Goal: Task Accomplishment & Management: Use online tool/utility

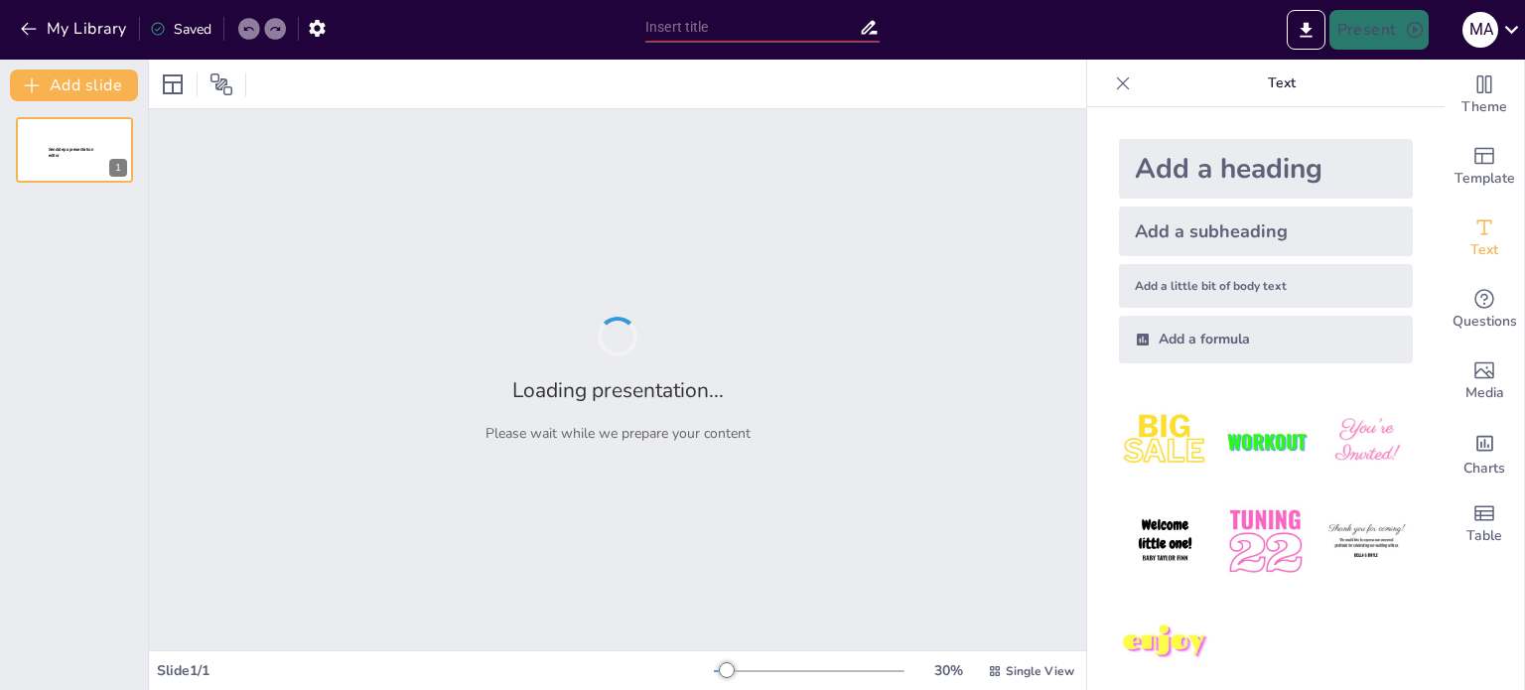
type input "Optimización de la Cadena de Suministro del Smartphone: Hallazgos y Propuestas …"
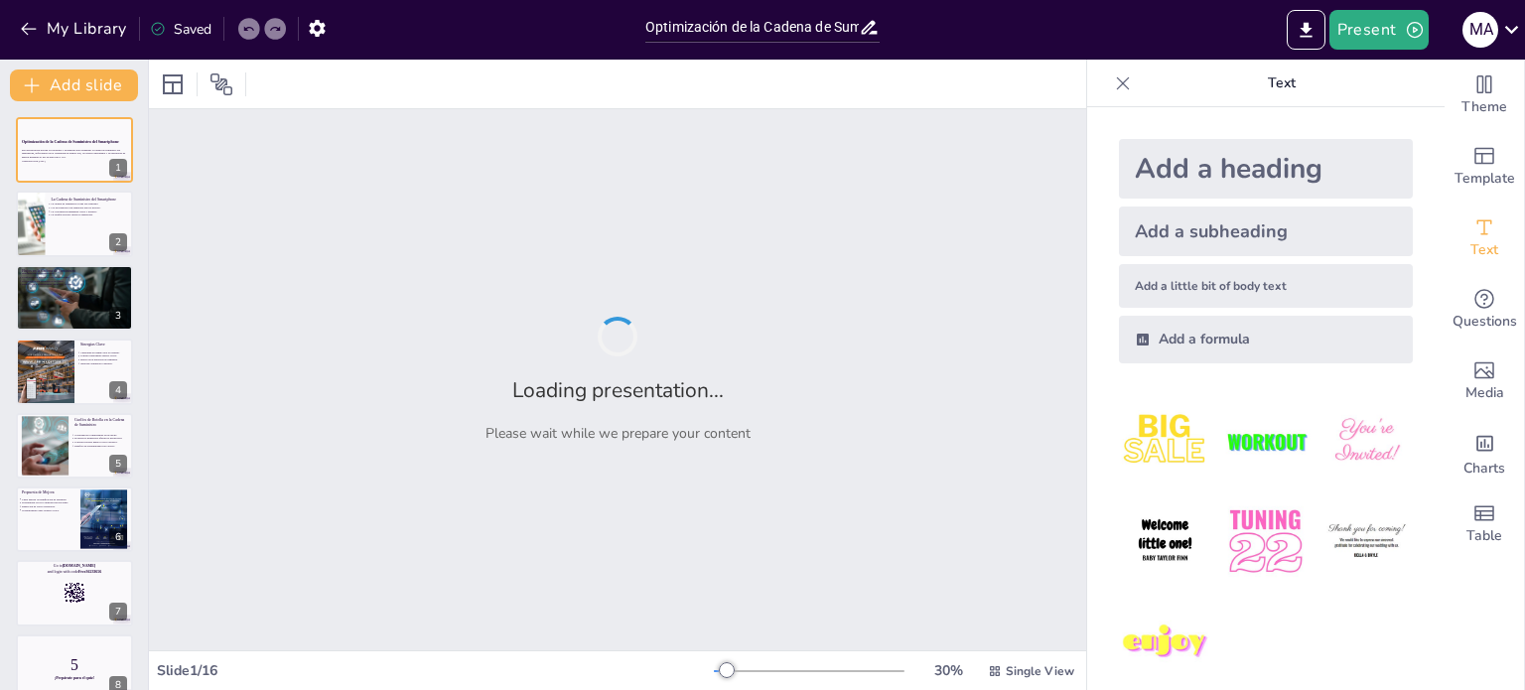
checkbox input "true"
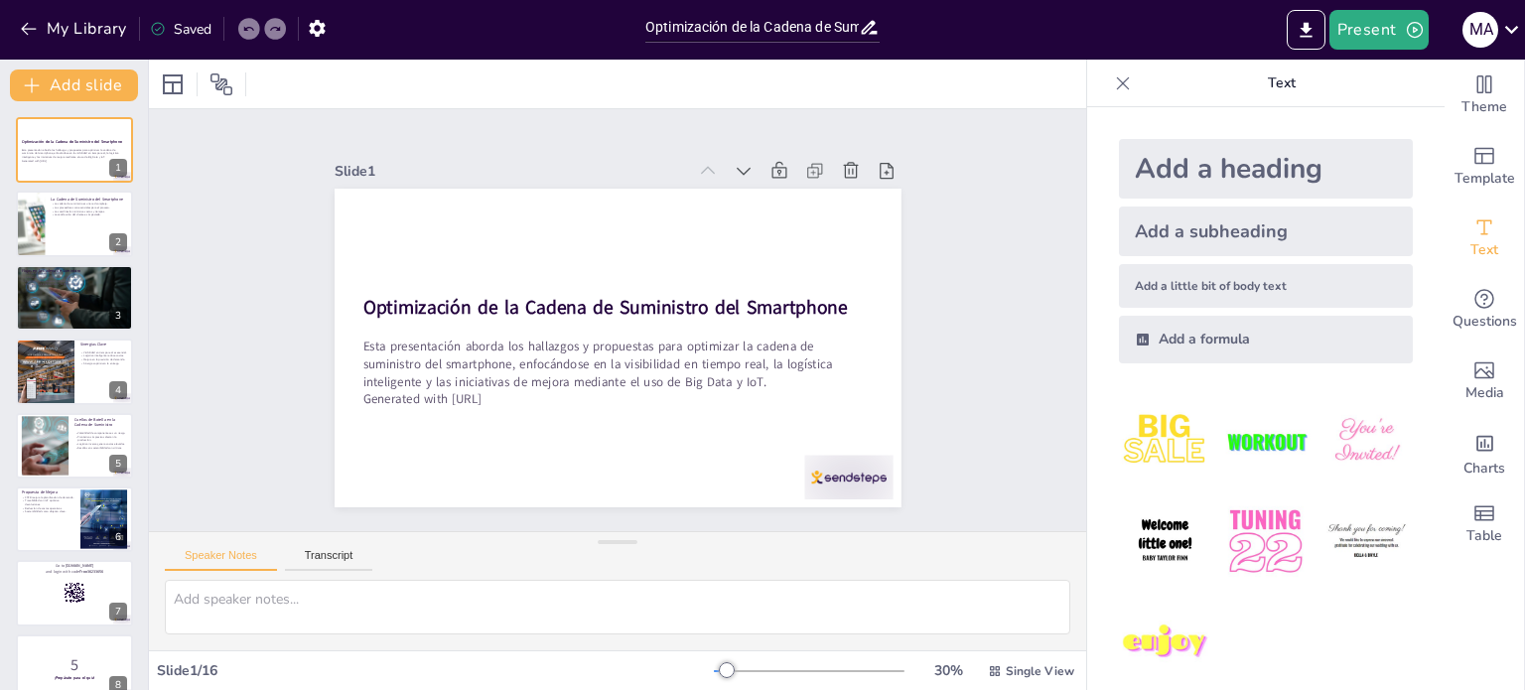
checkbox input "true"
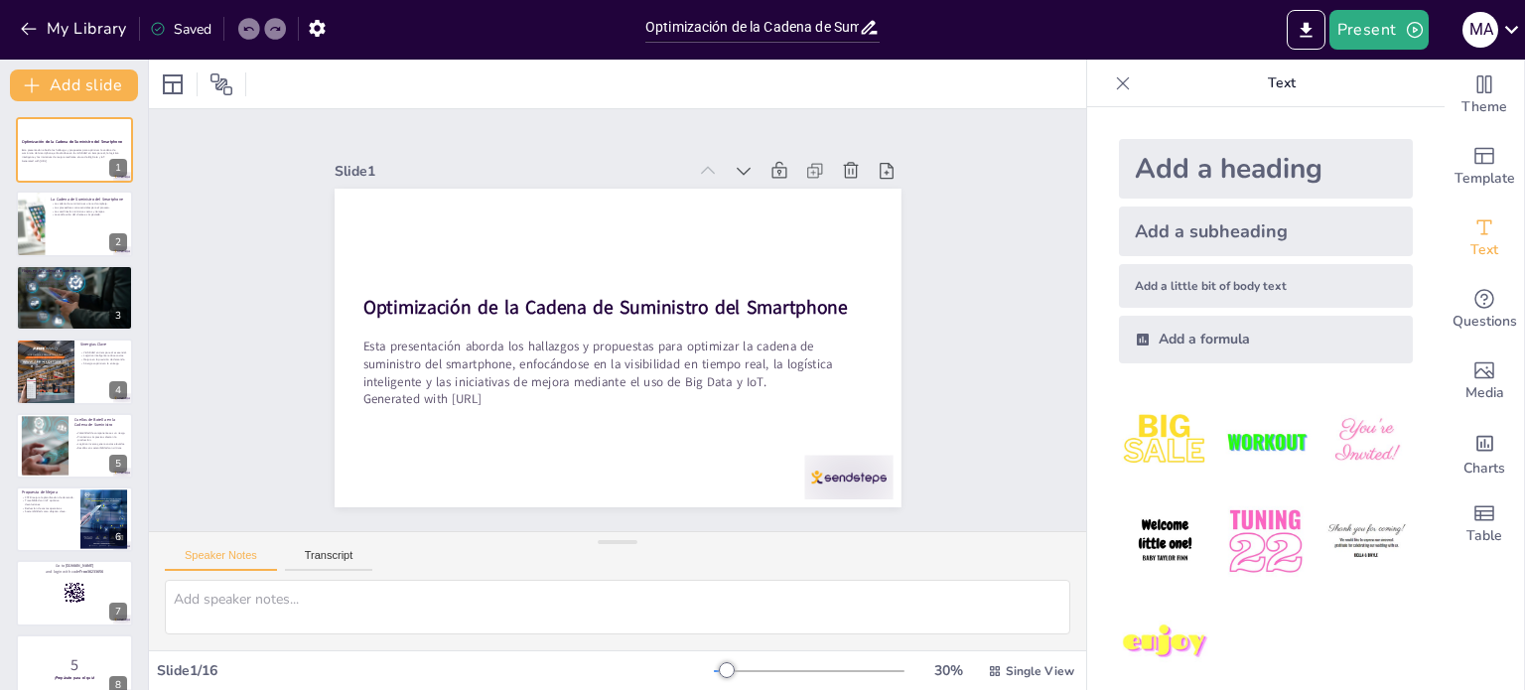
checkbox input "true"
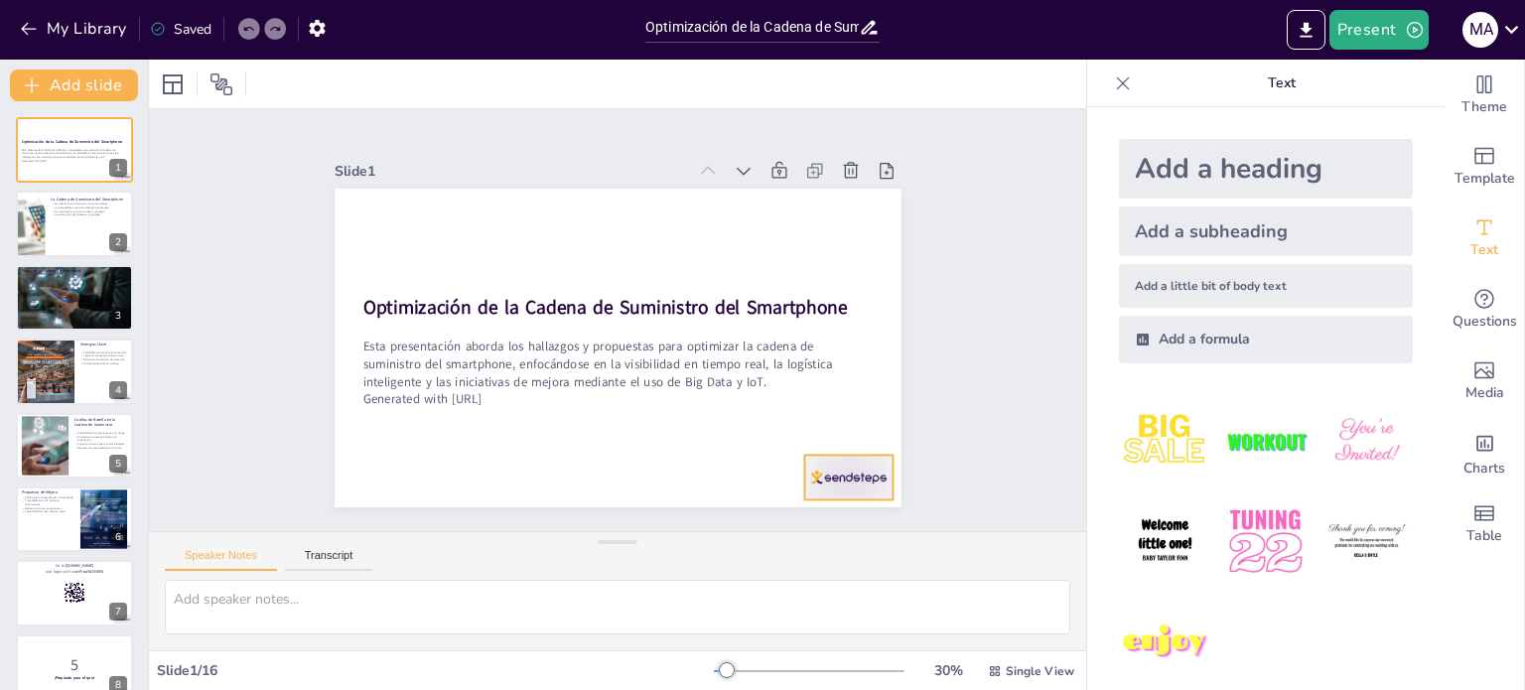
checkbox input "true"
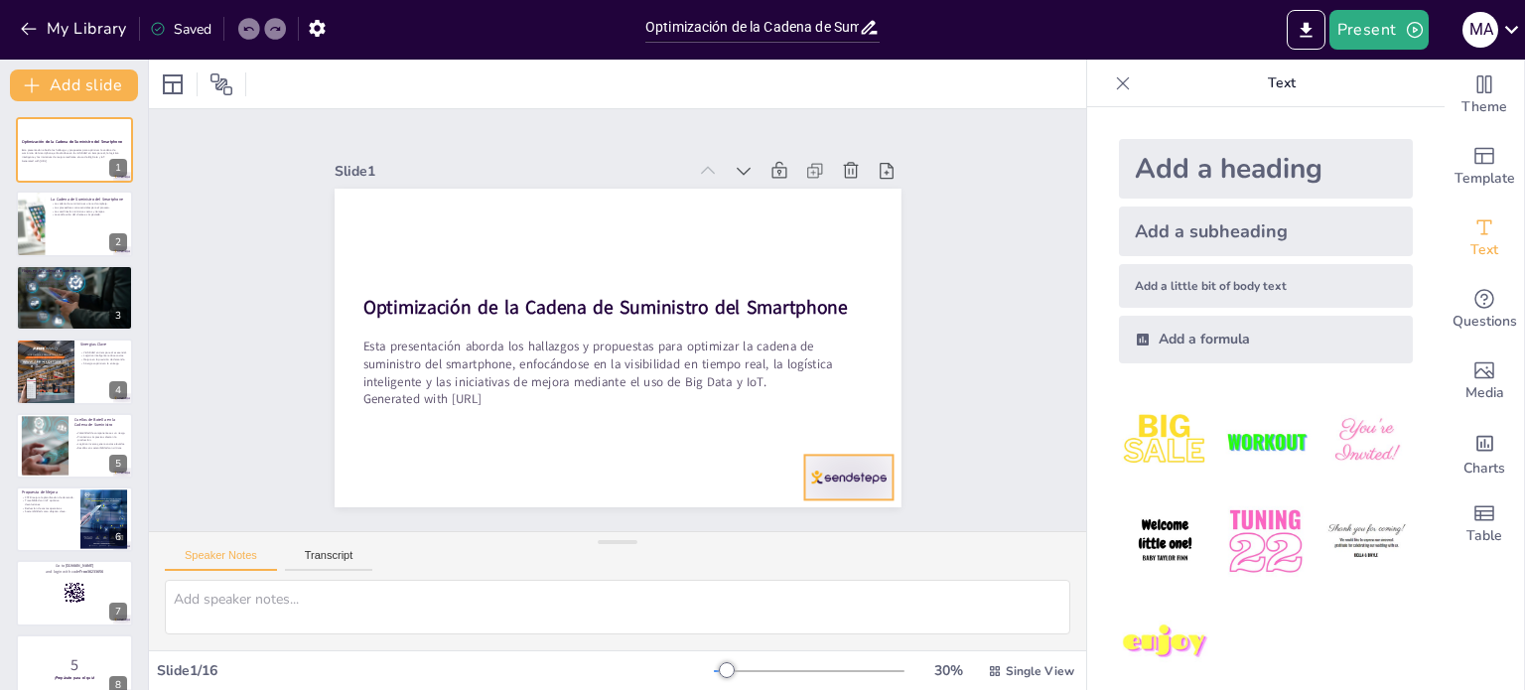
checkbox input "true"
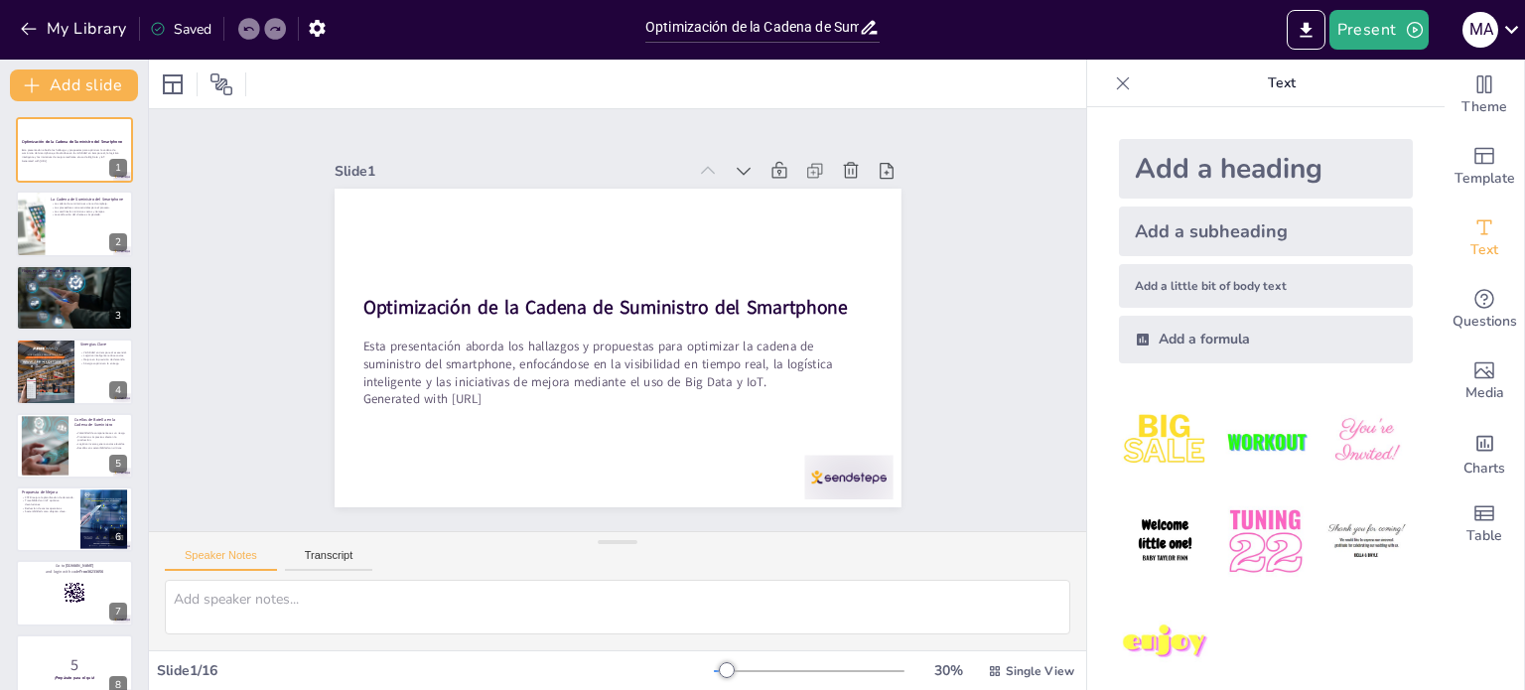
checkbox input "true"
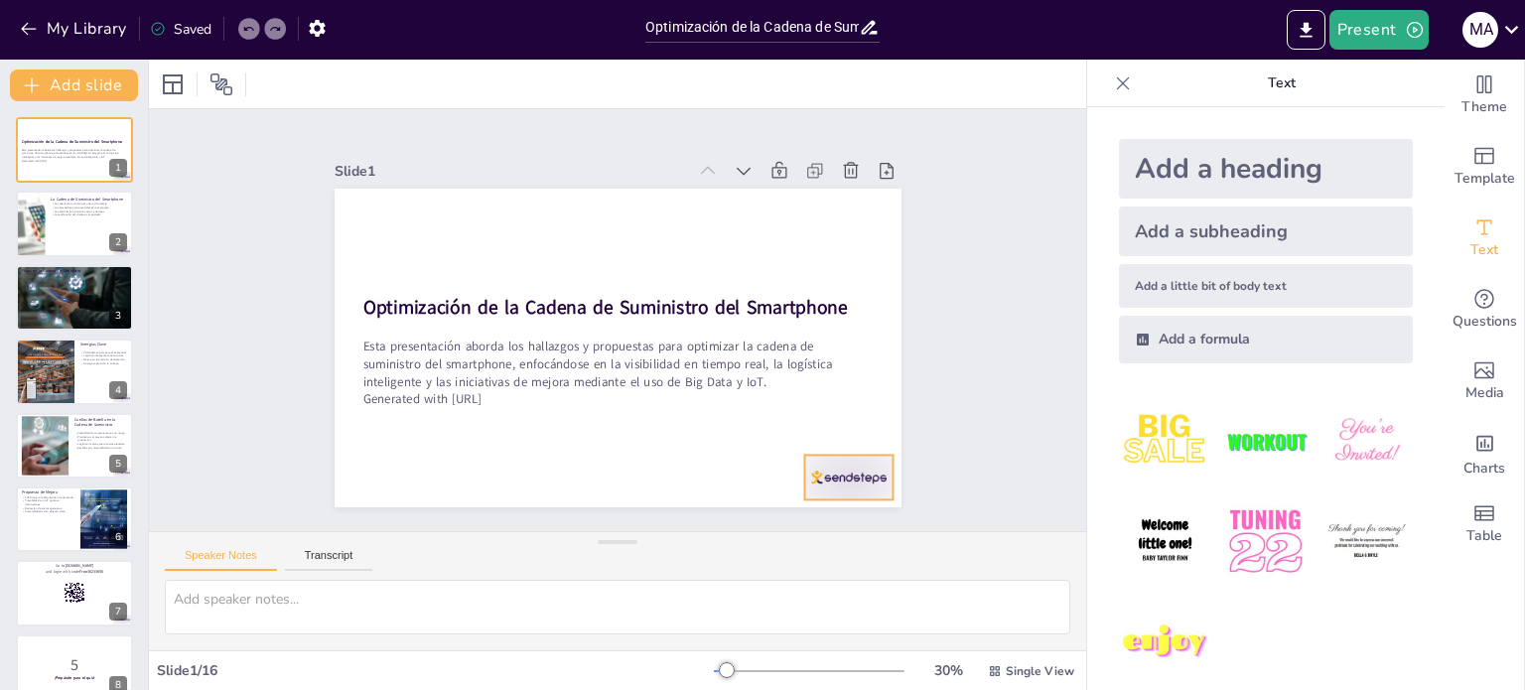
checkbox input "true"
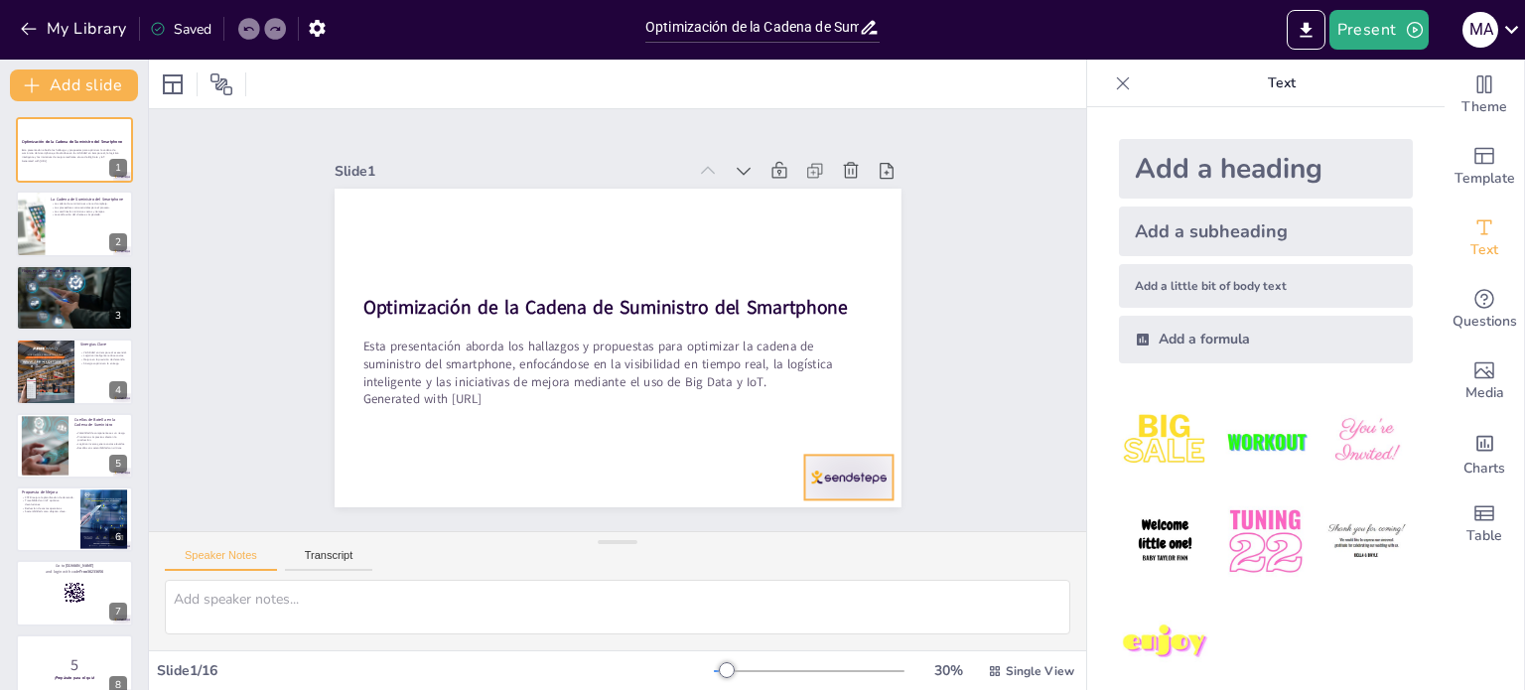
checkbox input "true"
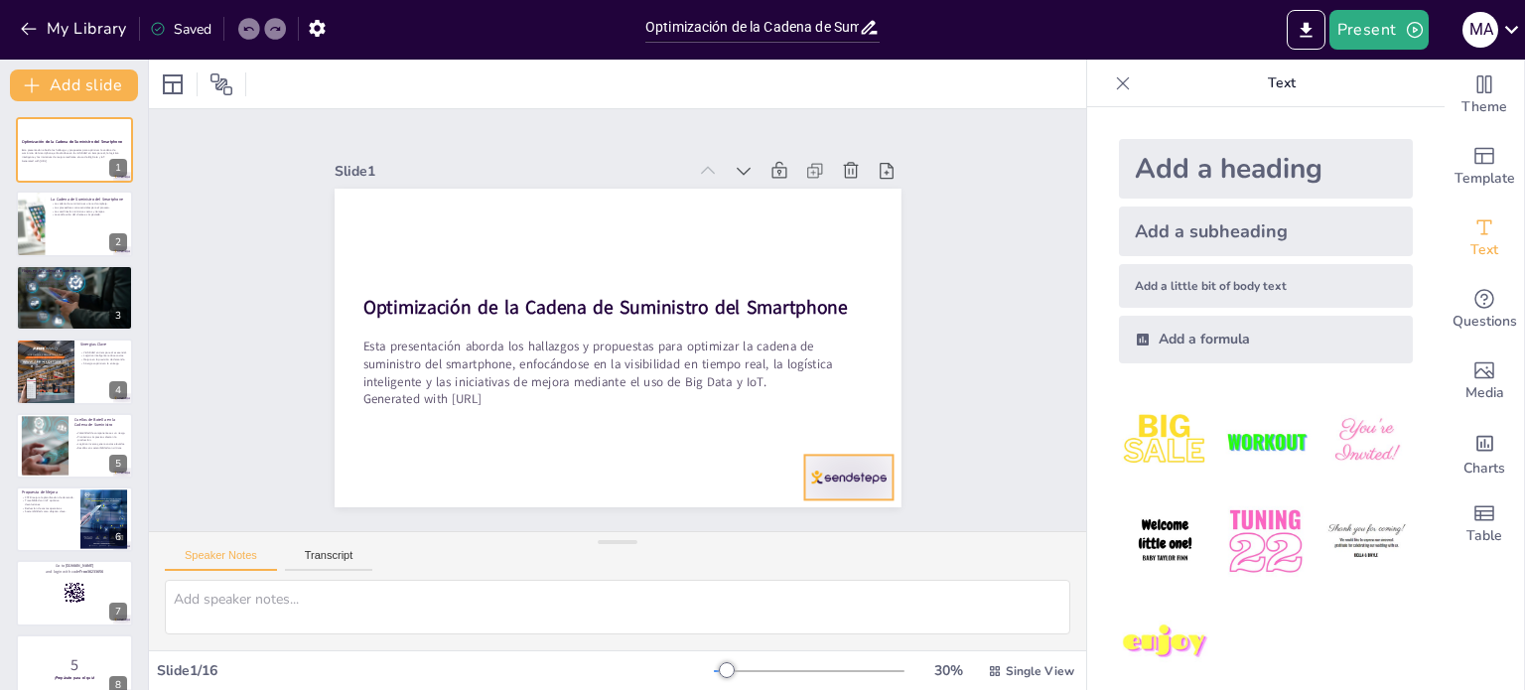
checkbox input "true"
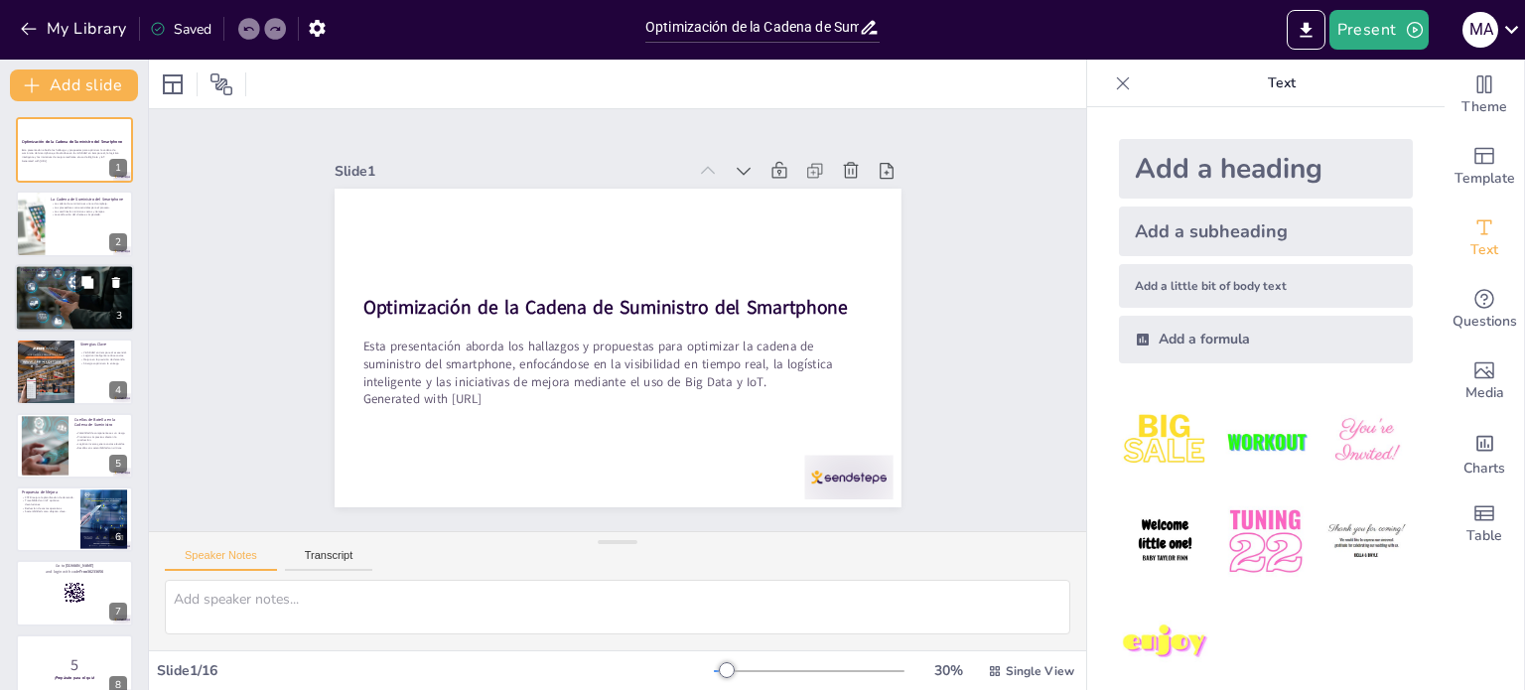
checkbox input "true"
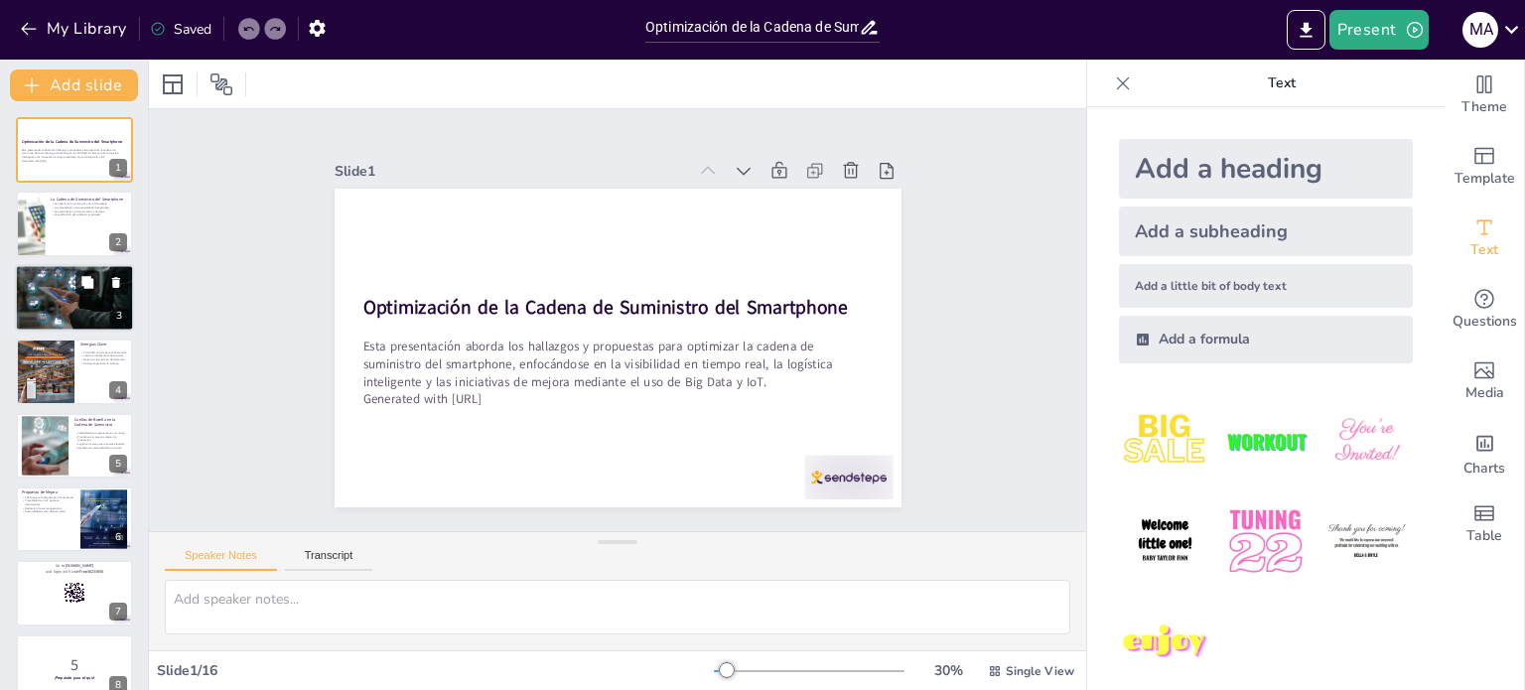
checkbox input "true"
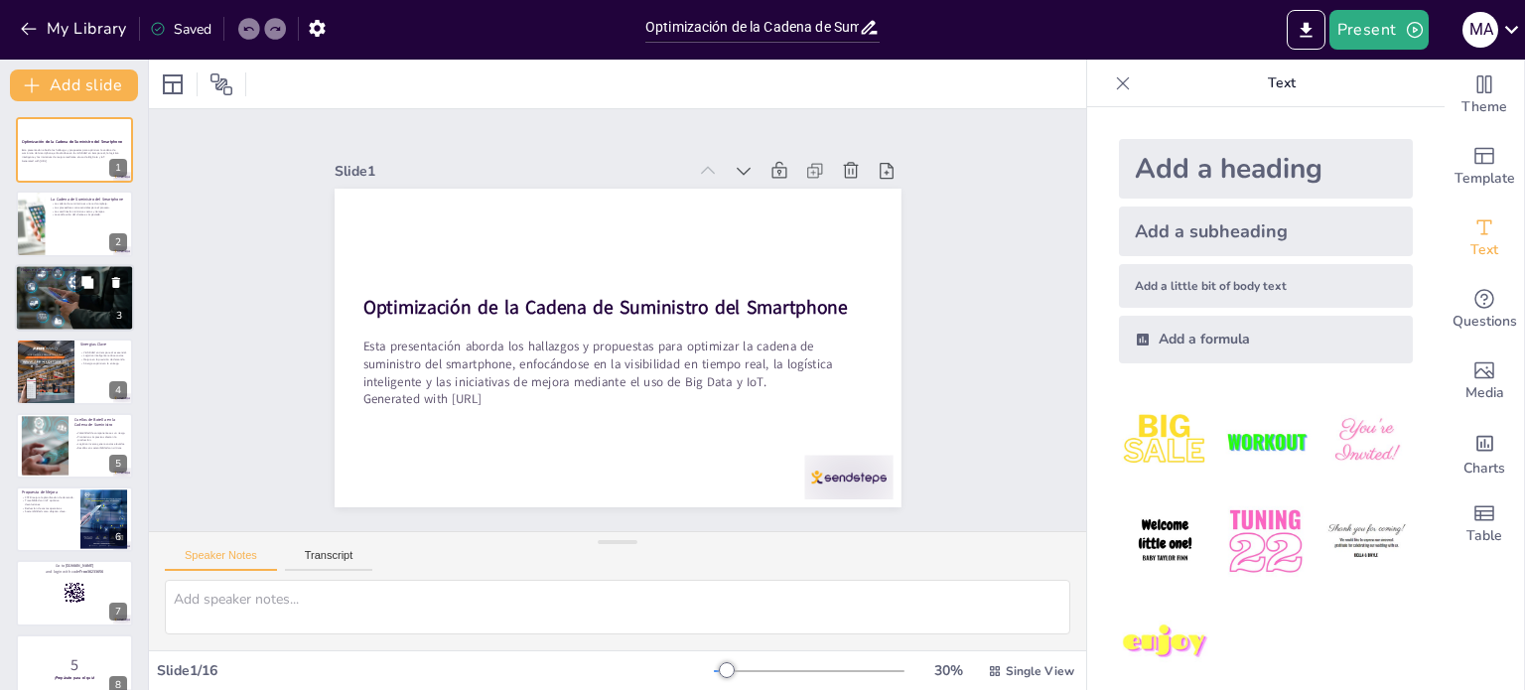
checkbox input "true"
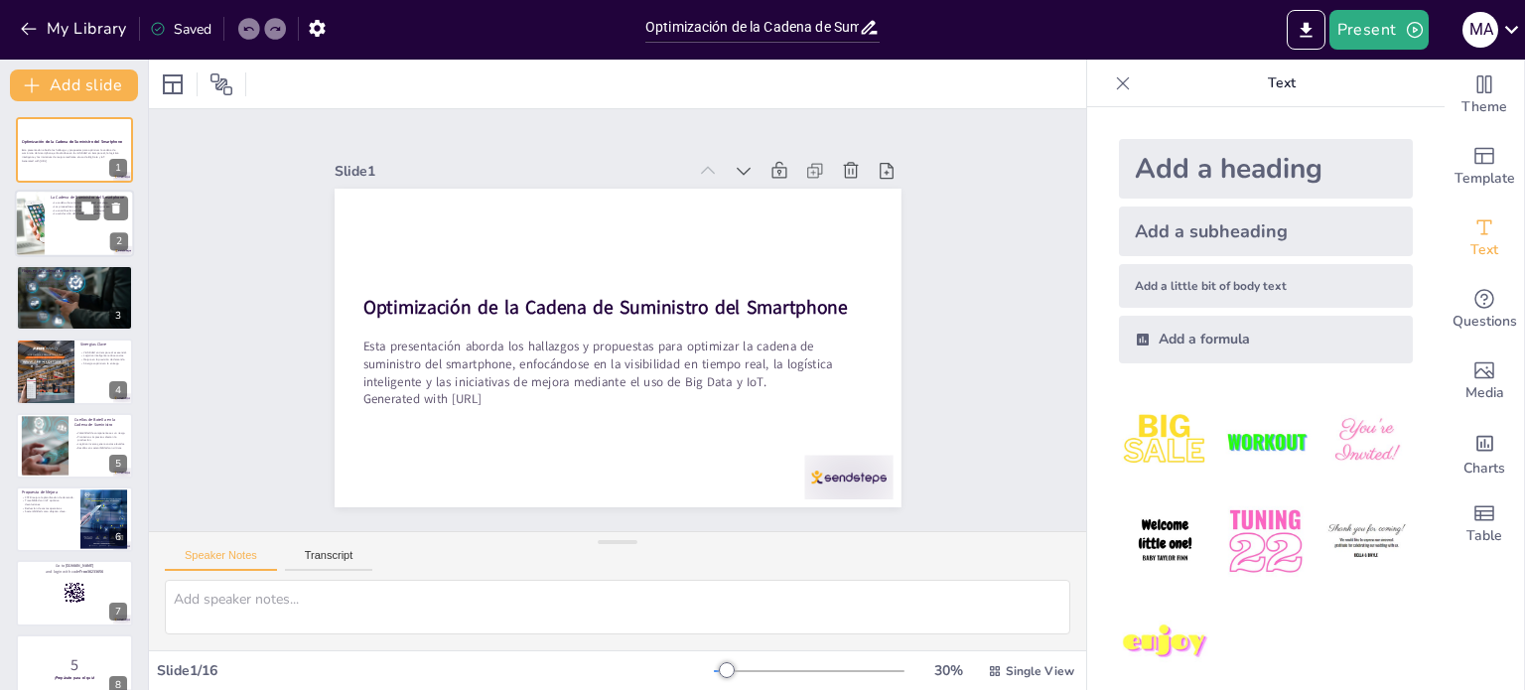
checkbox input "true"
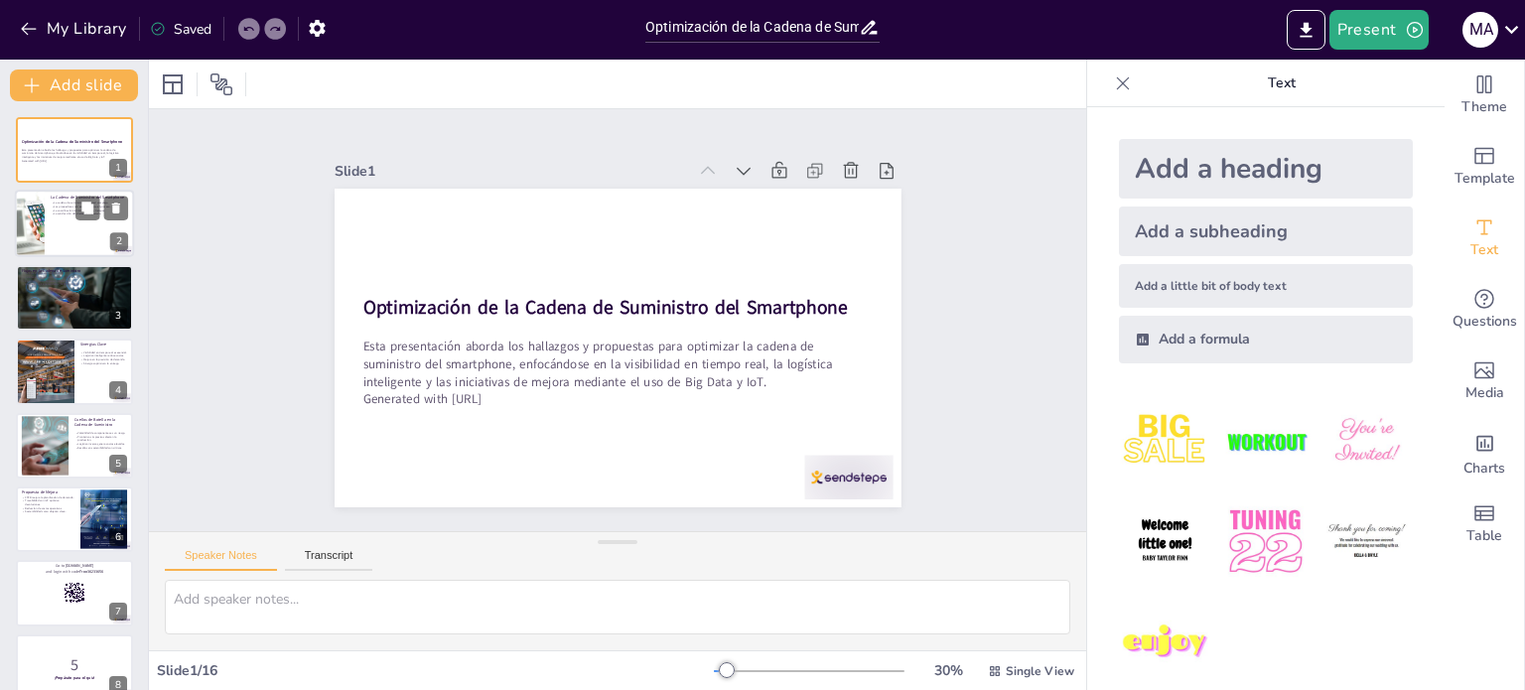
checkbox input "true"
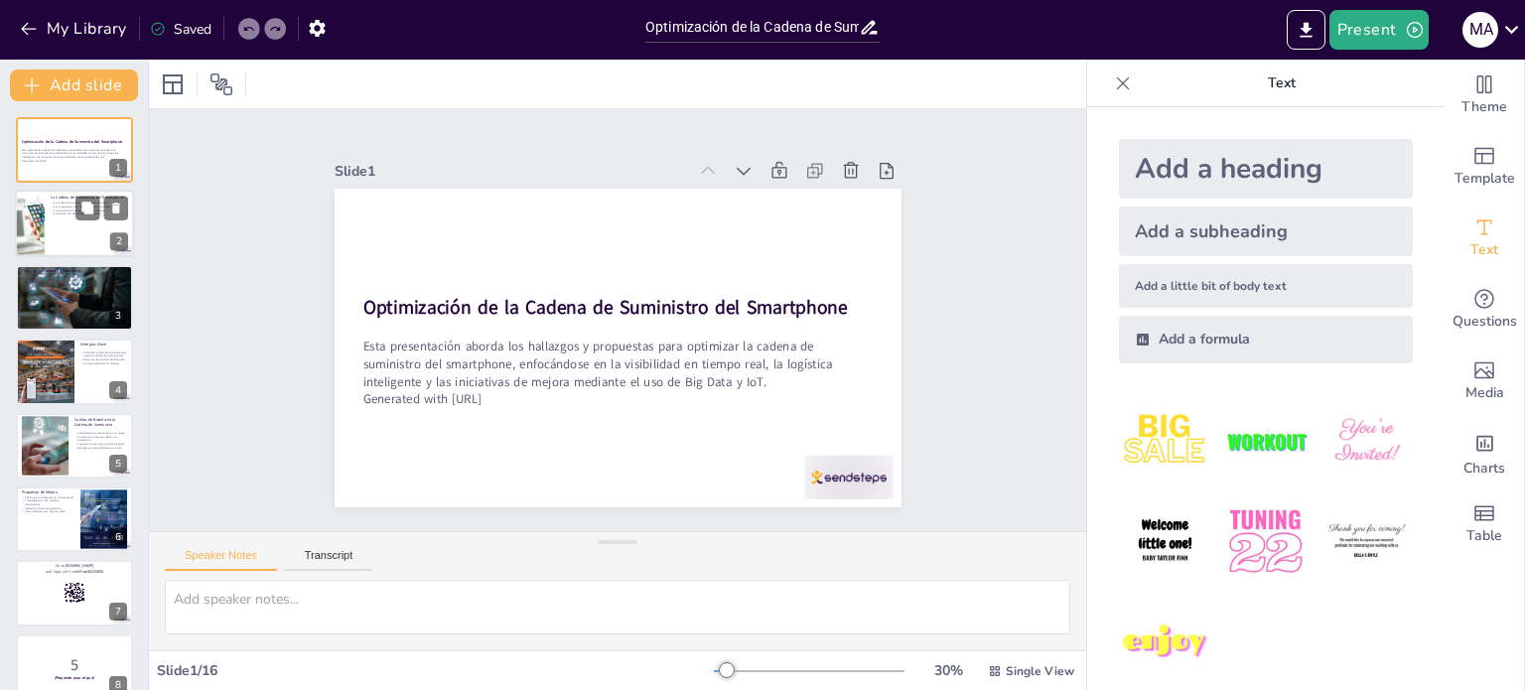
checkbox input "true"
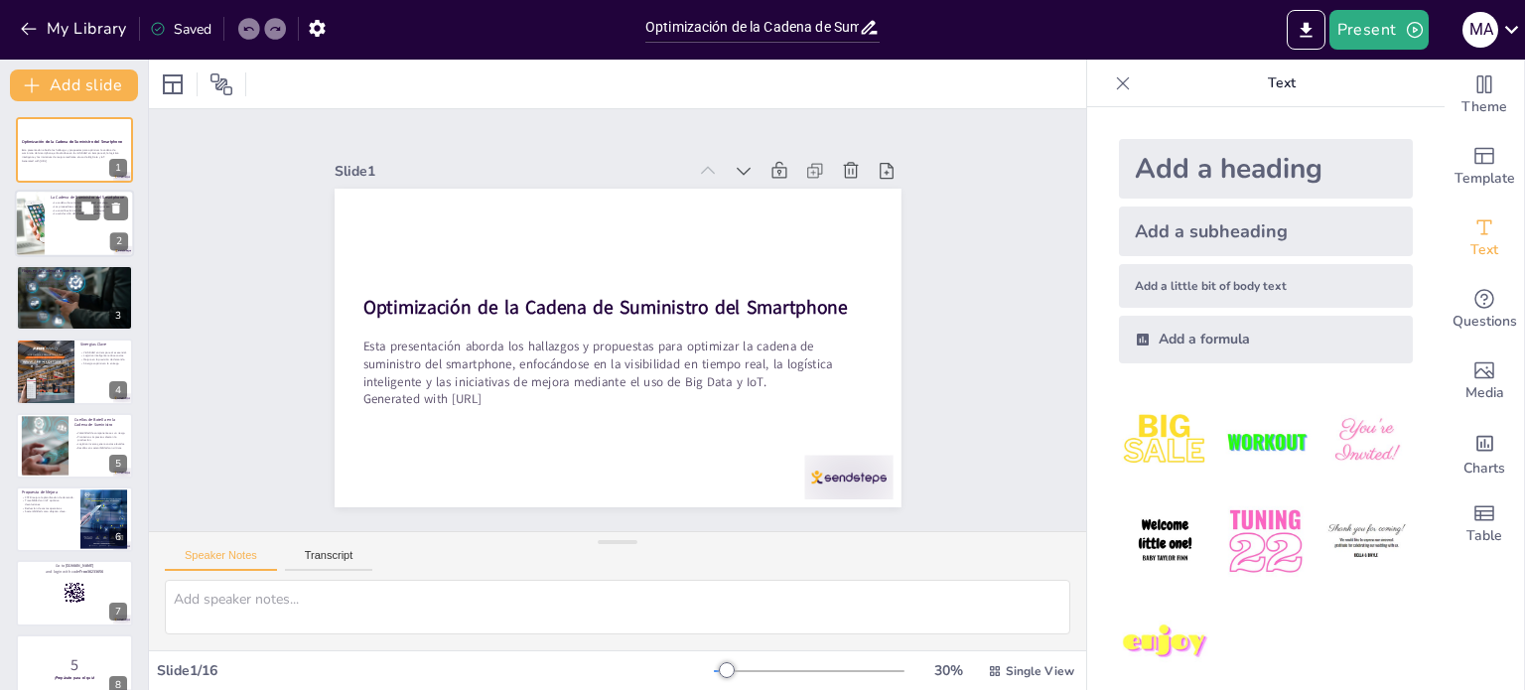
click at [83, 248] on div at bounding box center [74, 225] width 119 height 68
type textarea "La cadena de suministro del smartphone es una red compleja que involucra varios…"
checkbox input "true"
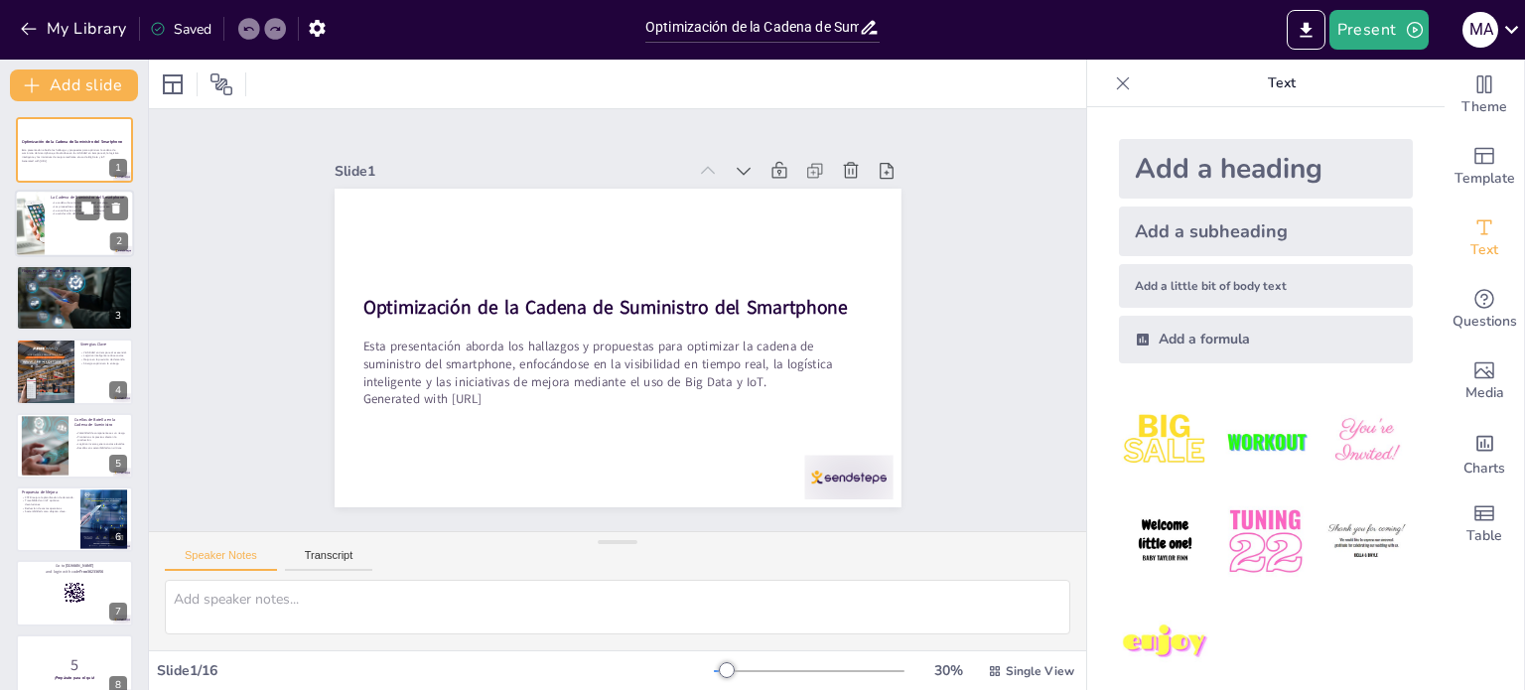
checkbox input "true"
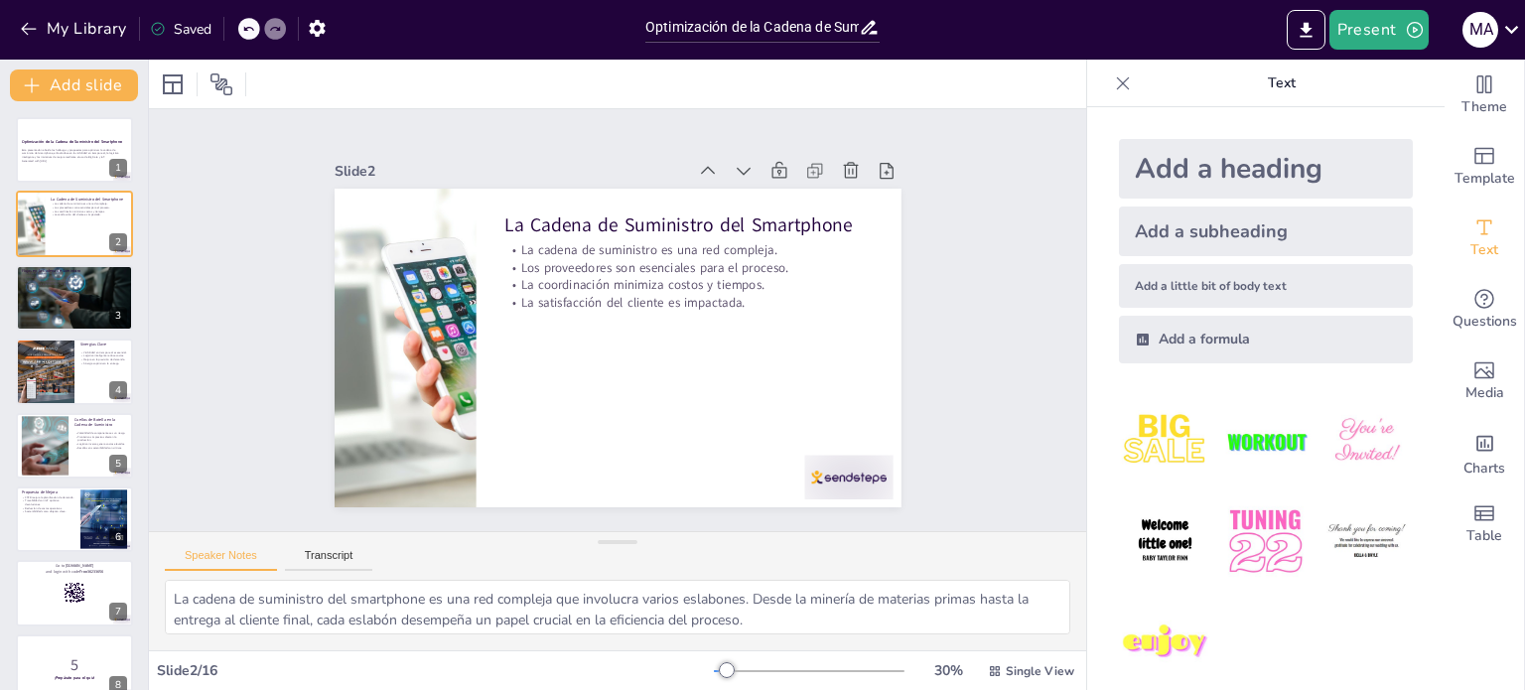
checkbox input "true"
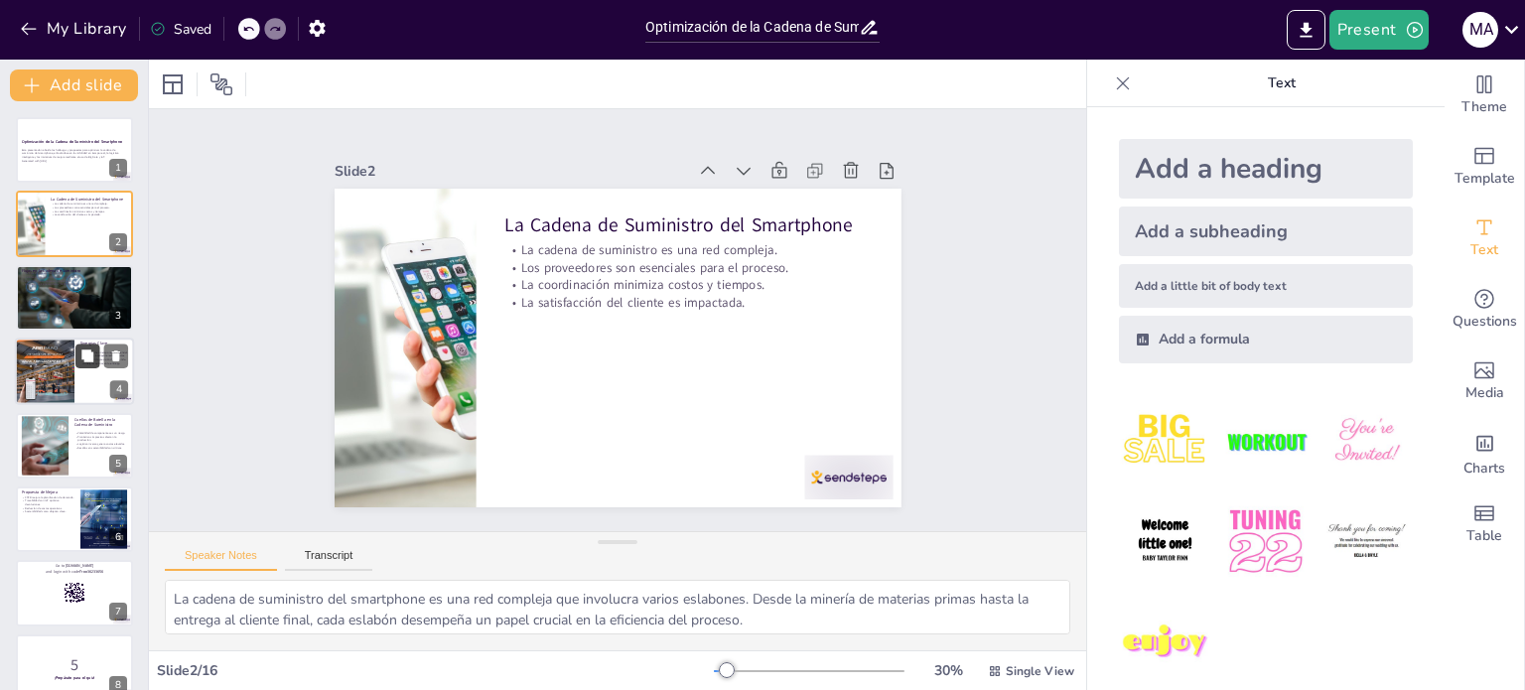
checkbox input "true"
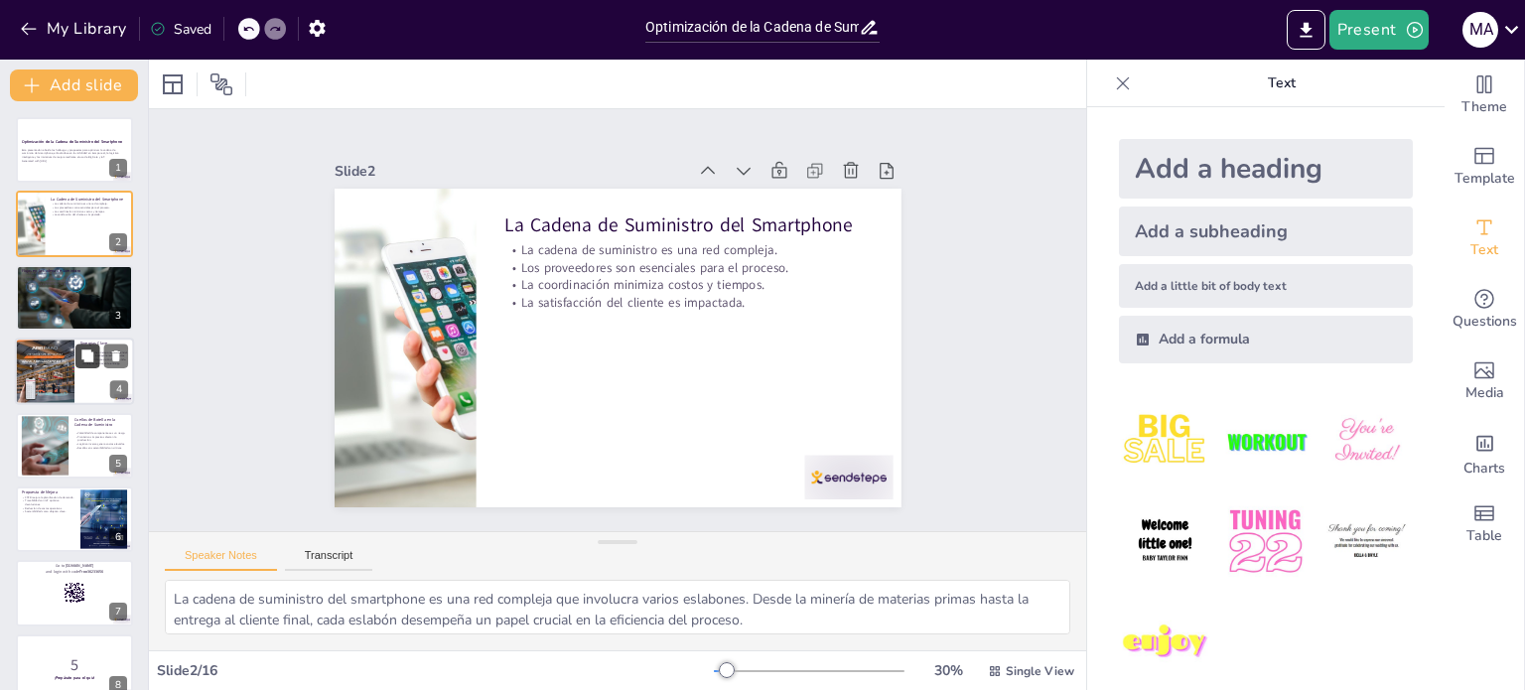
checkbox input "true"
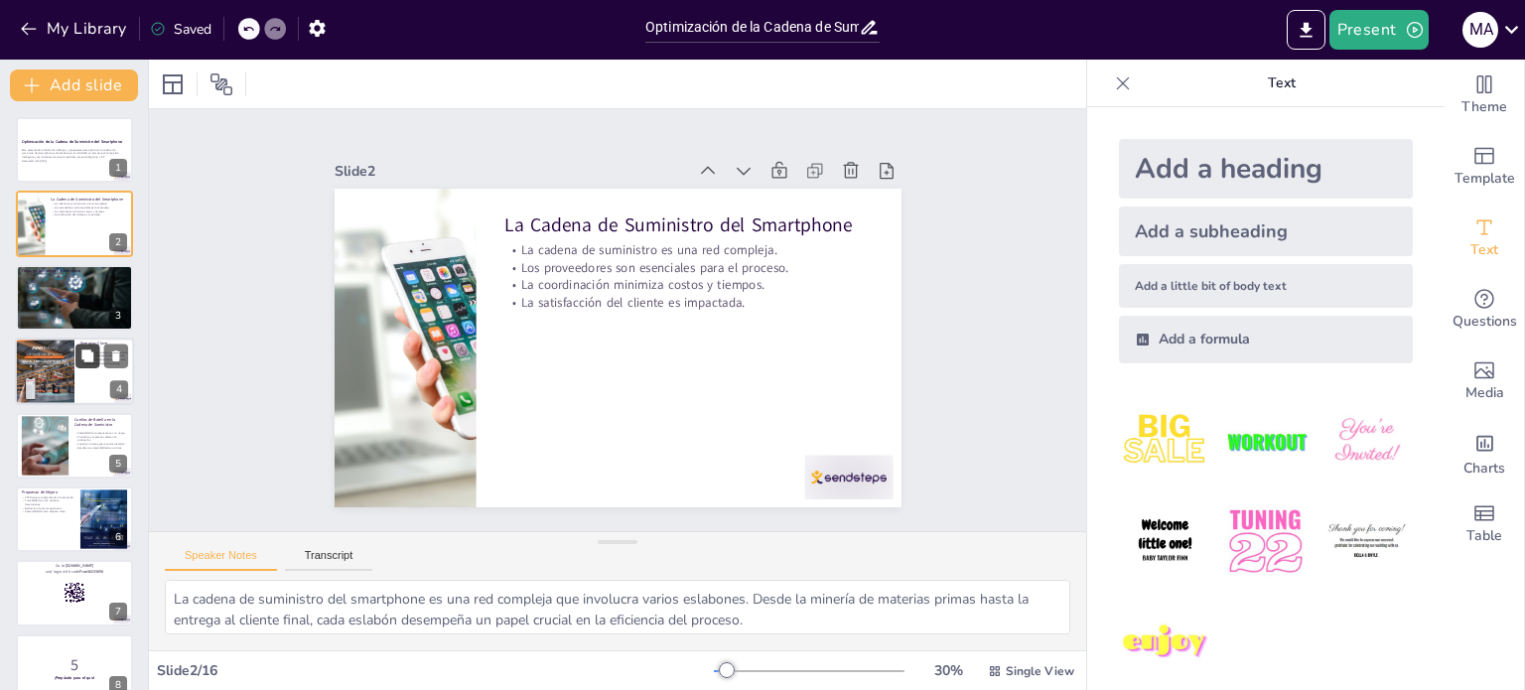
checkbox input "true"
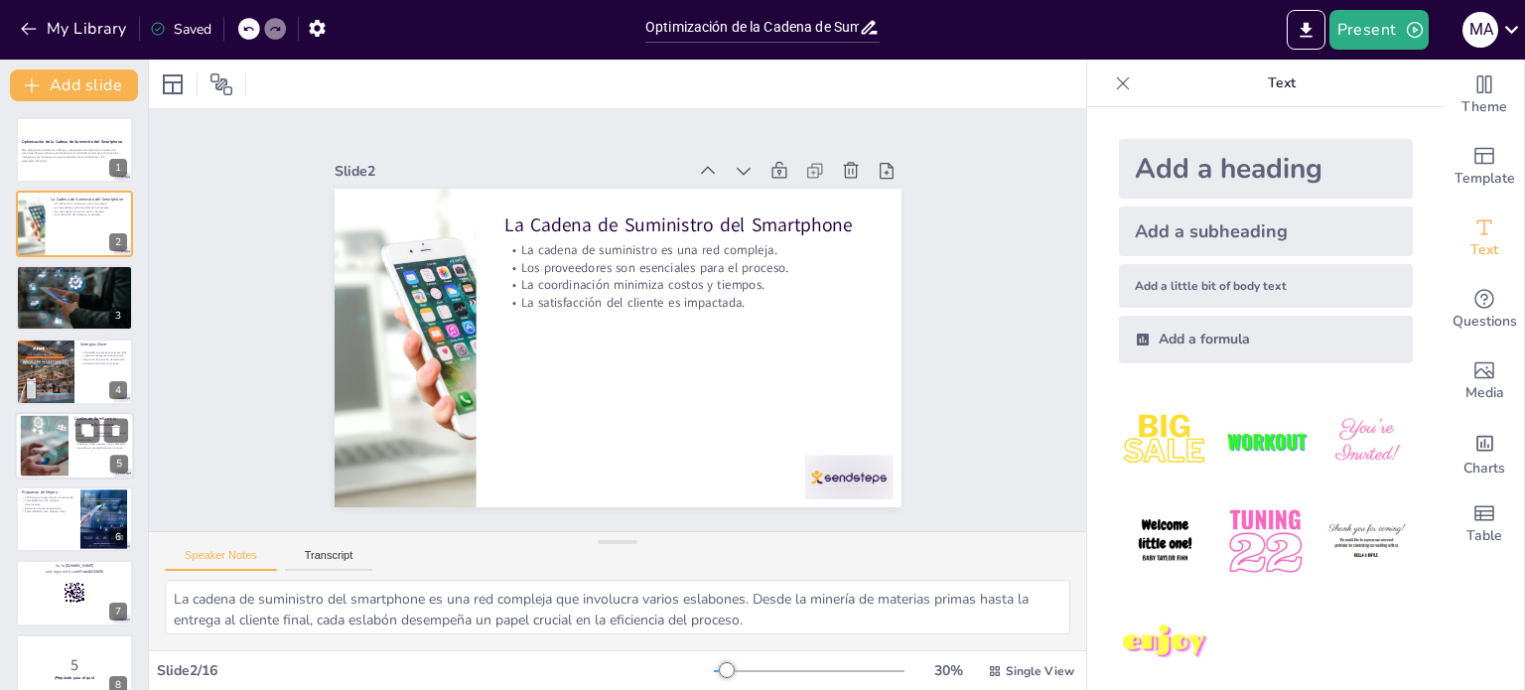
checkbox input "true"
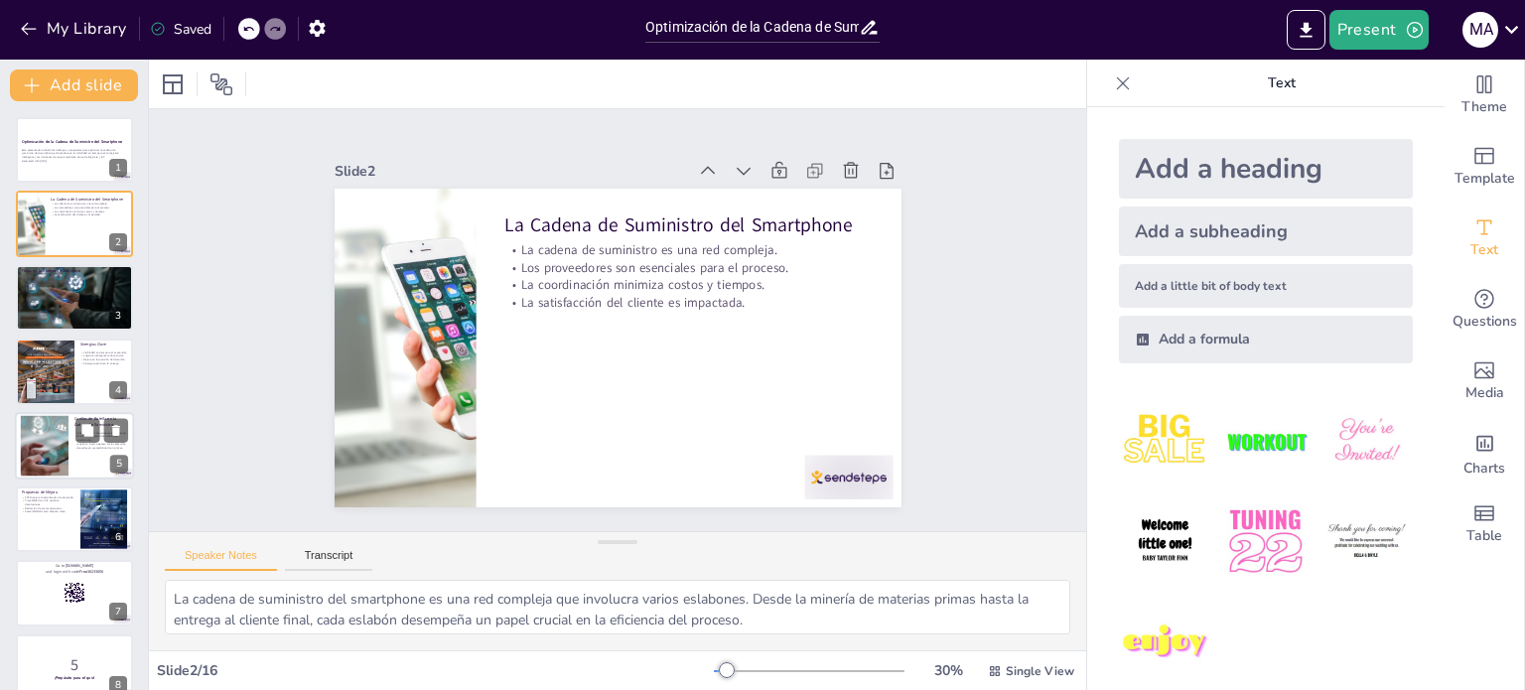
checkbox input "true"
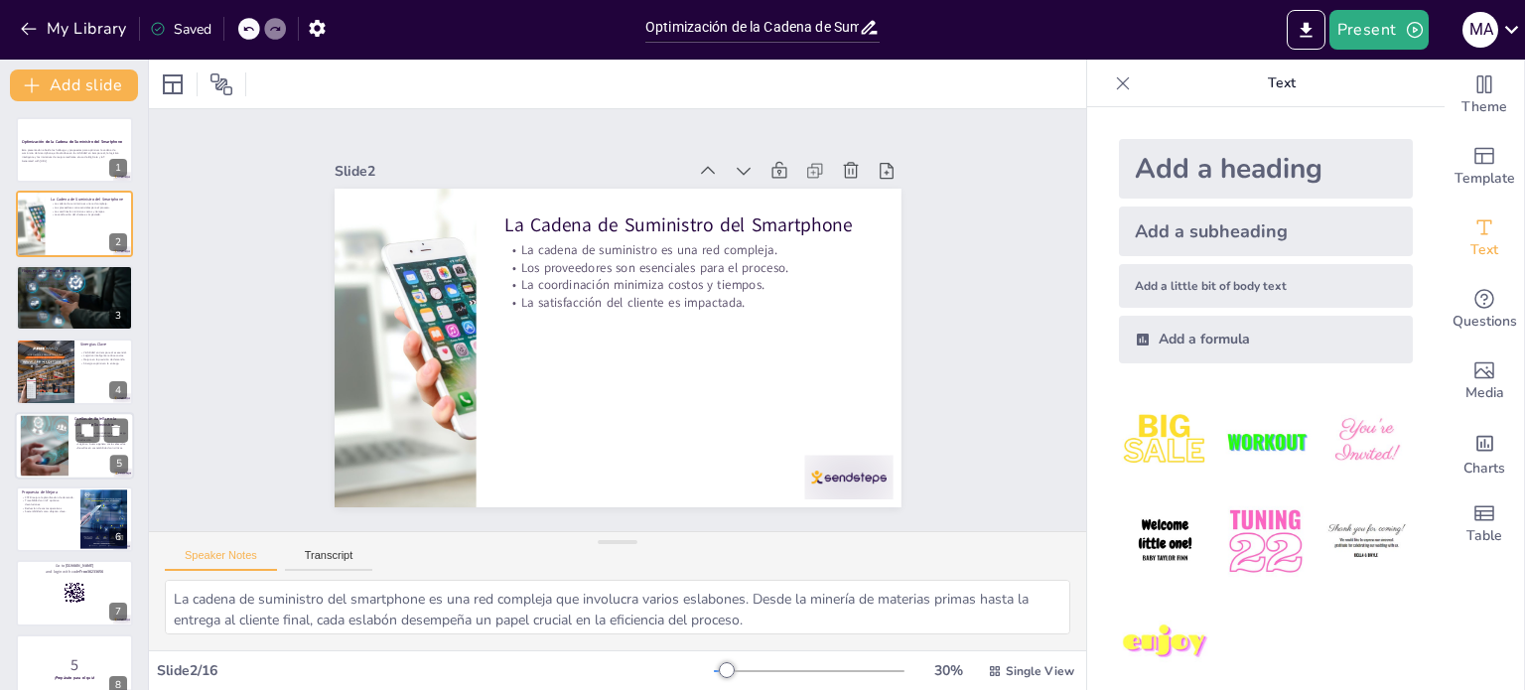
checkbox input "true"
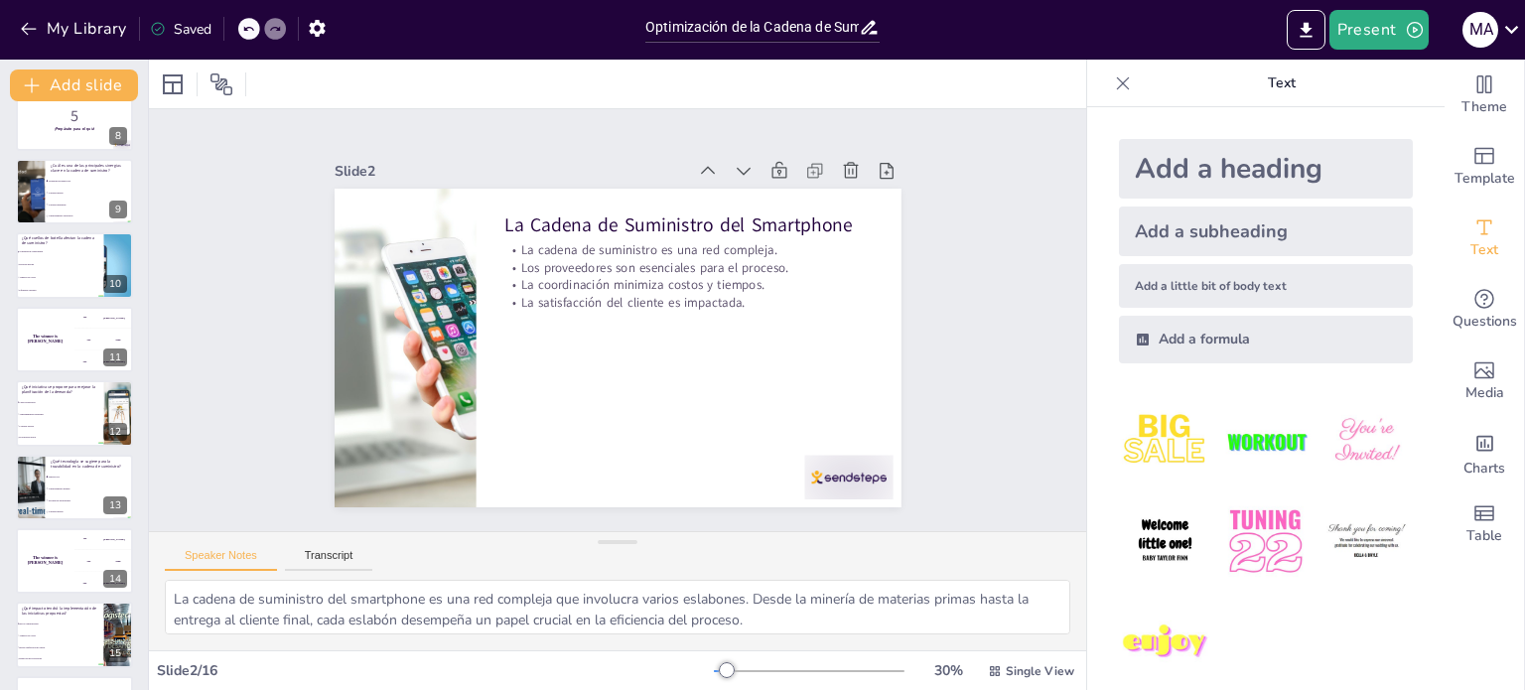
checkbox input "true"
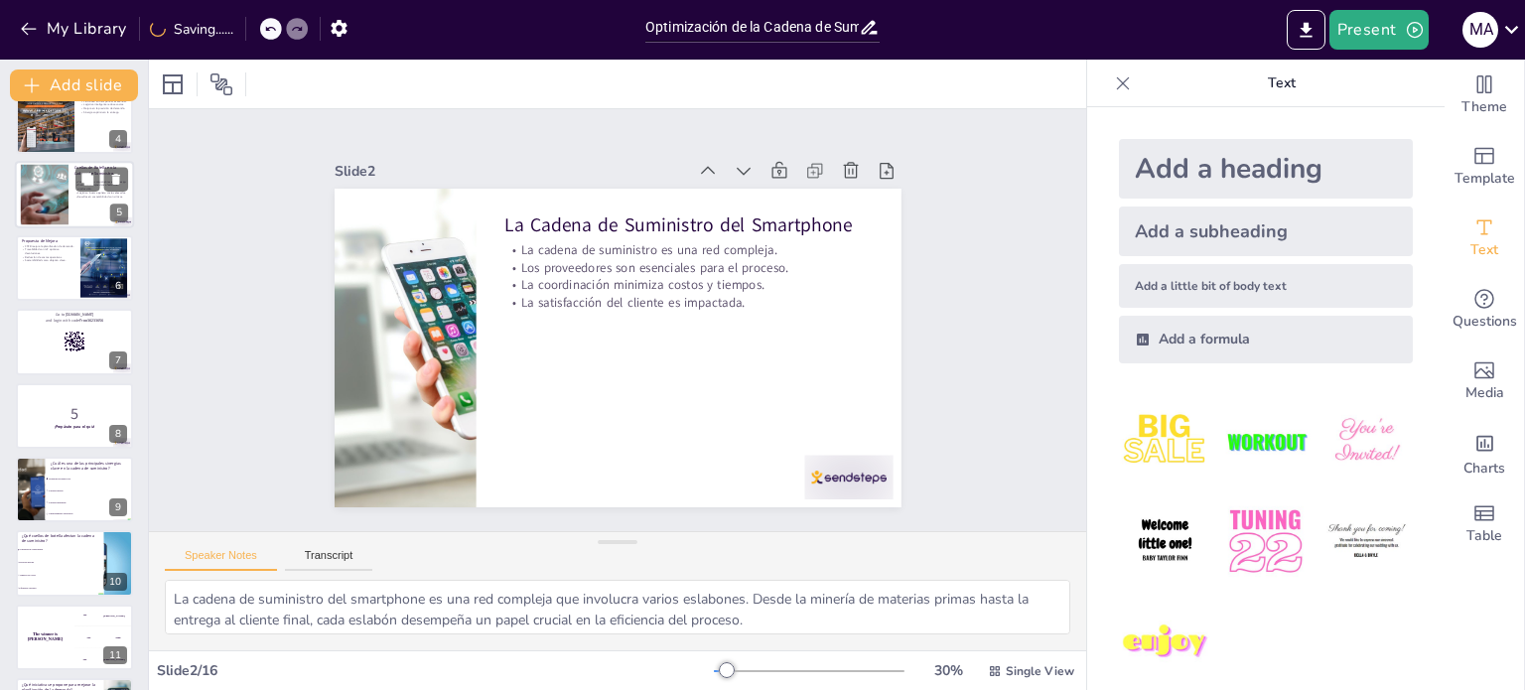
checkbox input "true"
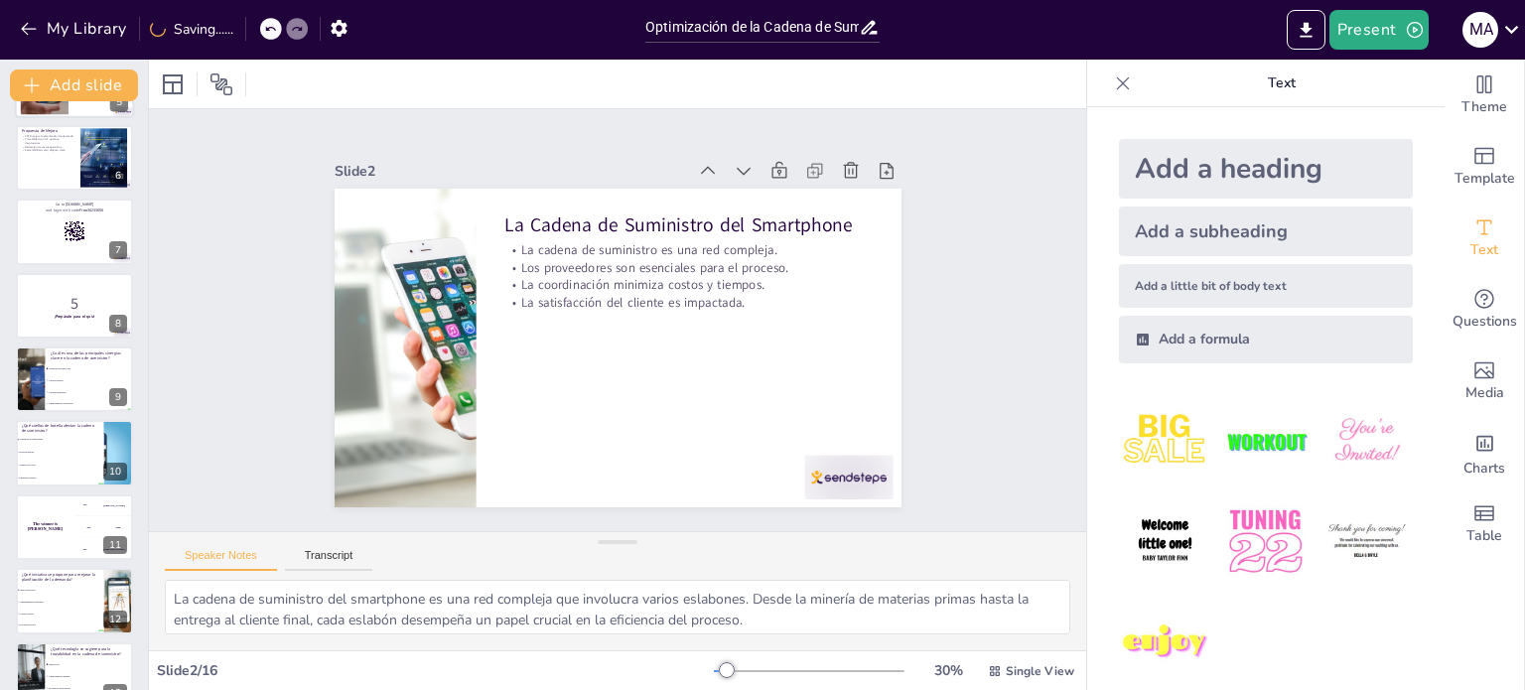
checkbox input "true"
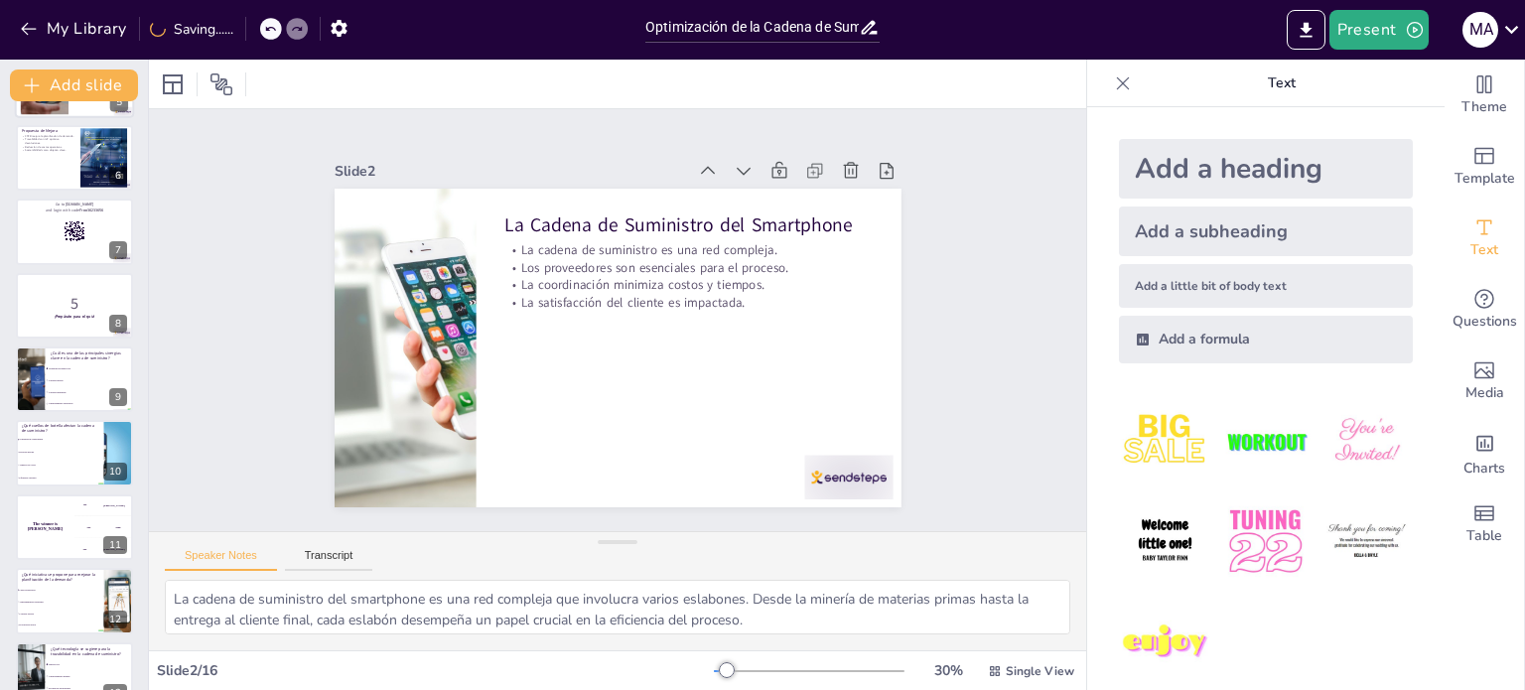
checkbox input "true"
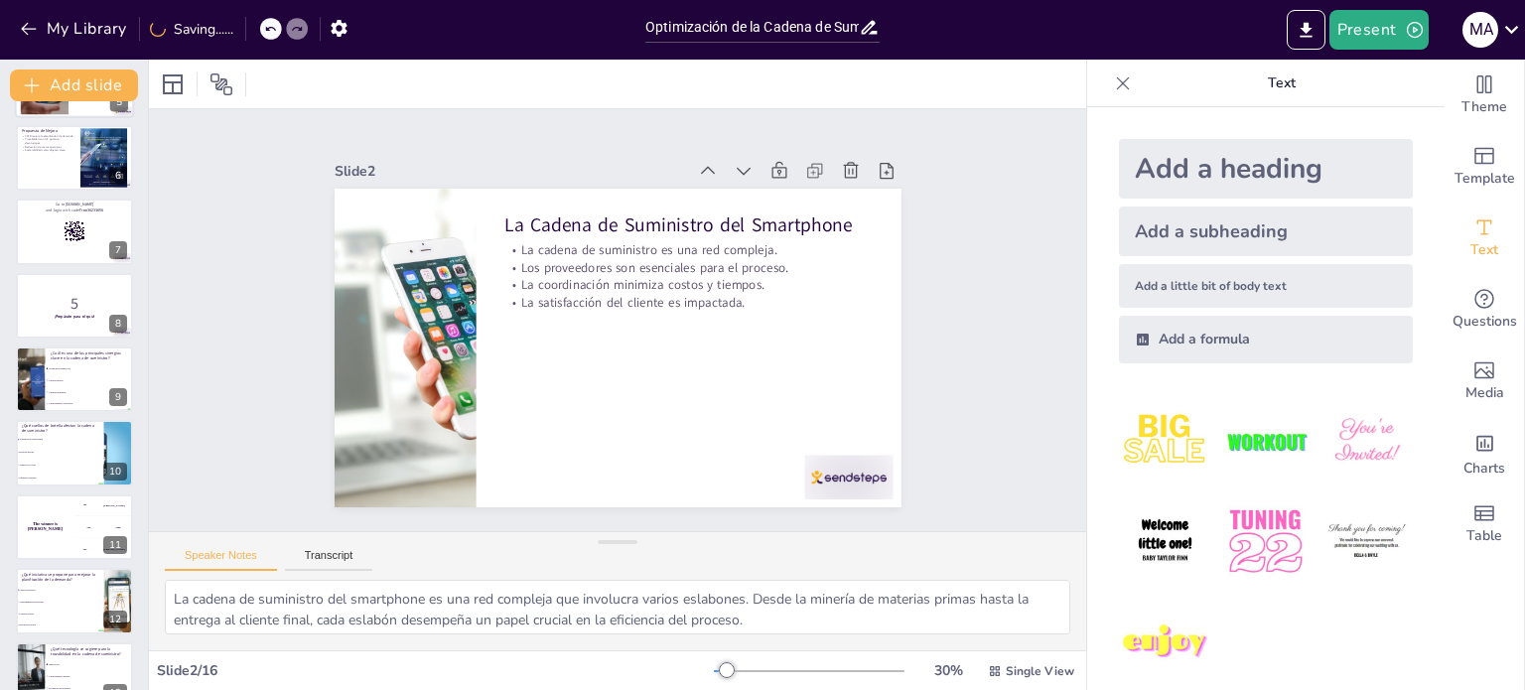
checkbox input "true"
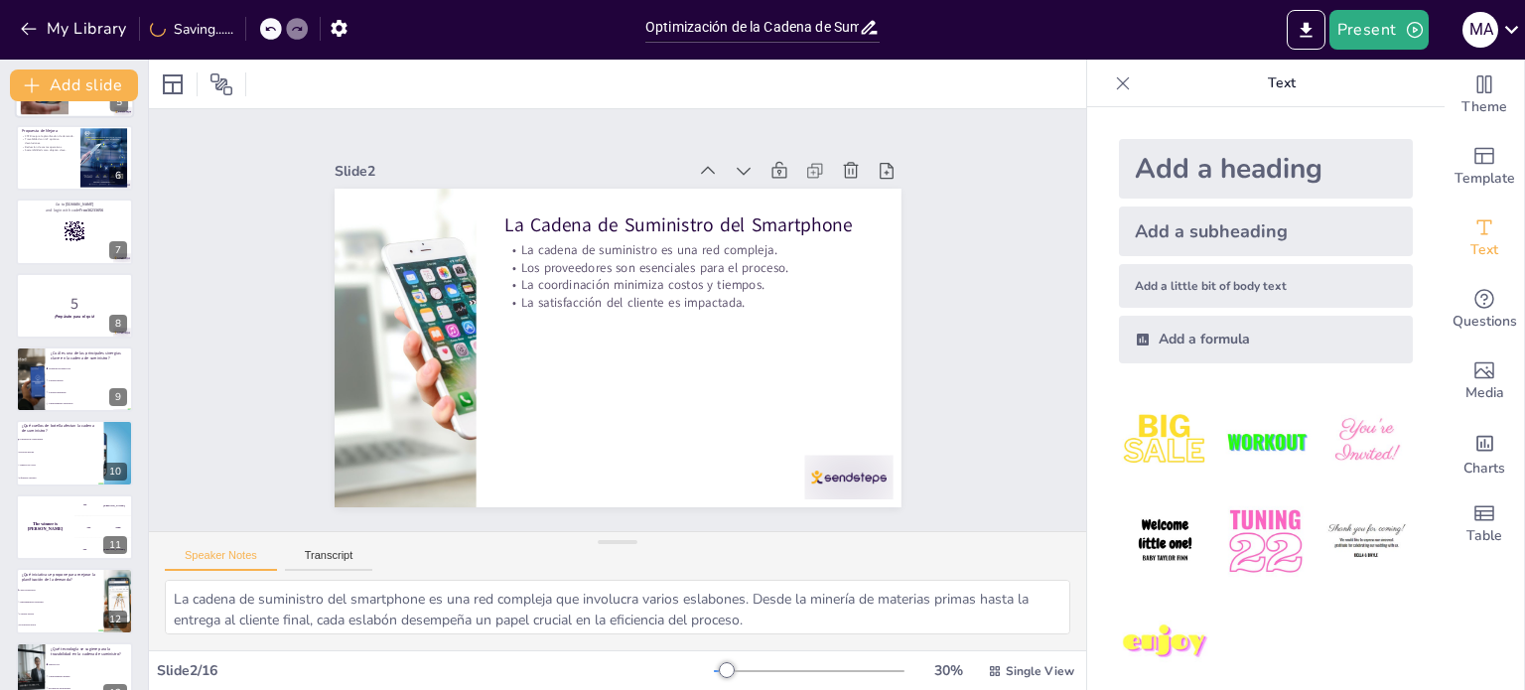
scroll to position [616, 0]
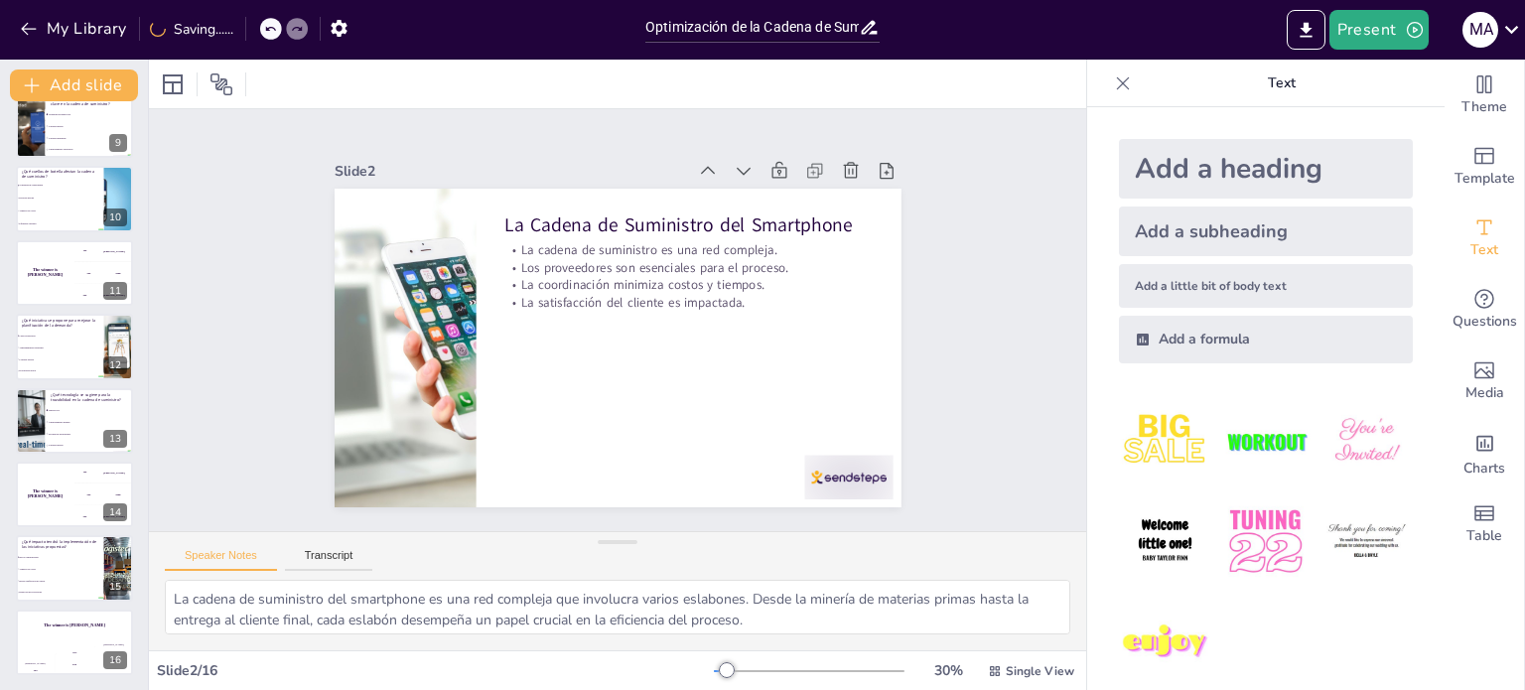
checkbox input "true"
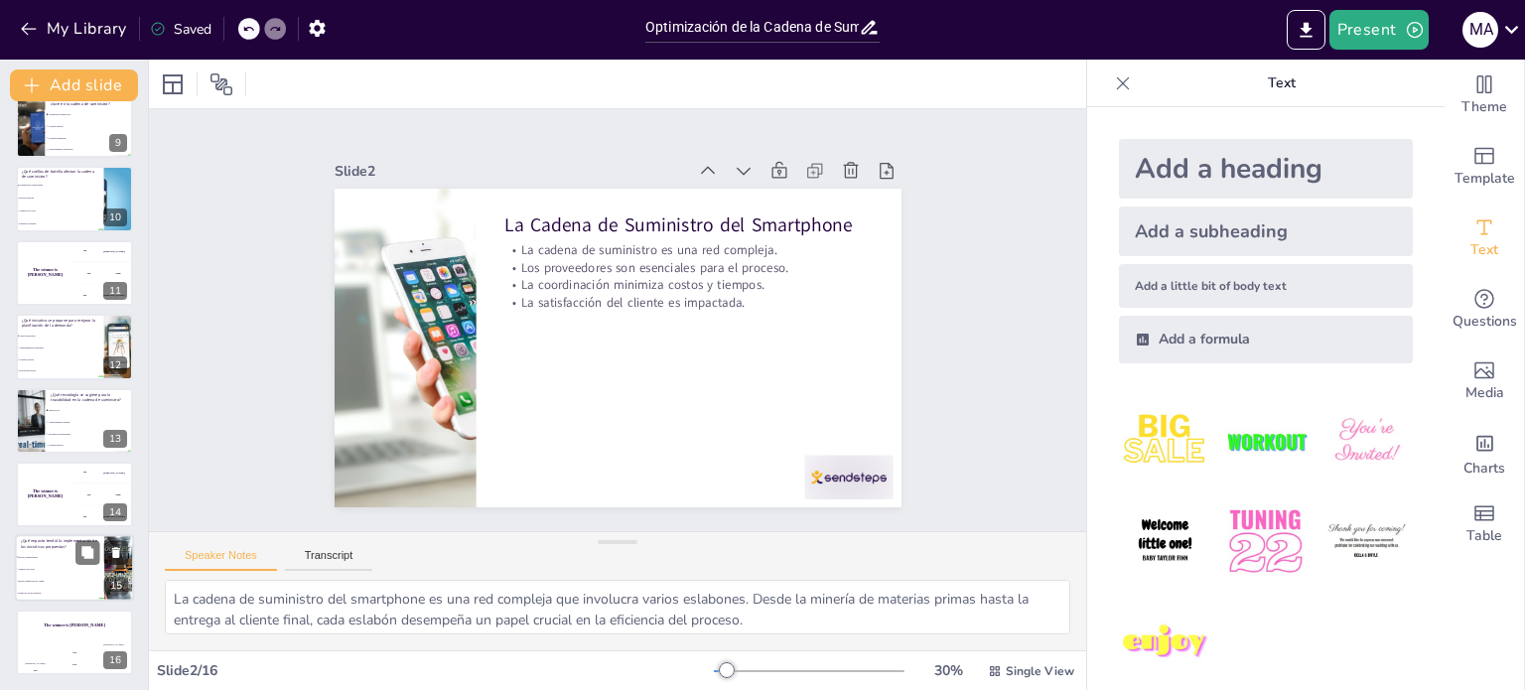
checkbox input "true"
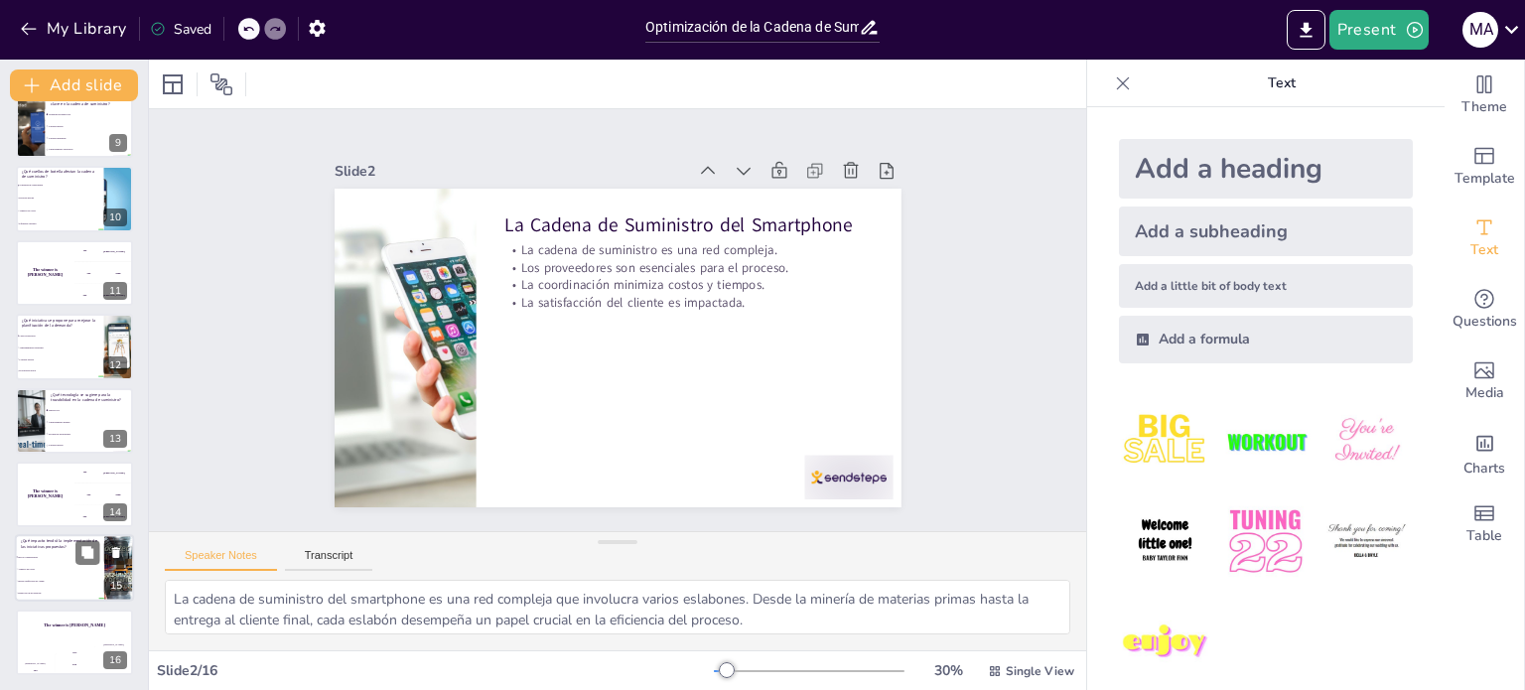
checkbox input "true"
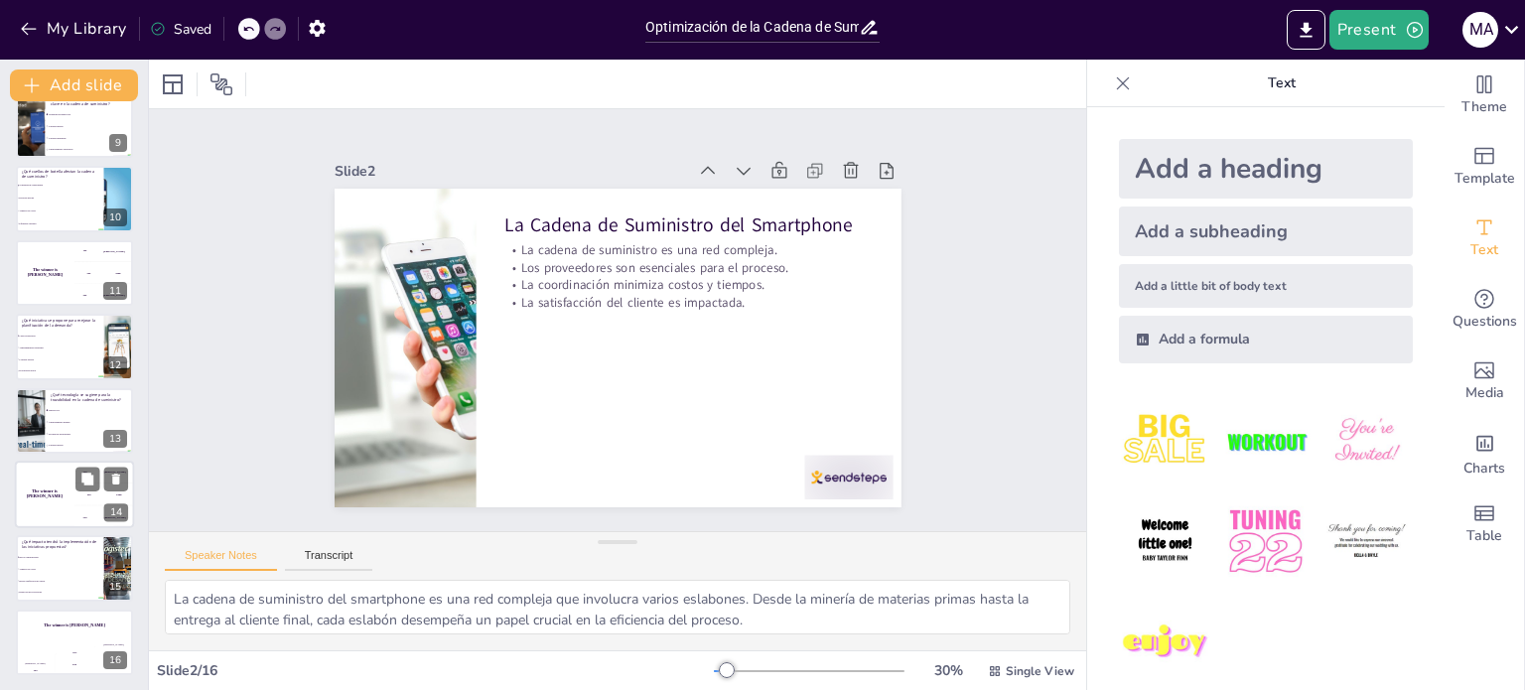
checkbox input "true"
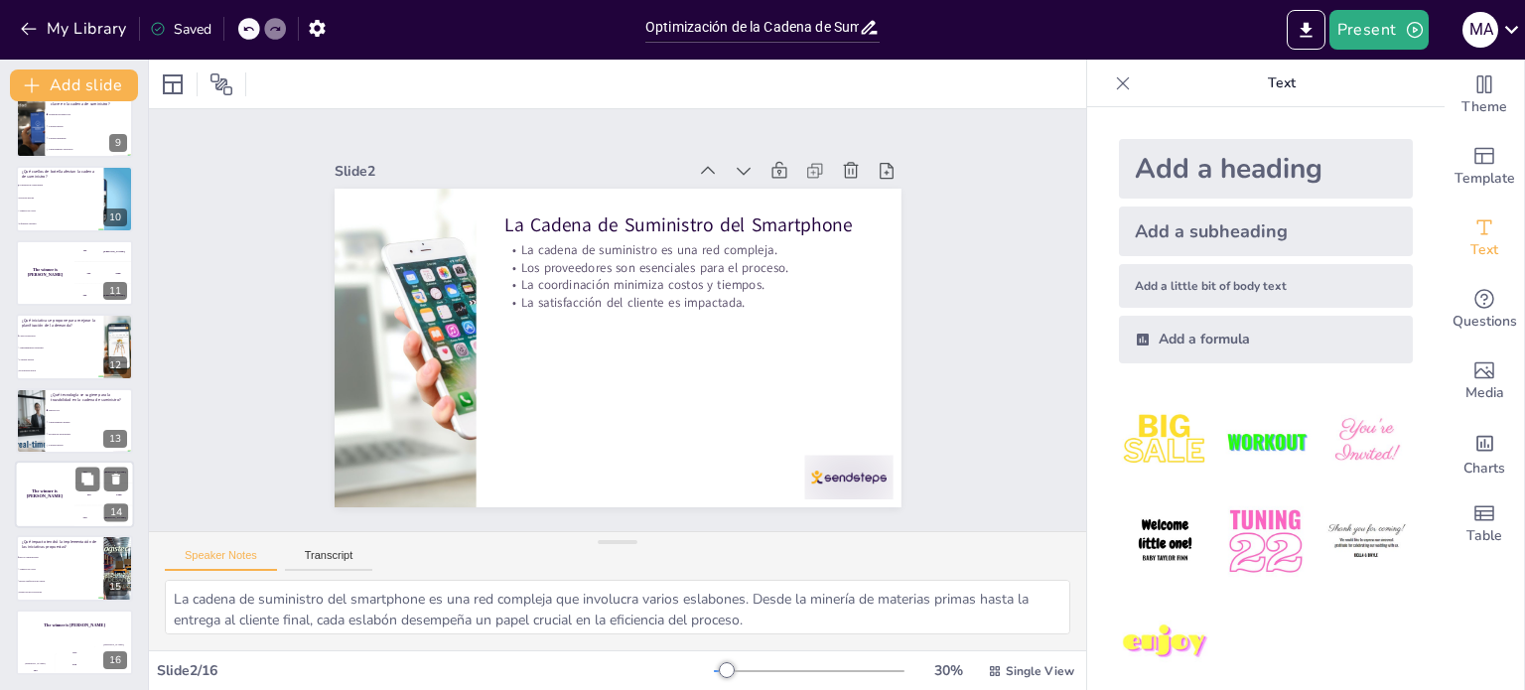
checkbox input "true"
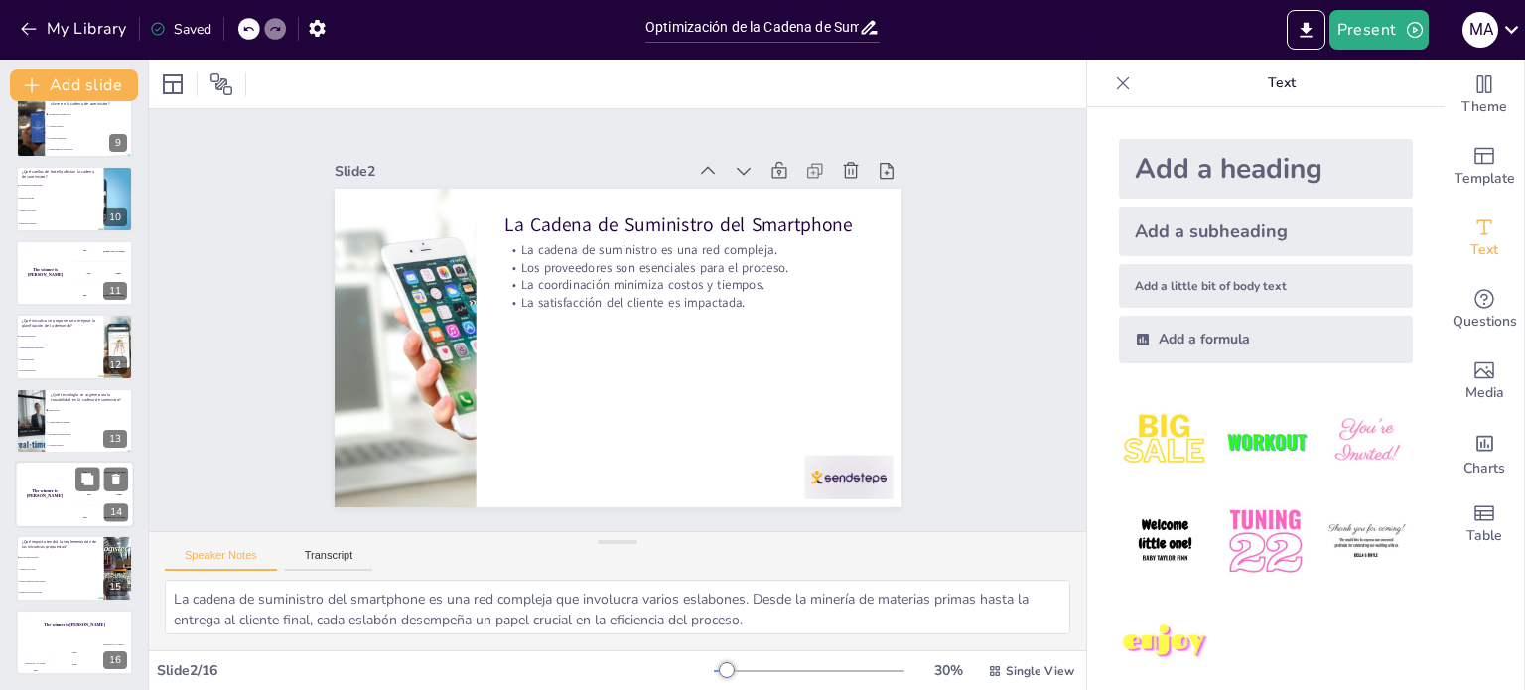
click at [32, 502] on div "The winner is [PERSON_NAME]" at bounding box center [45, 495] width 60 height 68
checkbox input "true"
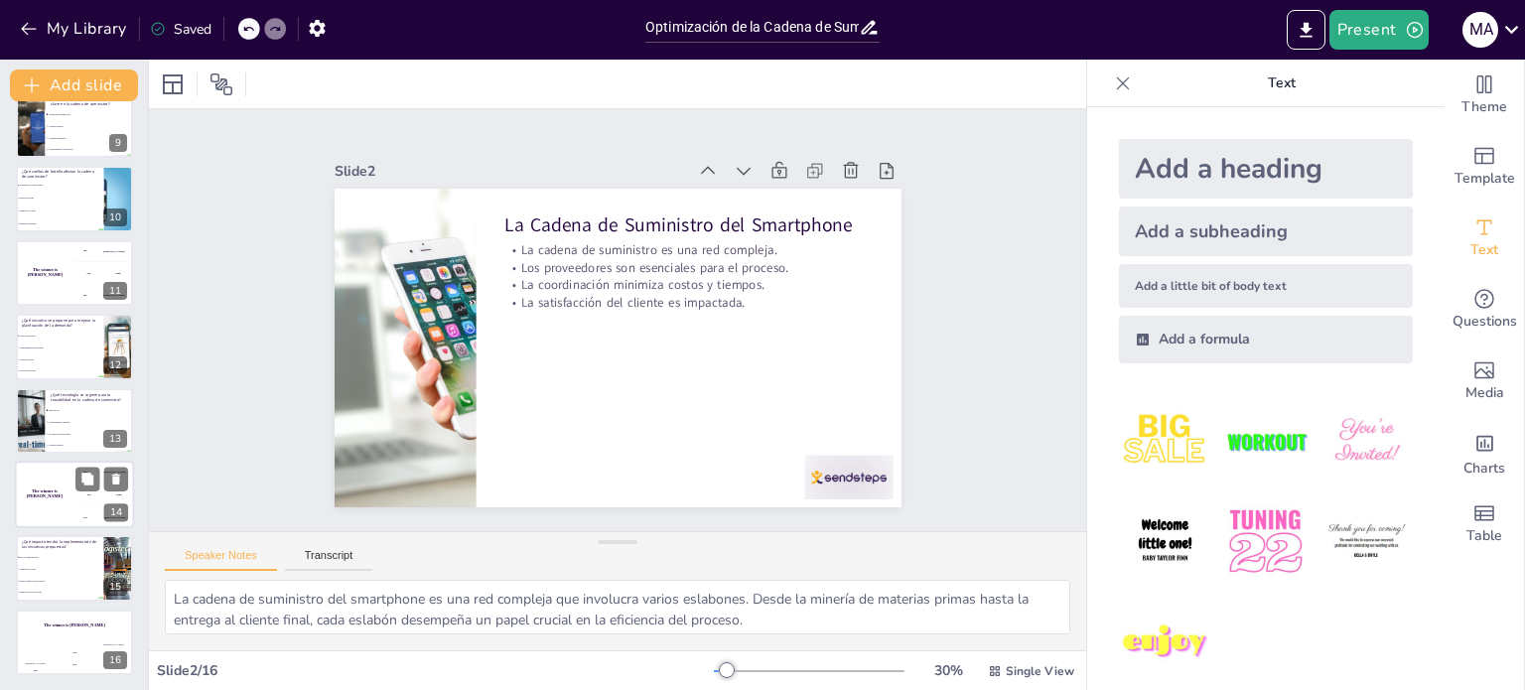
checkbox input "true"
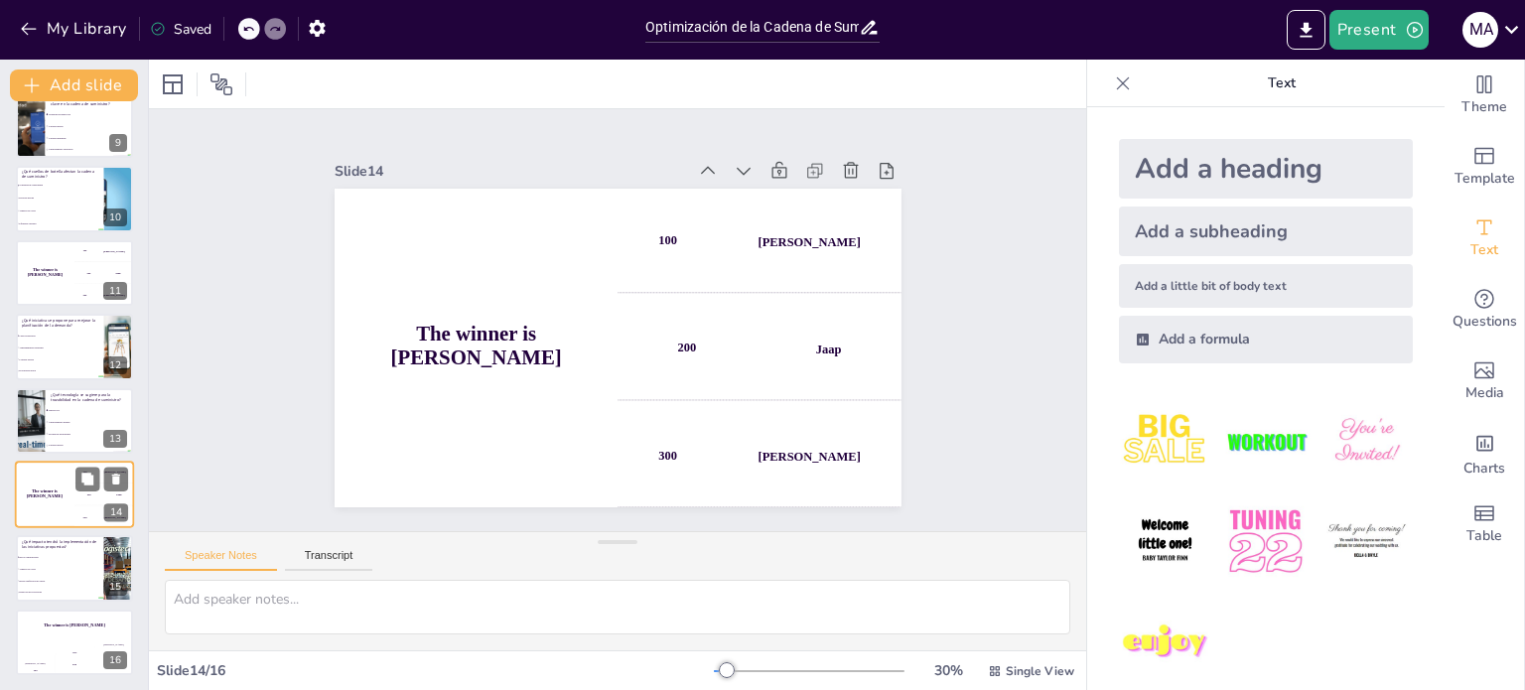
scroll to position [617, 0]
checkbox input "true"
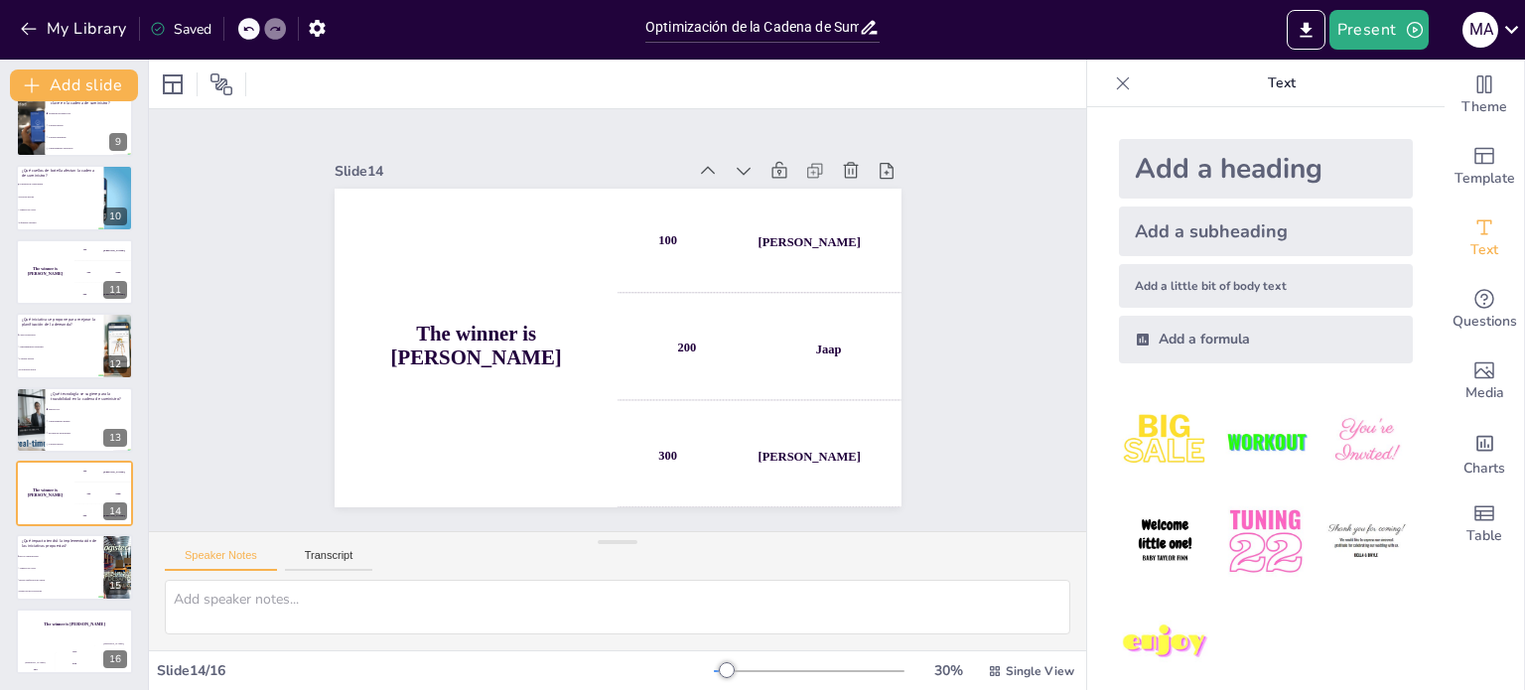
checkbox input "true"
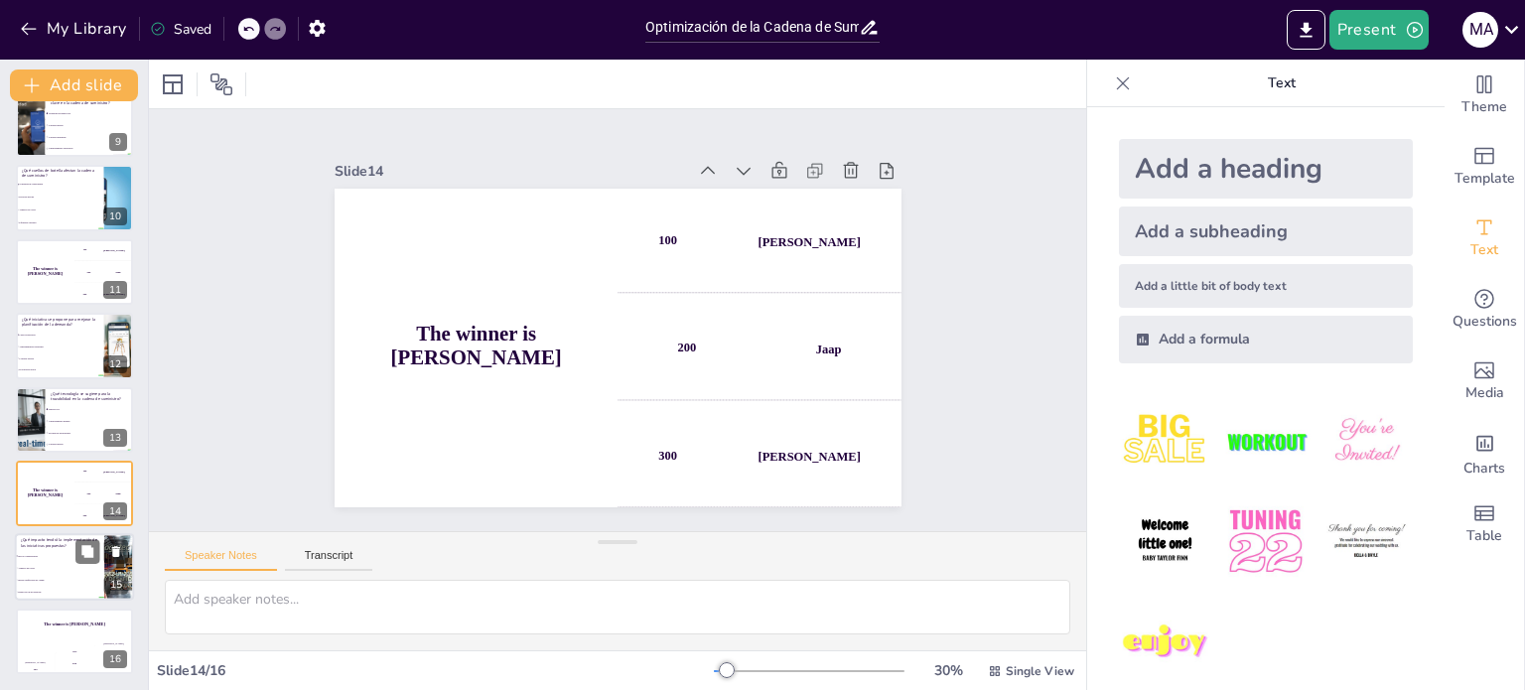
checkbox input "true"
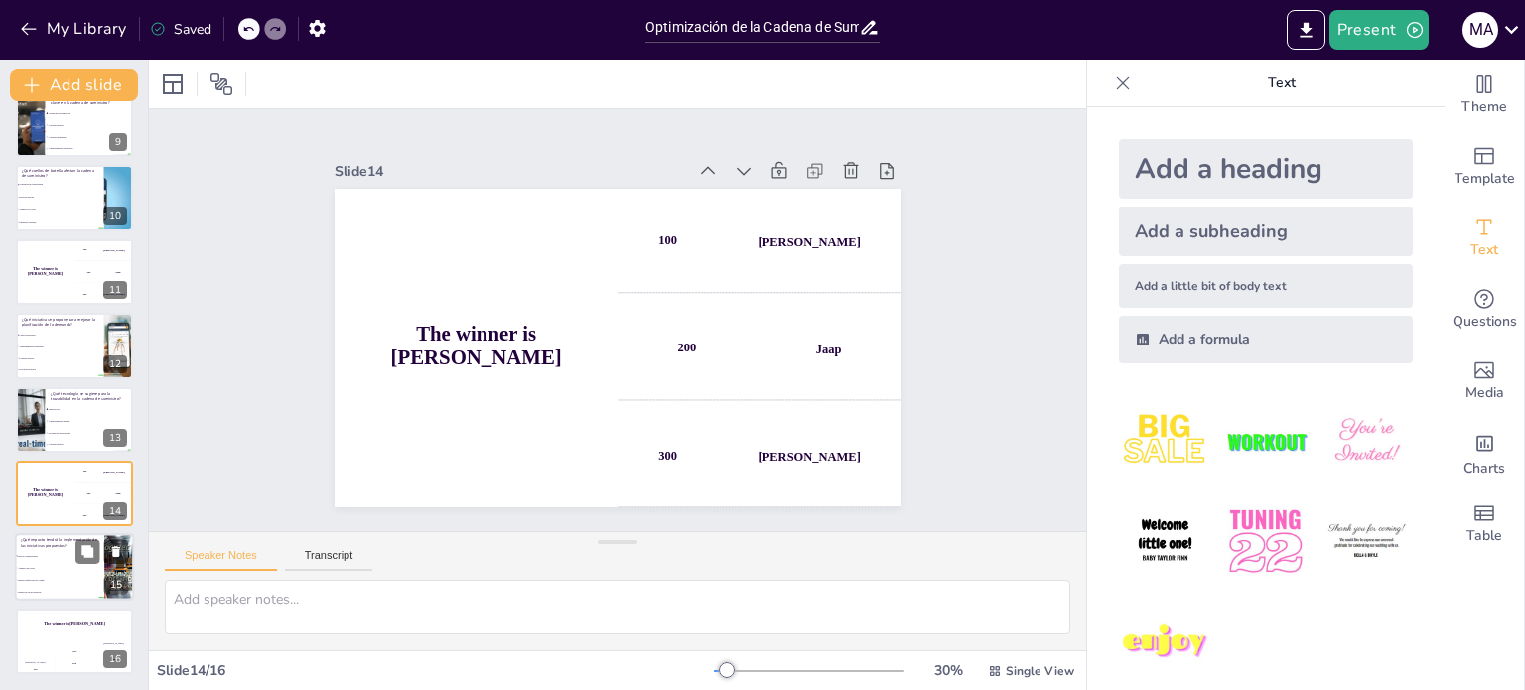
checkbox input "true"
click at [41, 567] on span "Aumento de costos" at bounding box center [60, 568] width 85 height 3
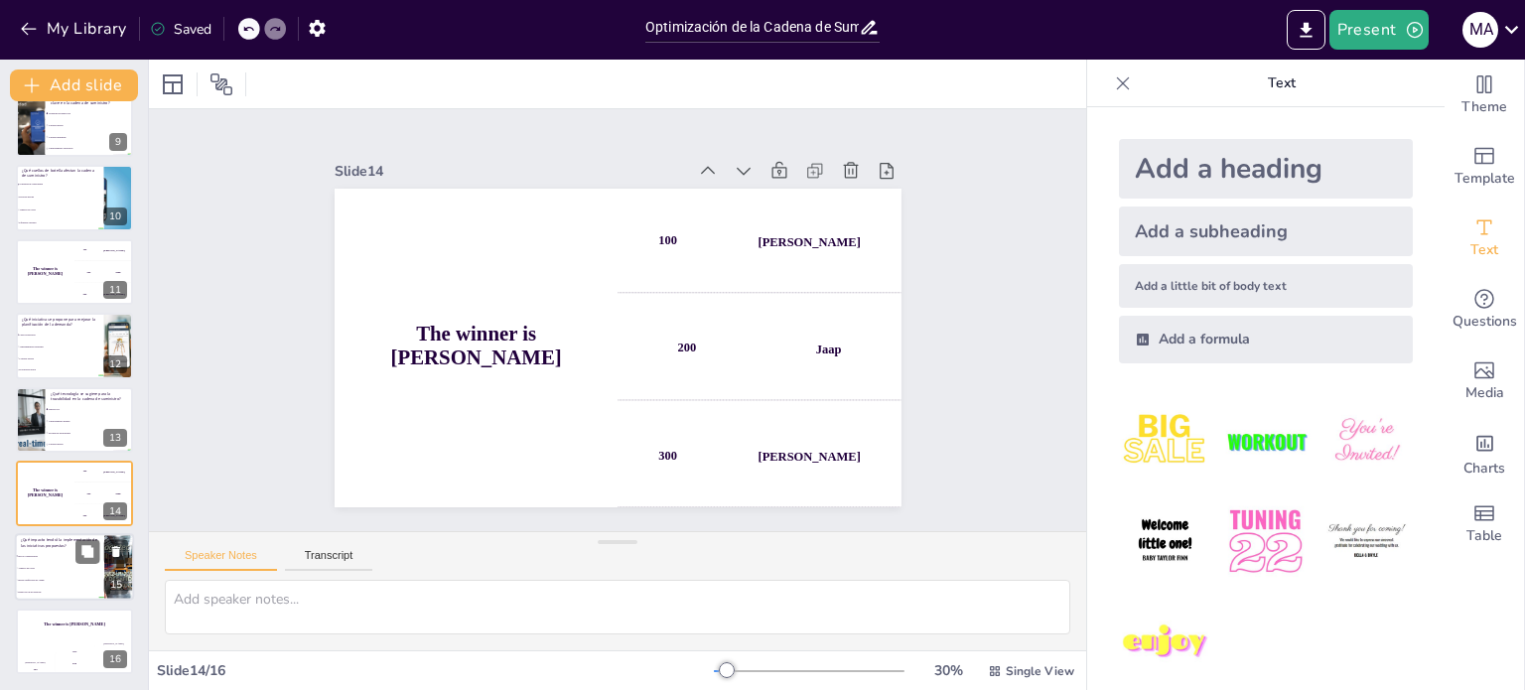
type textarea "La implementación de las iniciativas propuestas tendrá un impacto positivo en l…"
checkbox input "true"
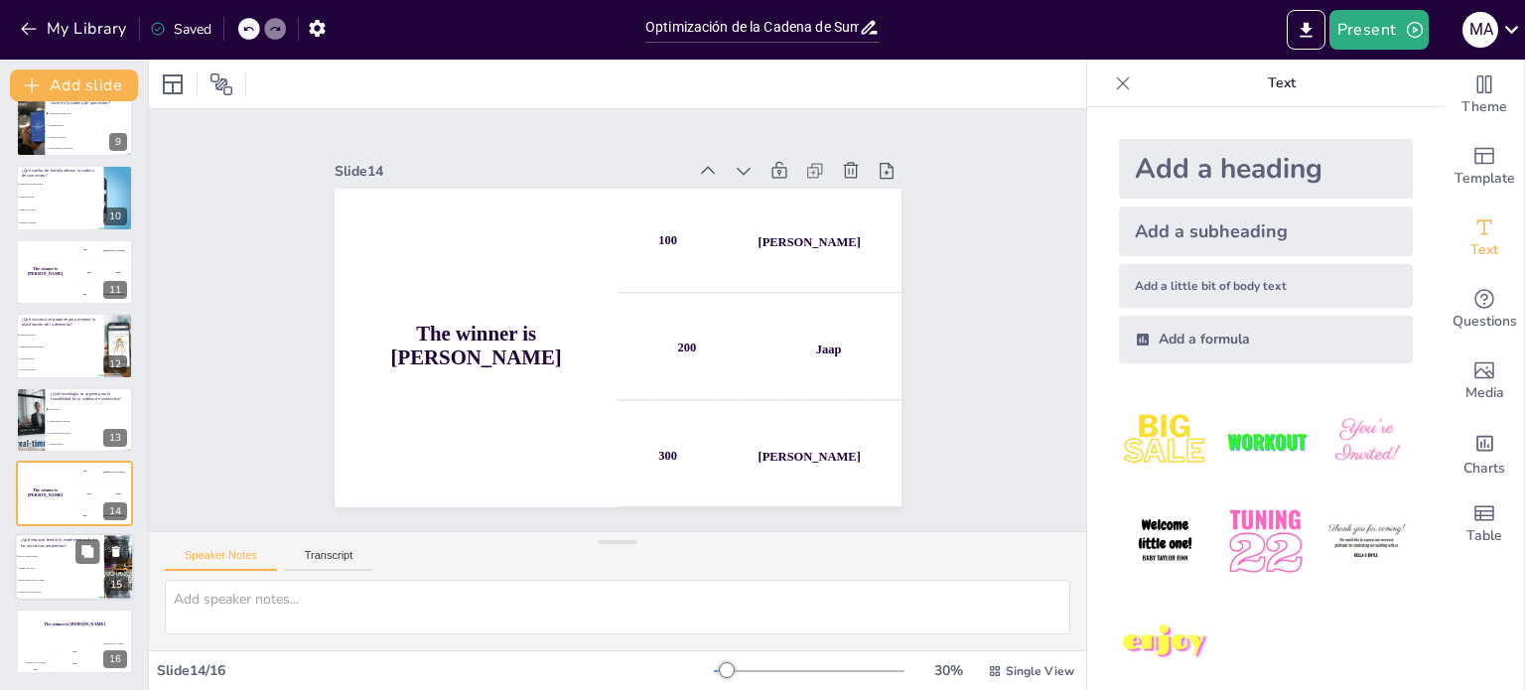
checkbox input "true"
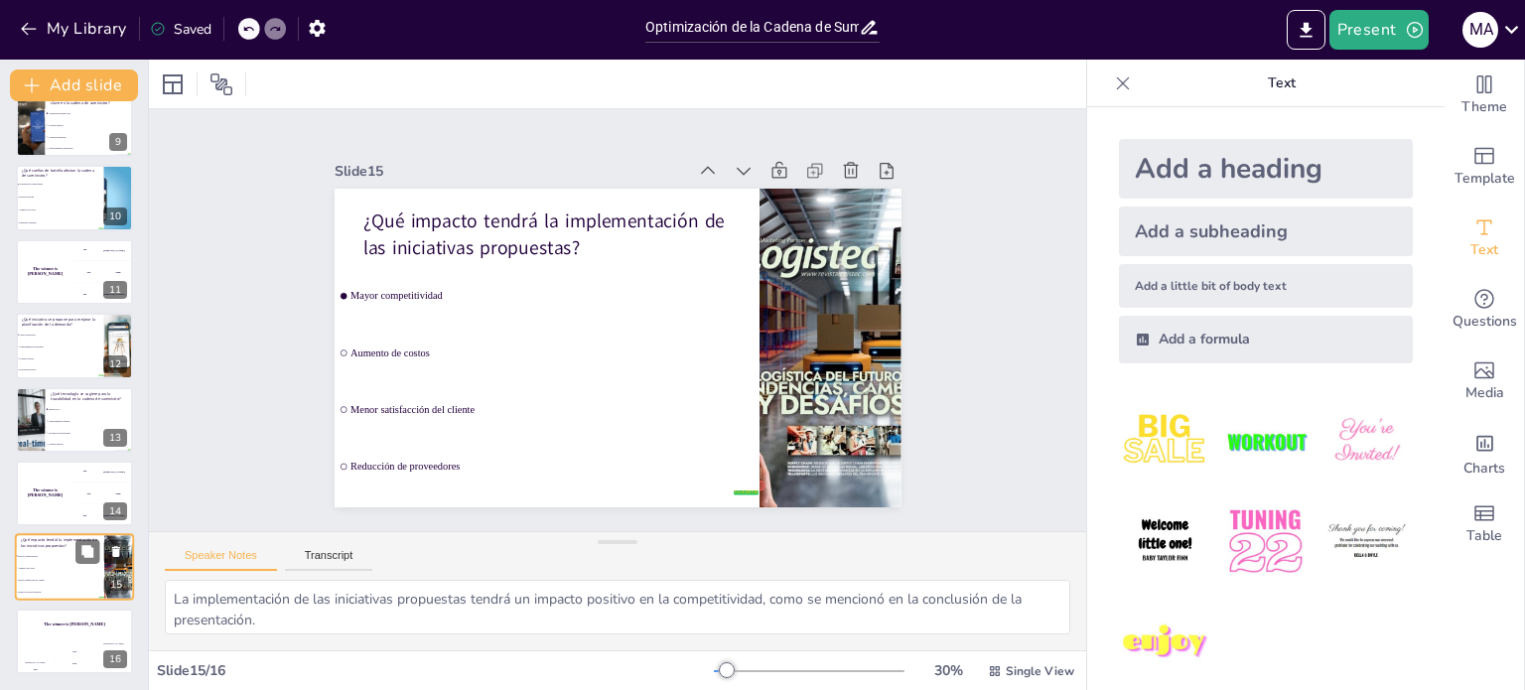
checkbox input "true"
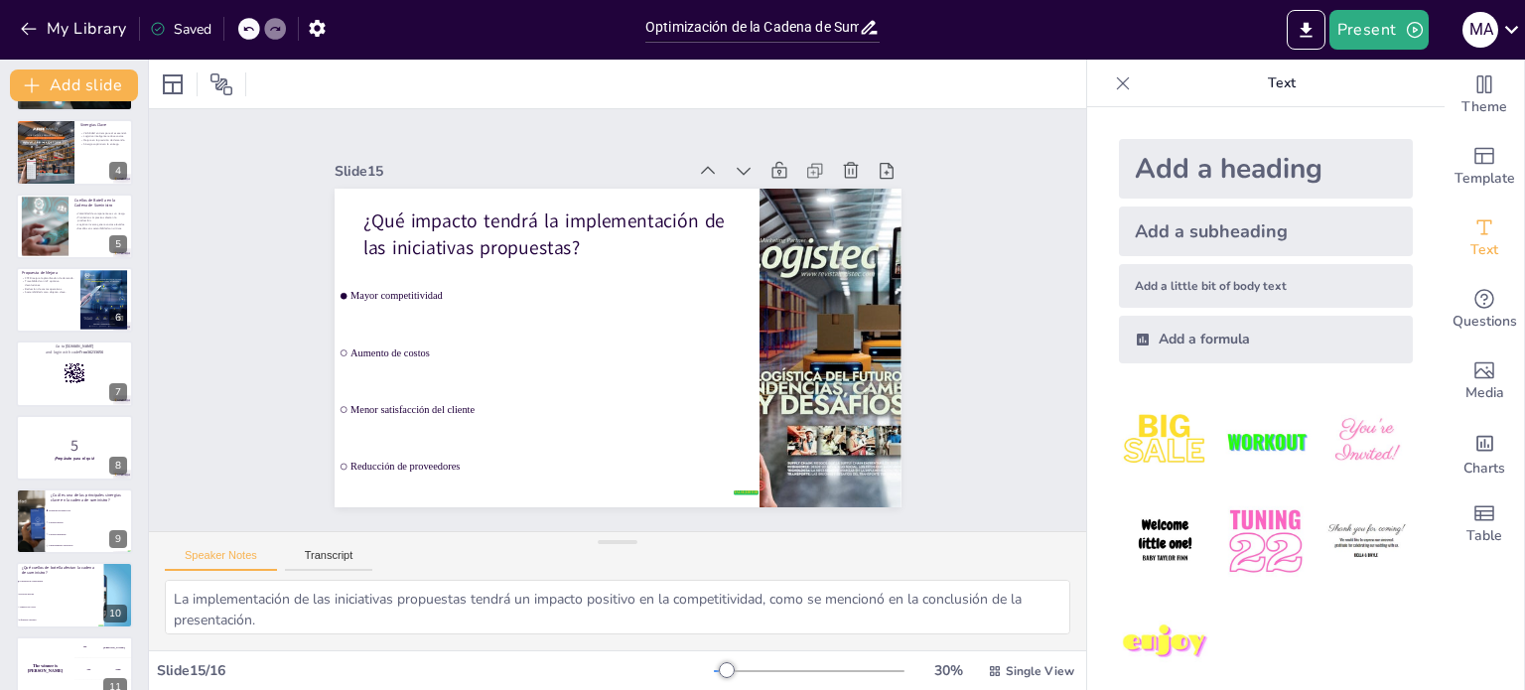
scroll to position [0, 0]
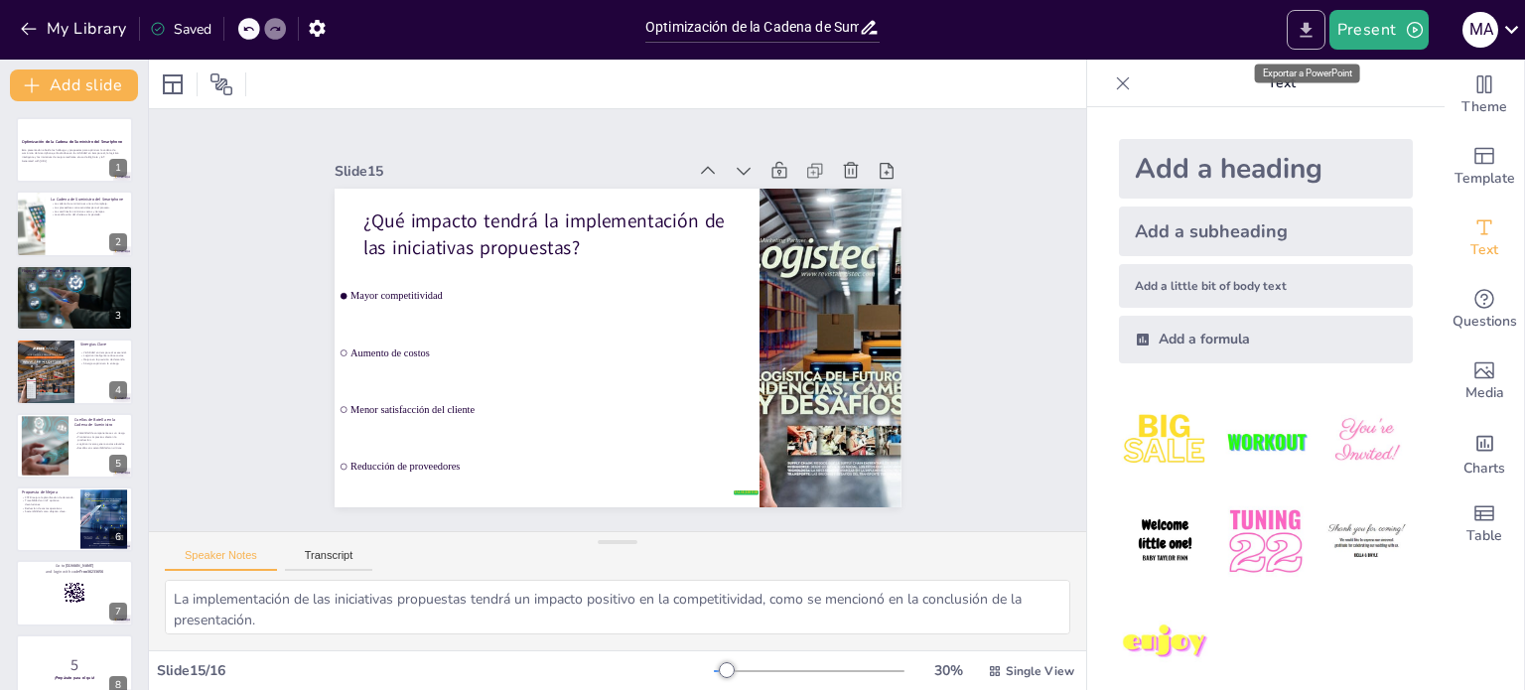
click at [1299, 32] on icon "Export to PowerPoint" at bounding box center [1306, 30] width 21 height 21
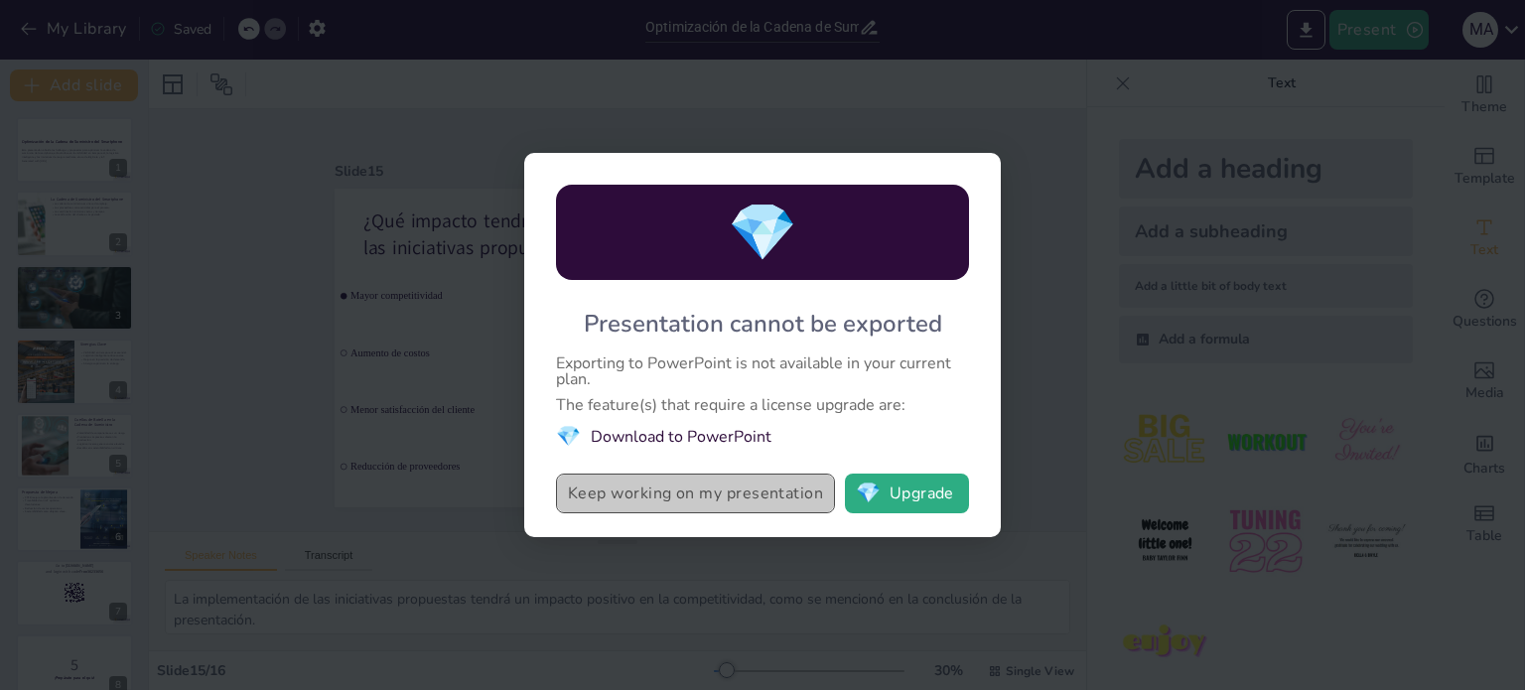
click at [631, 493] on button "Keep working on my presentation" at bounding box center [695, 494] width 279 height 40
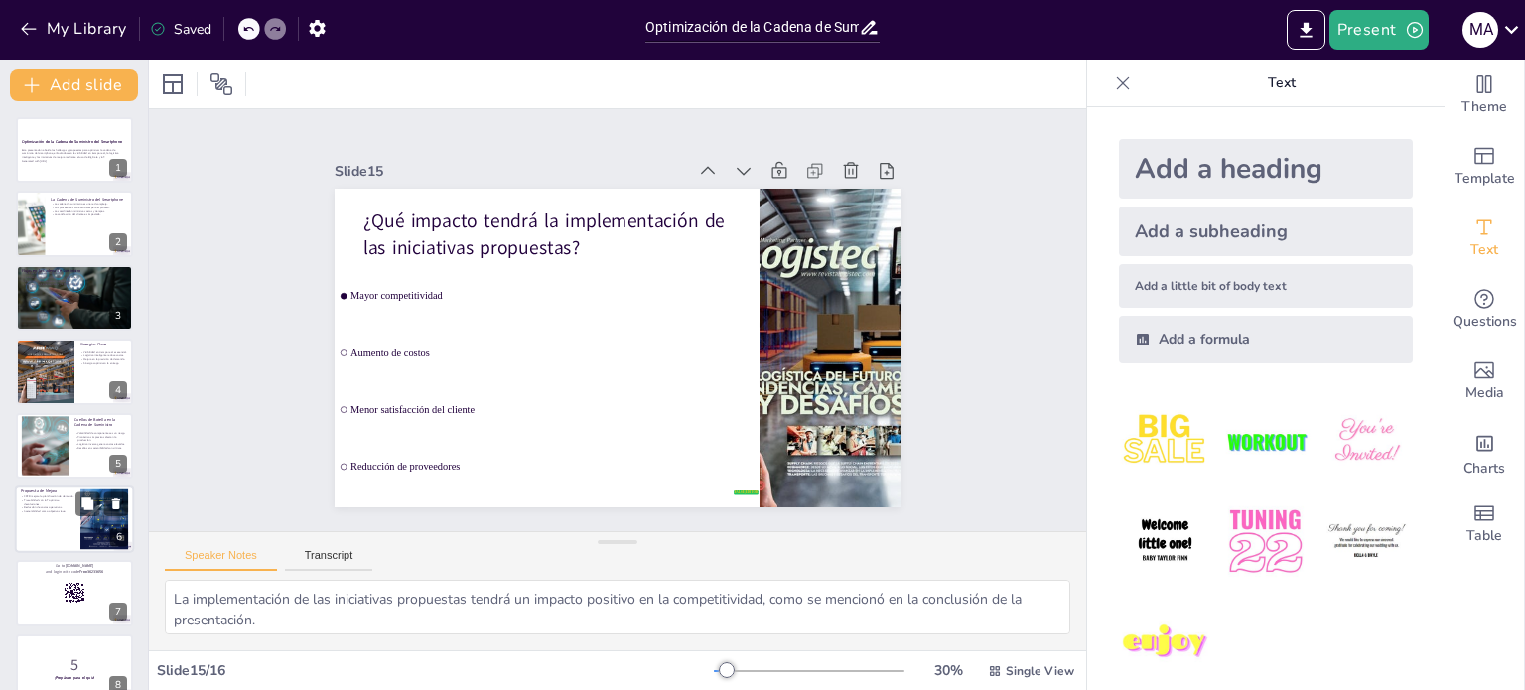
click at [41, 528] on div at bounding box center [74, 520] width 119 height 68
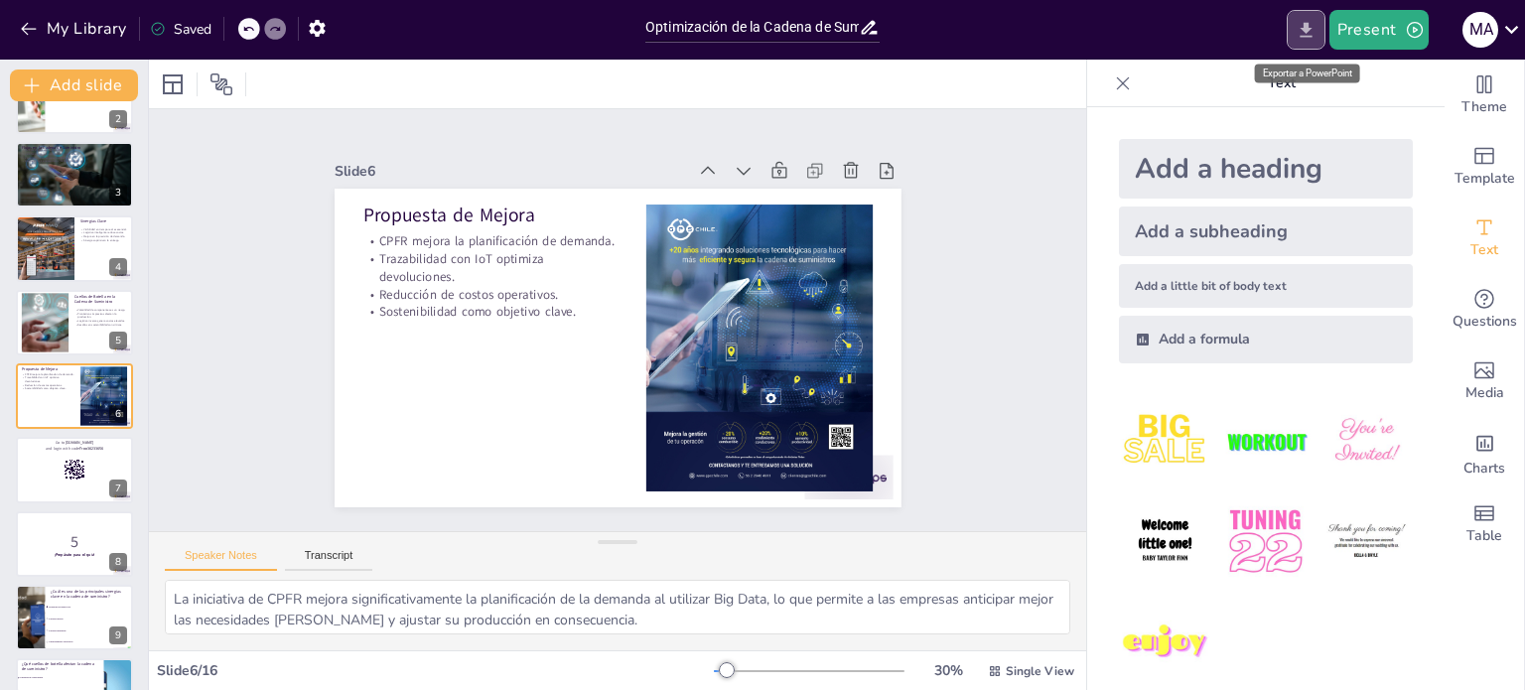
click at [1307, 21] on icon "Export to PowerPoint" at bounding box center [1306, 30] width 21 height 21
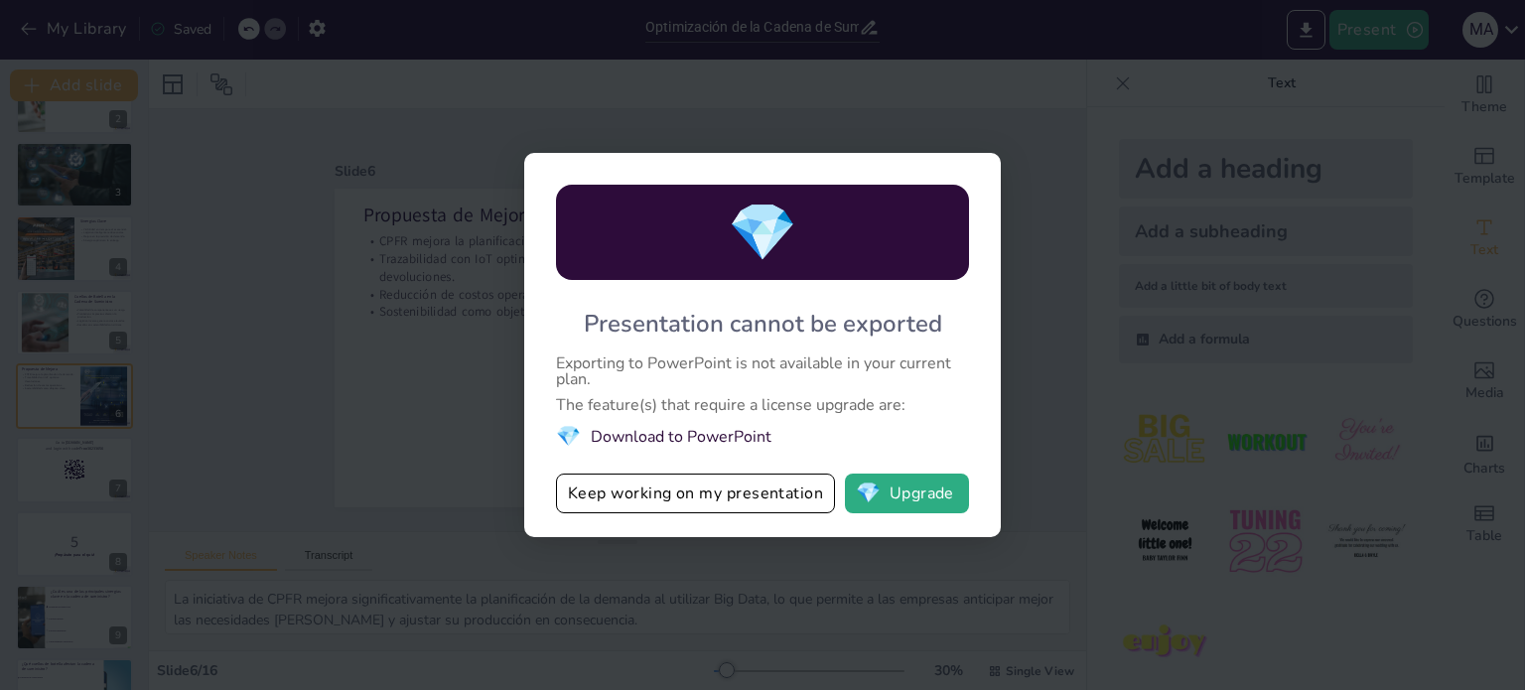
click at [681, 436] on li "💎 Download to PowerPoint" at bounding box center [762, 436] width 413 height 27
click at [923, 506] on button "💎 Upgrade" at bounding box center [907, 494] width 124 height 40
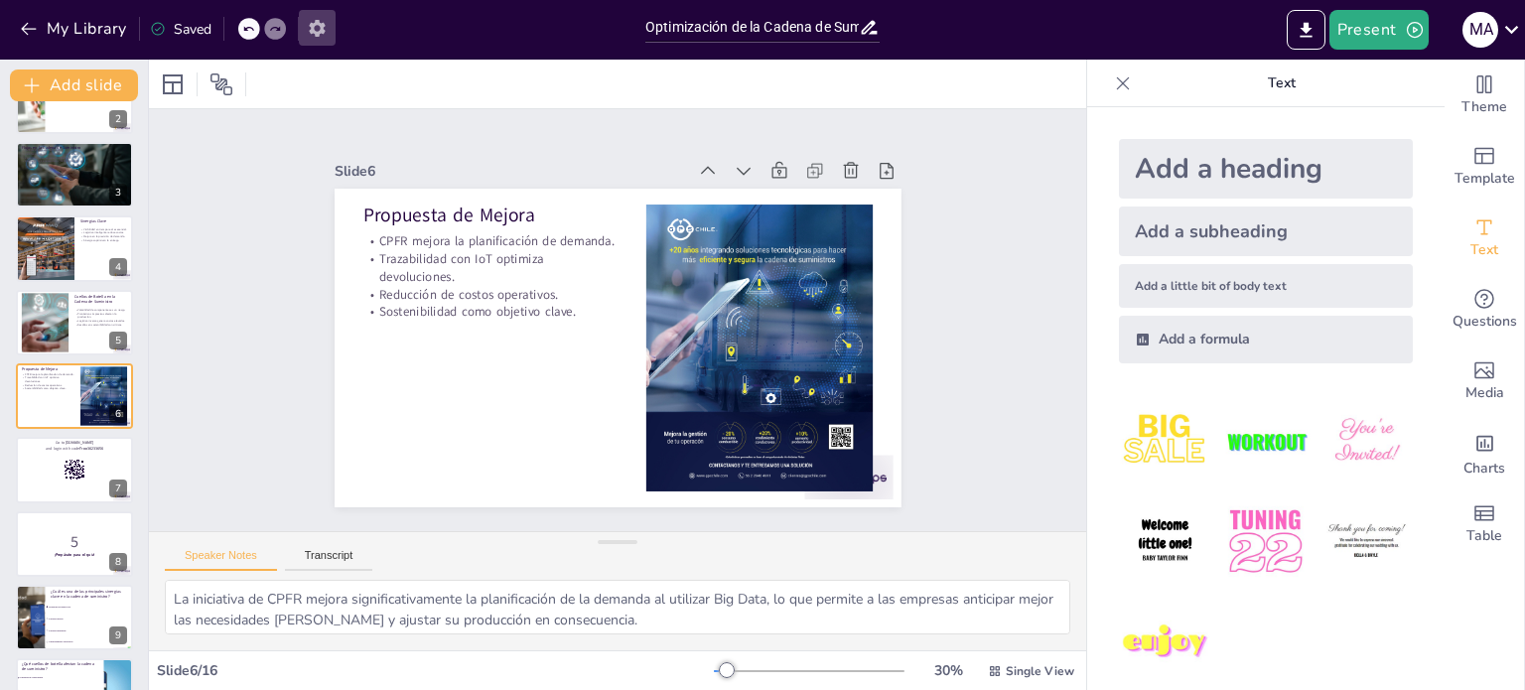
click at [310, 27] on icon "button" at bounding box center [317, 28] width 21 height 21
click at [313, 27] on icon "button" at bounding box center [317, 28] width 16 height 17
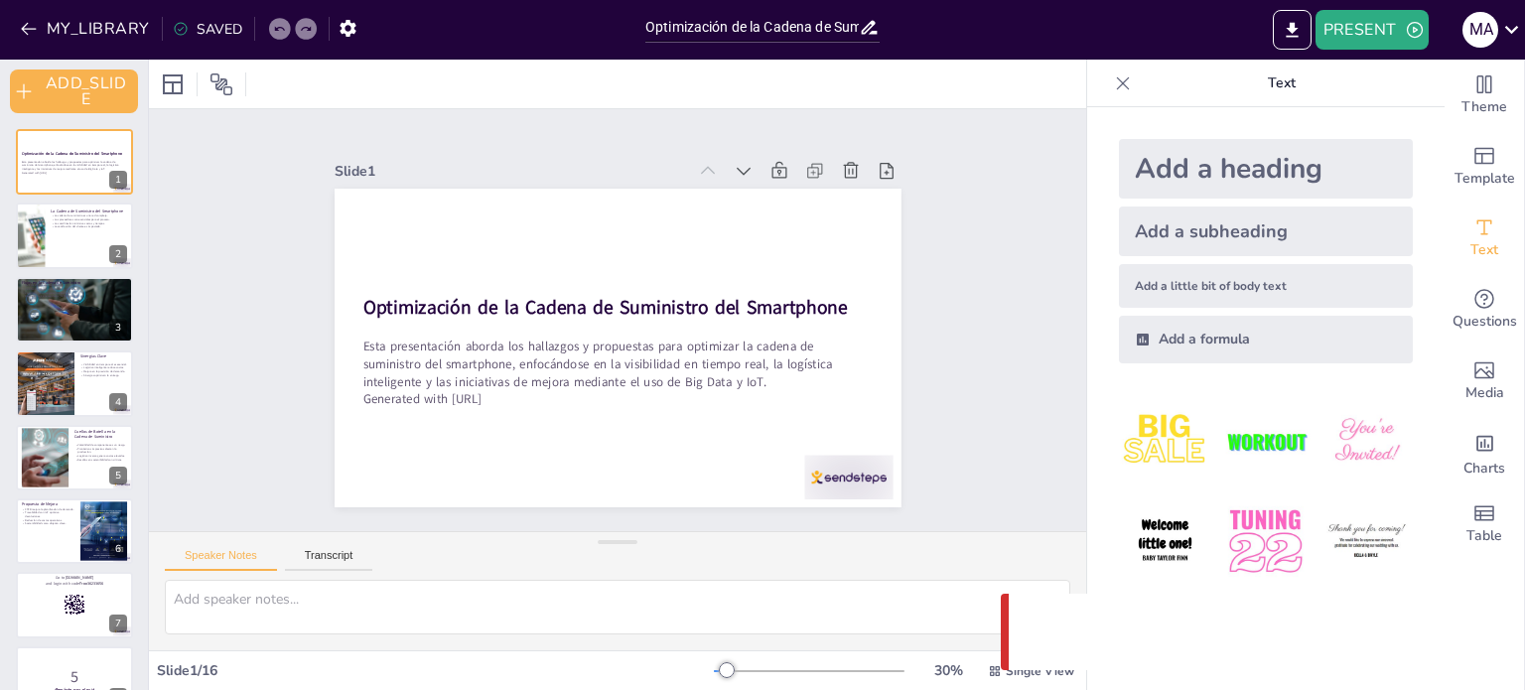
checkbox input "true"
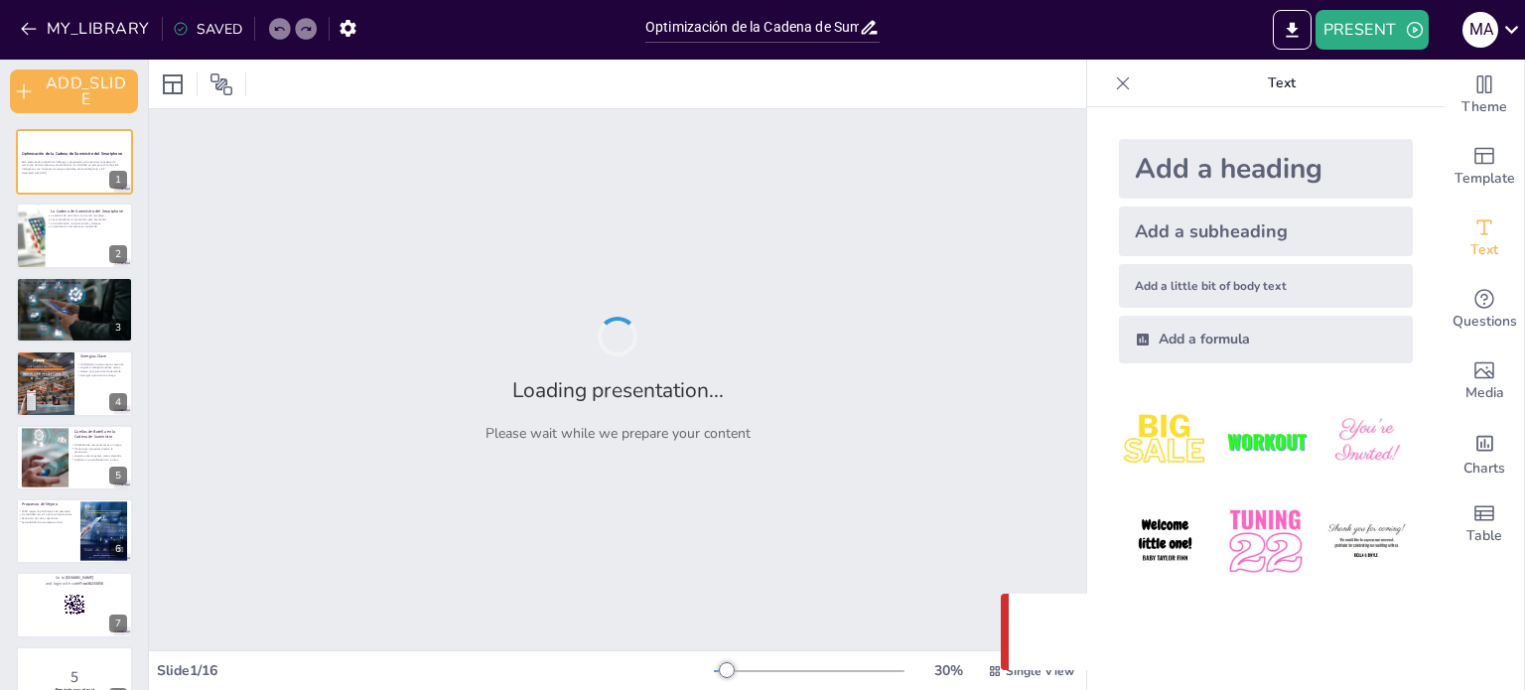
checkbox input "true"
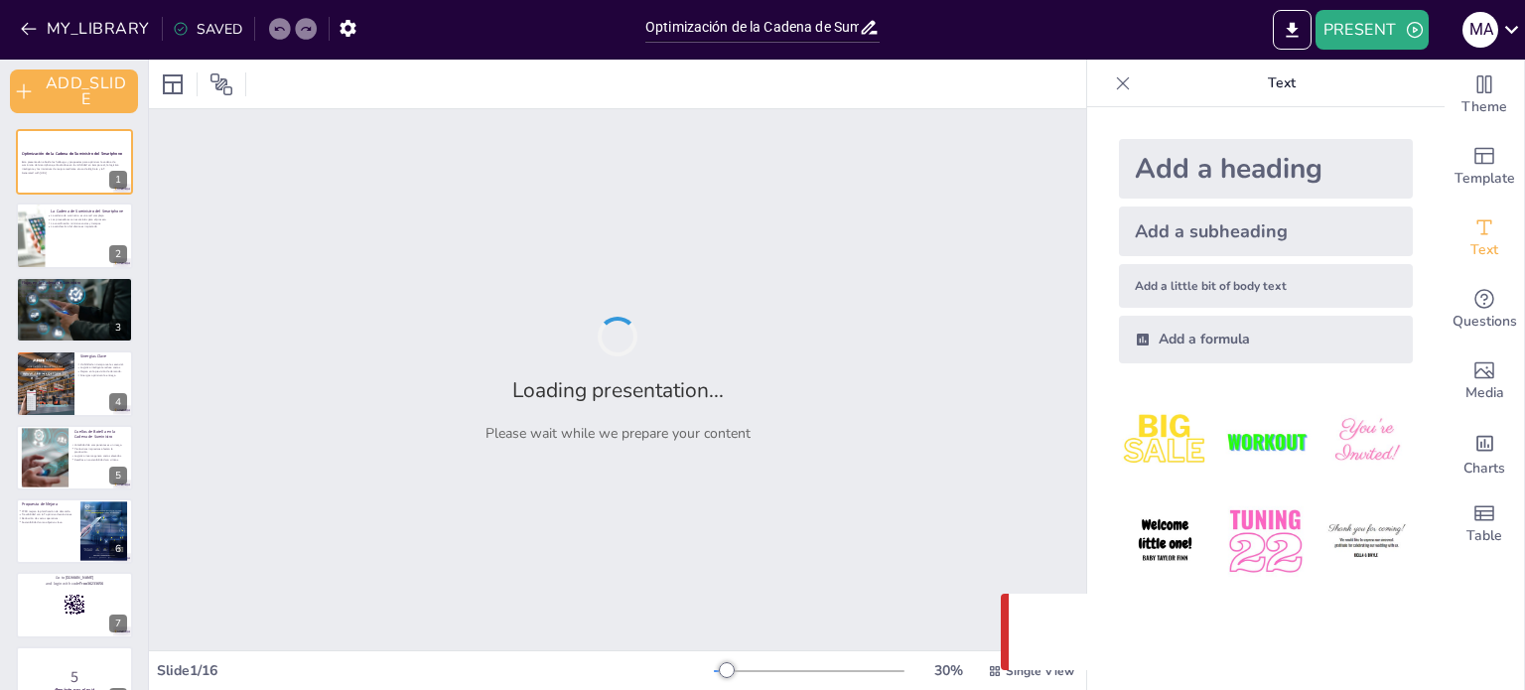
checkbox input "true"
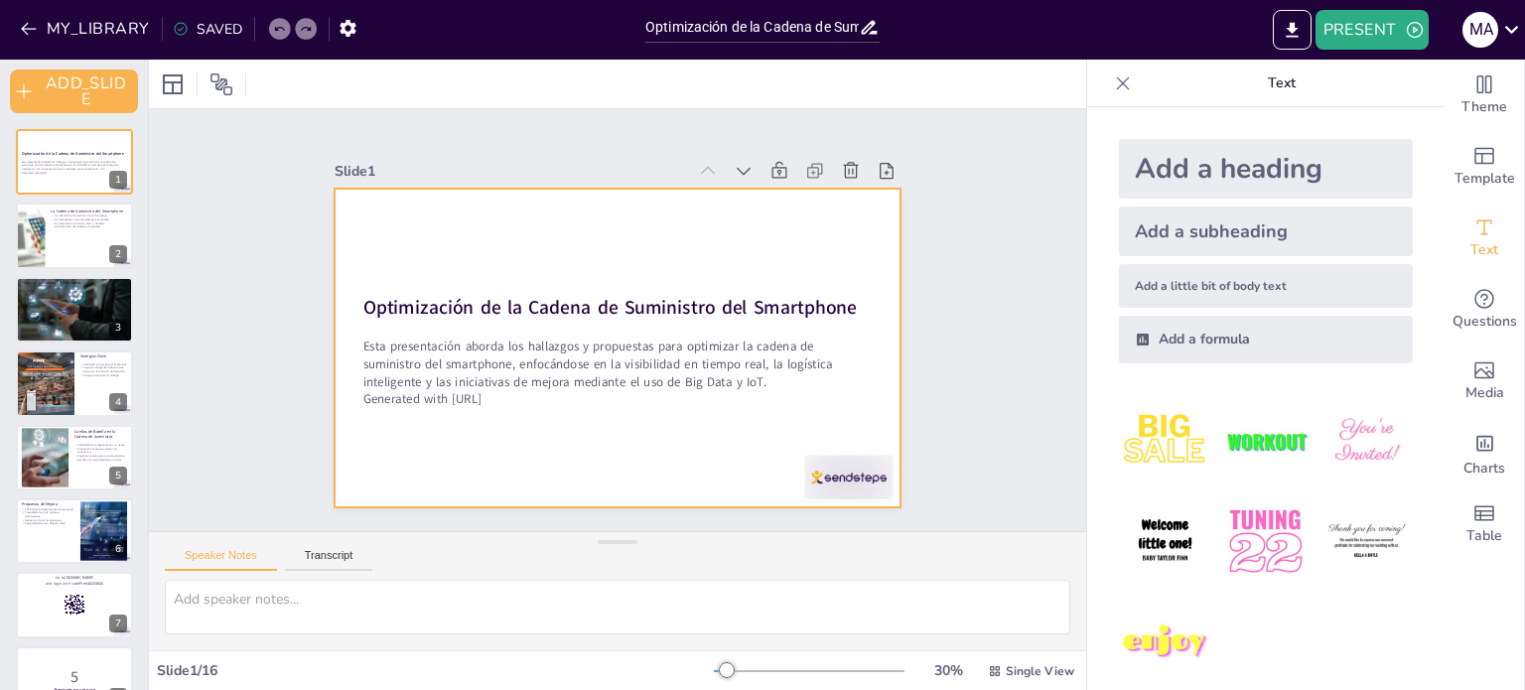
checkbox input "true"
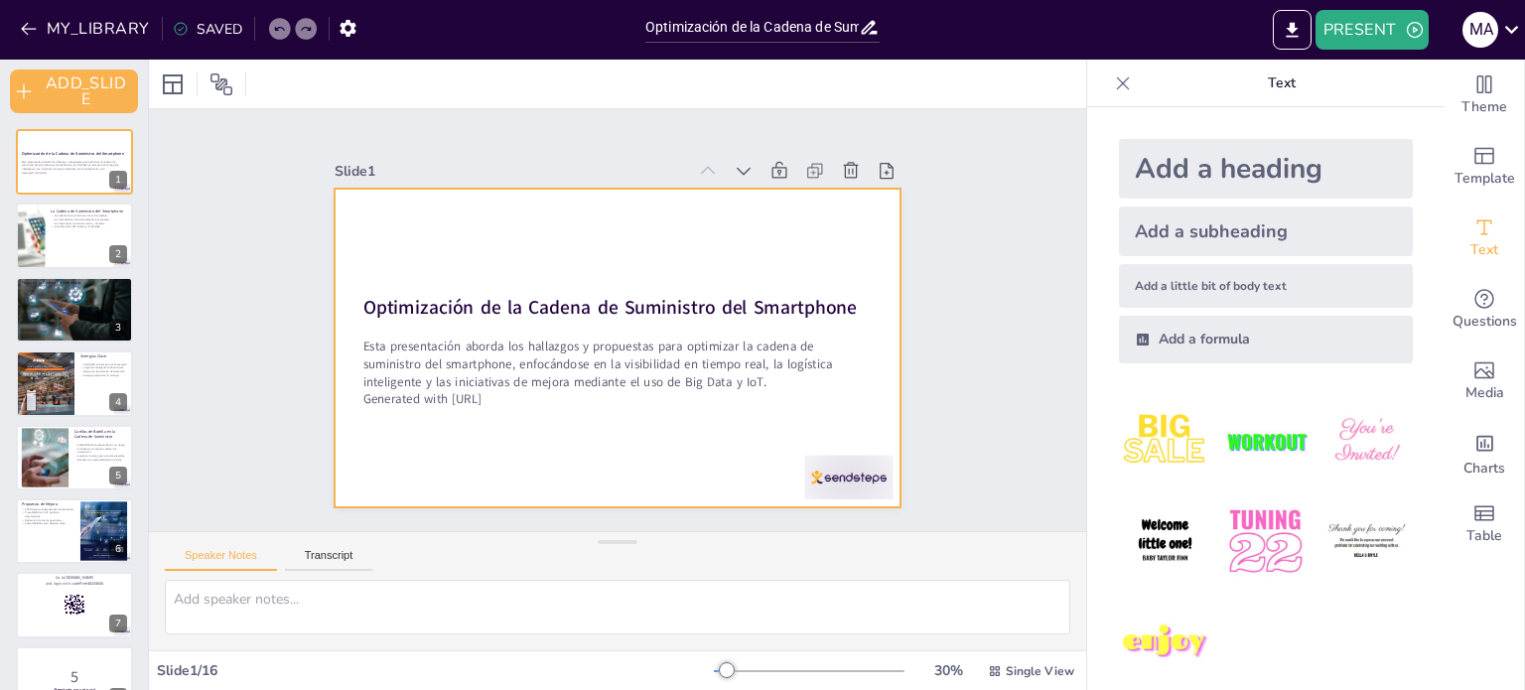
checkbox input "true"
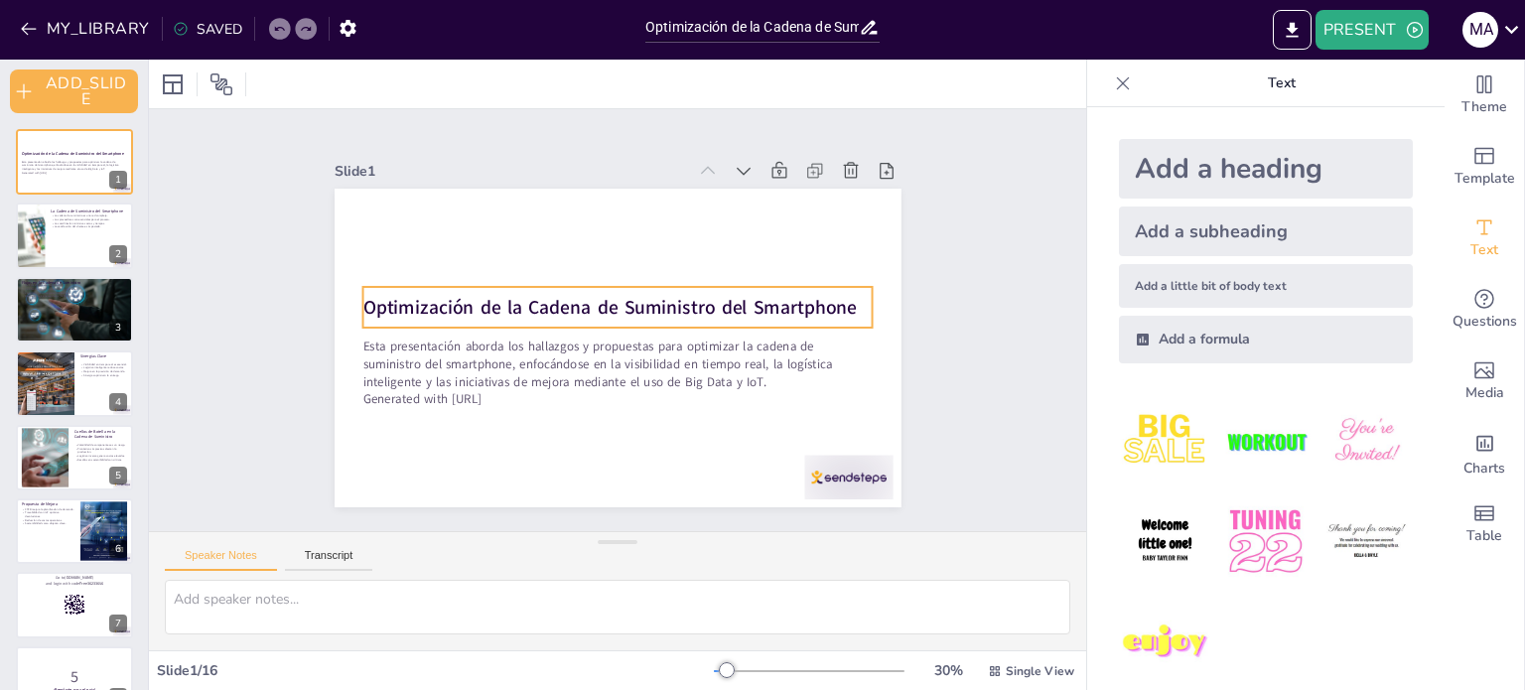
checkbox input "true"
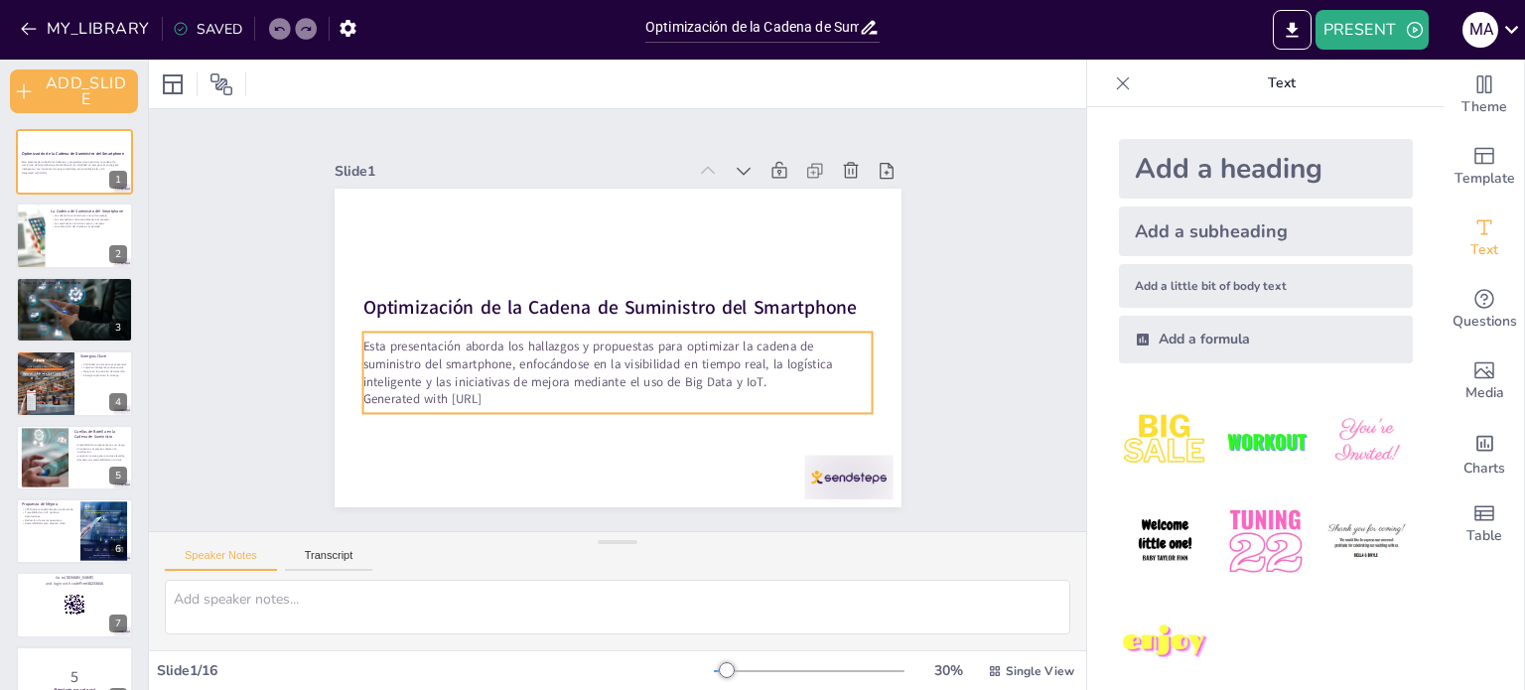
checkbox input "true"
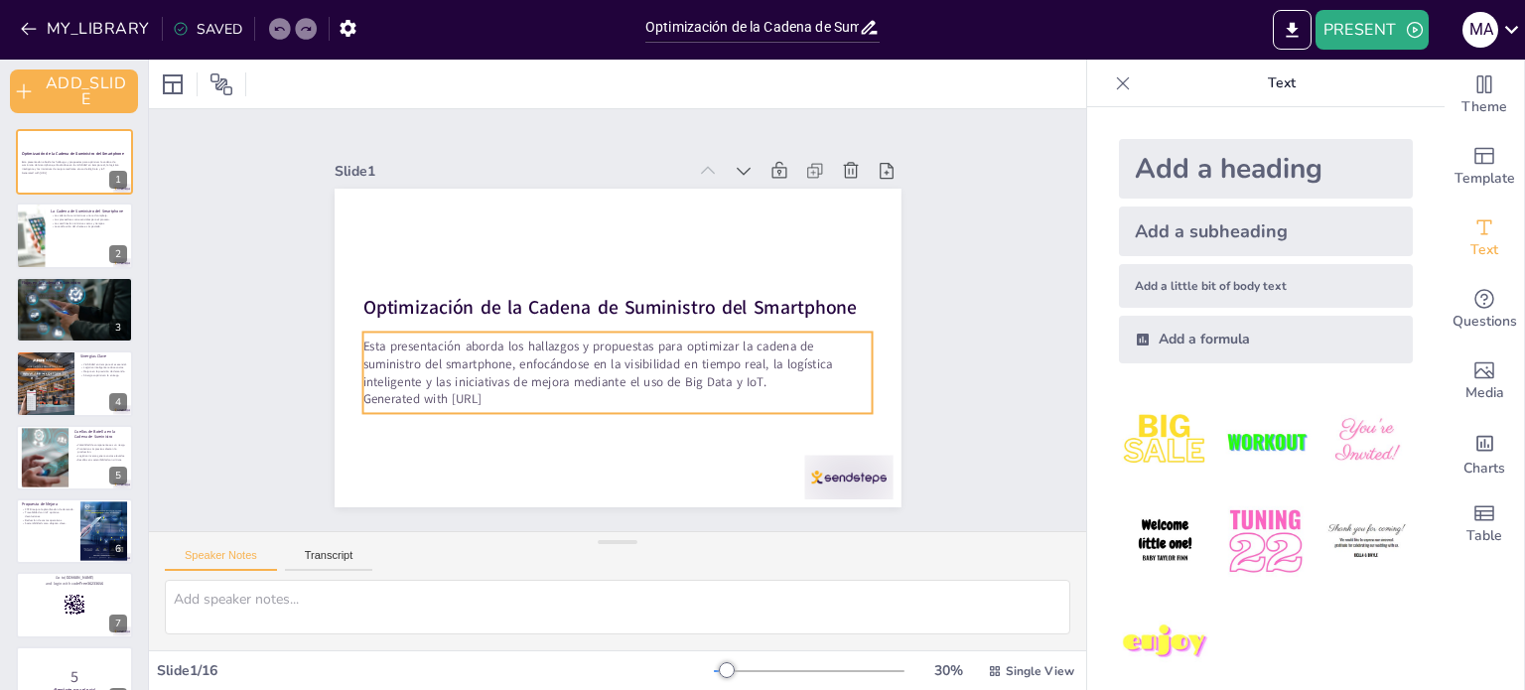
checkbox input "true"
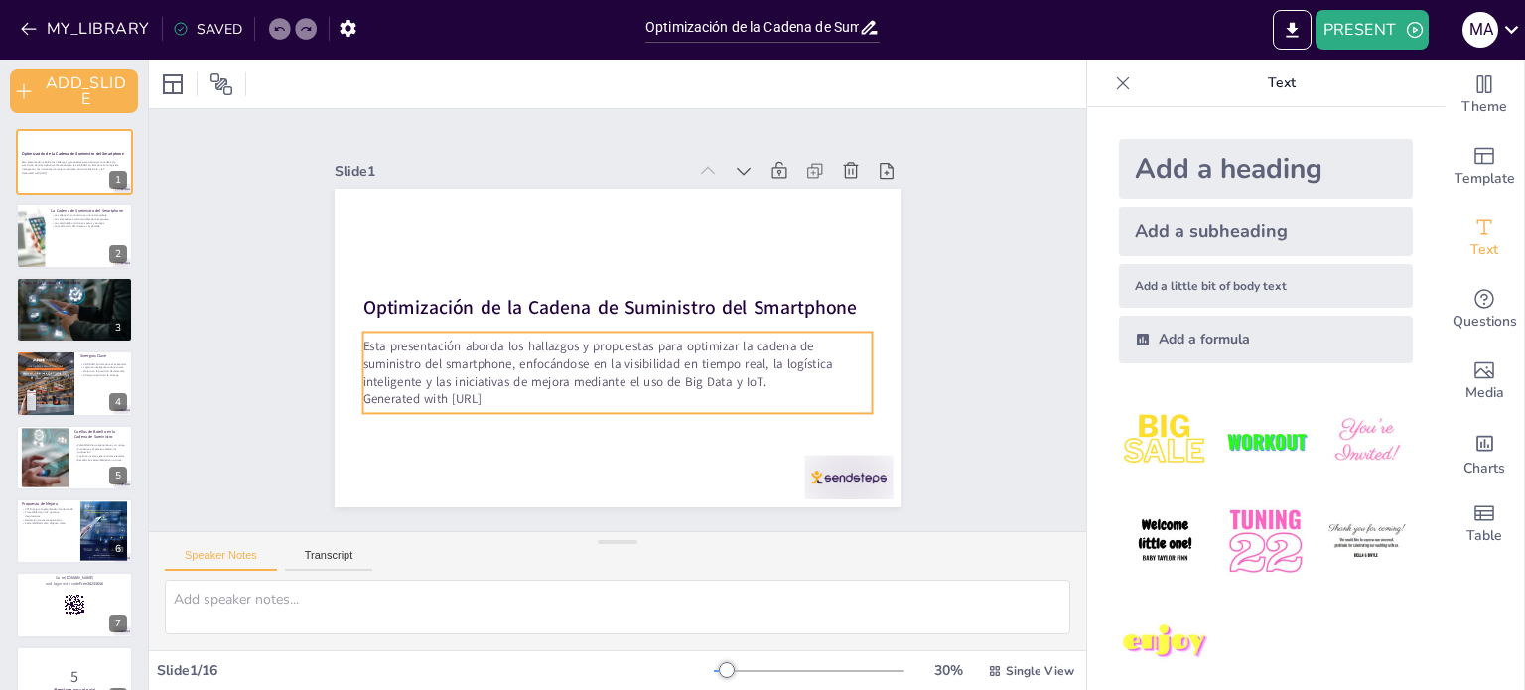
checkbox input "true"
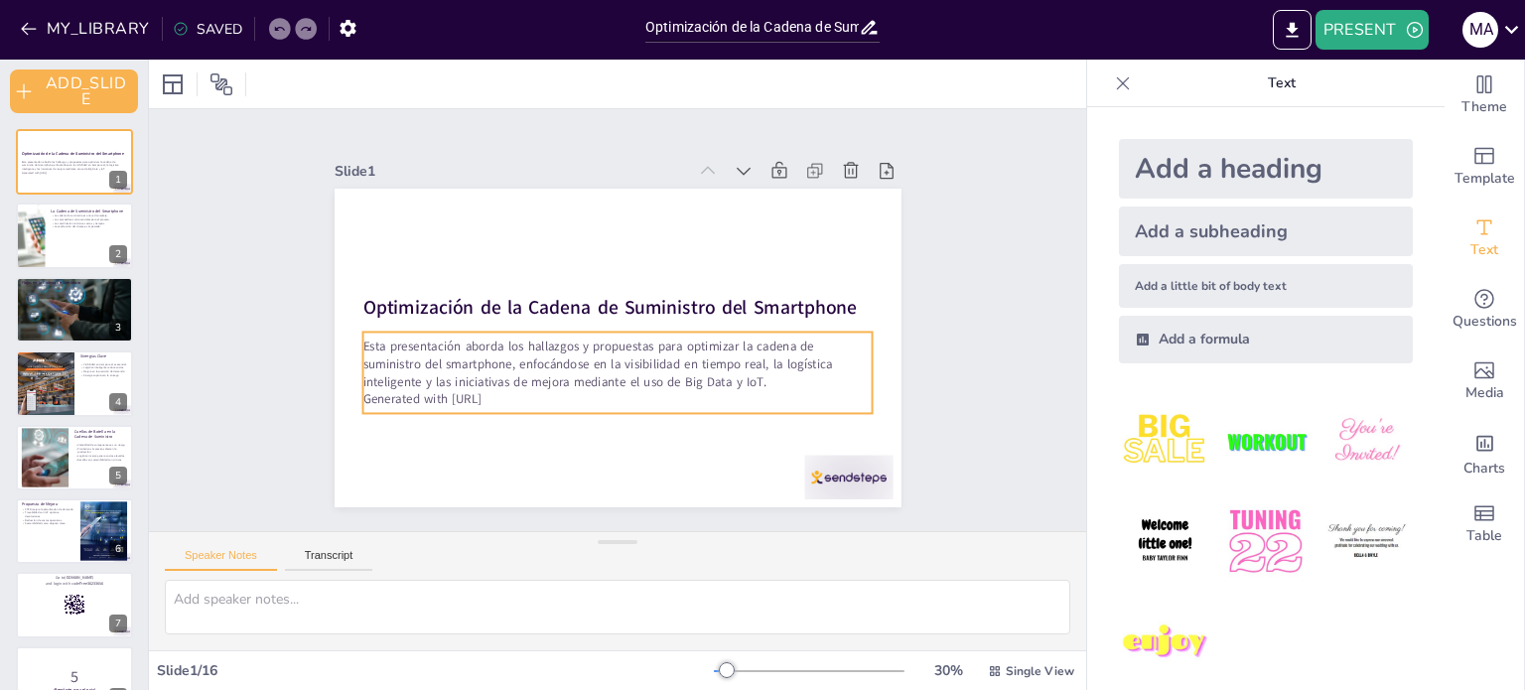
checkbox input "true"
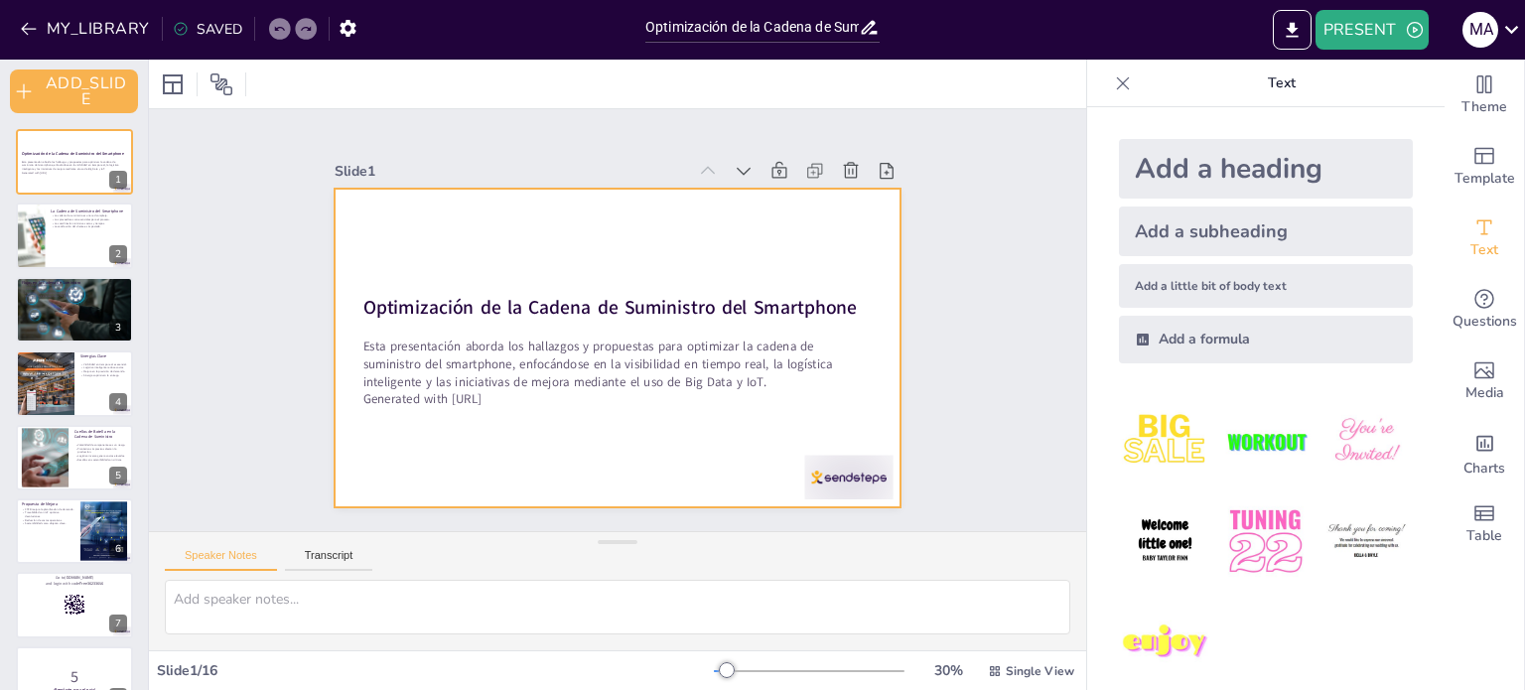
checkbox input "true"
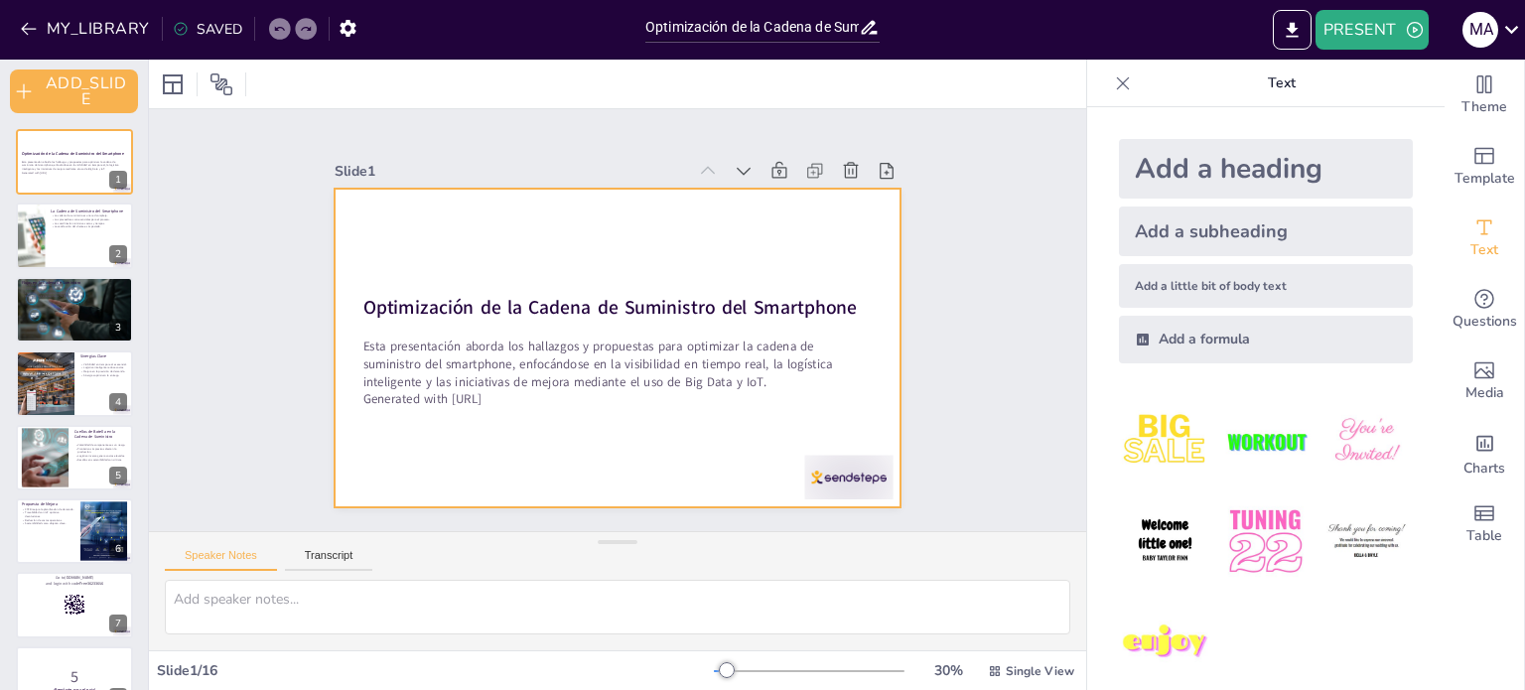
checkbox input "true"
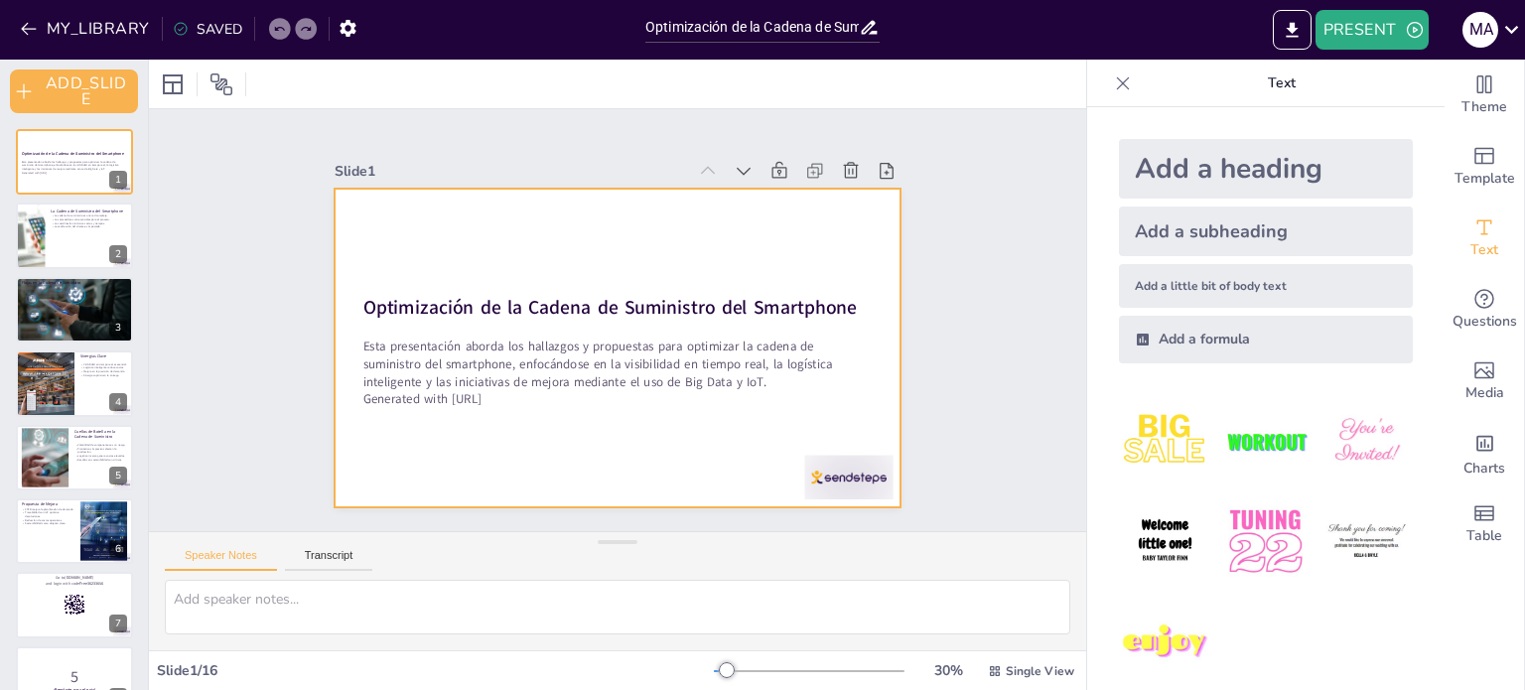
checkbox input "true"
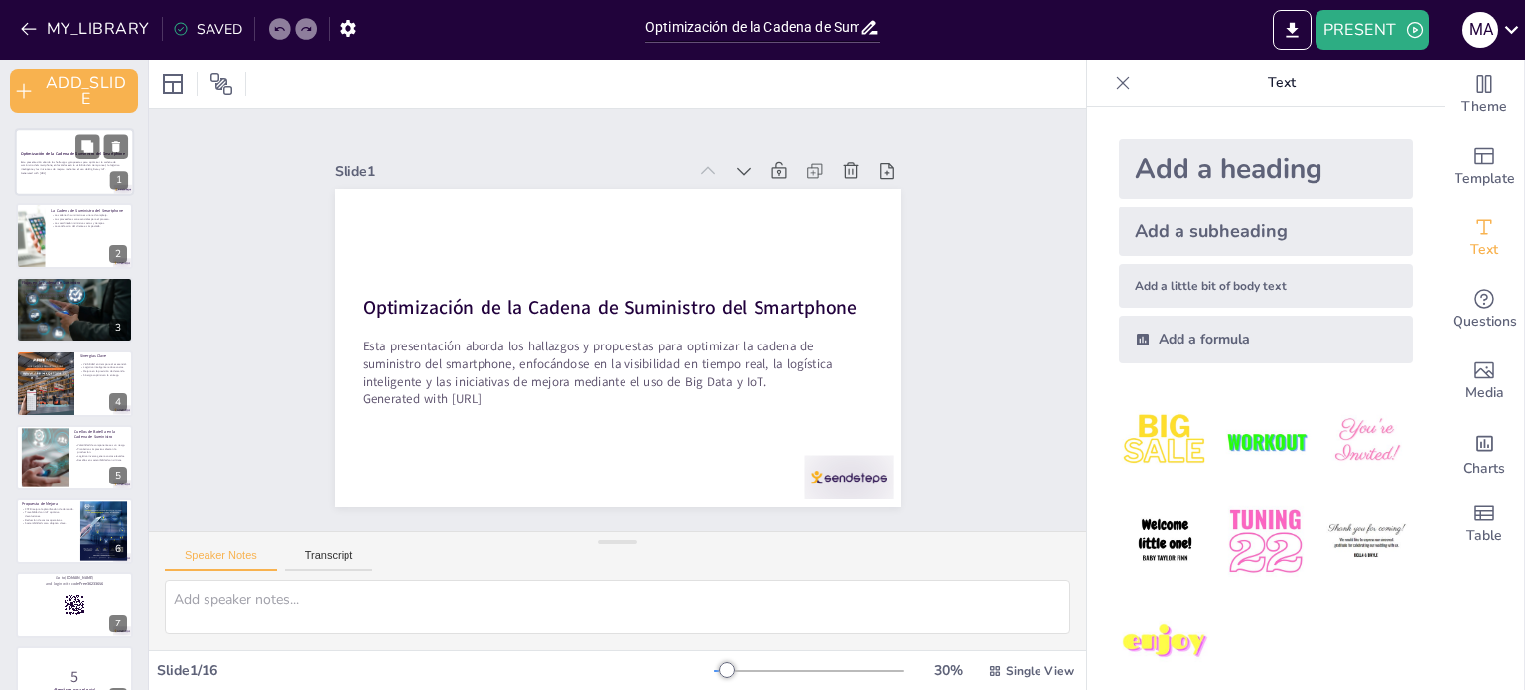
checkbox input "true"
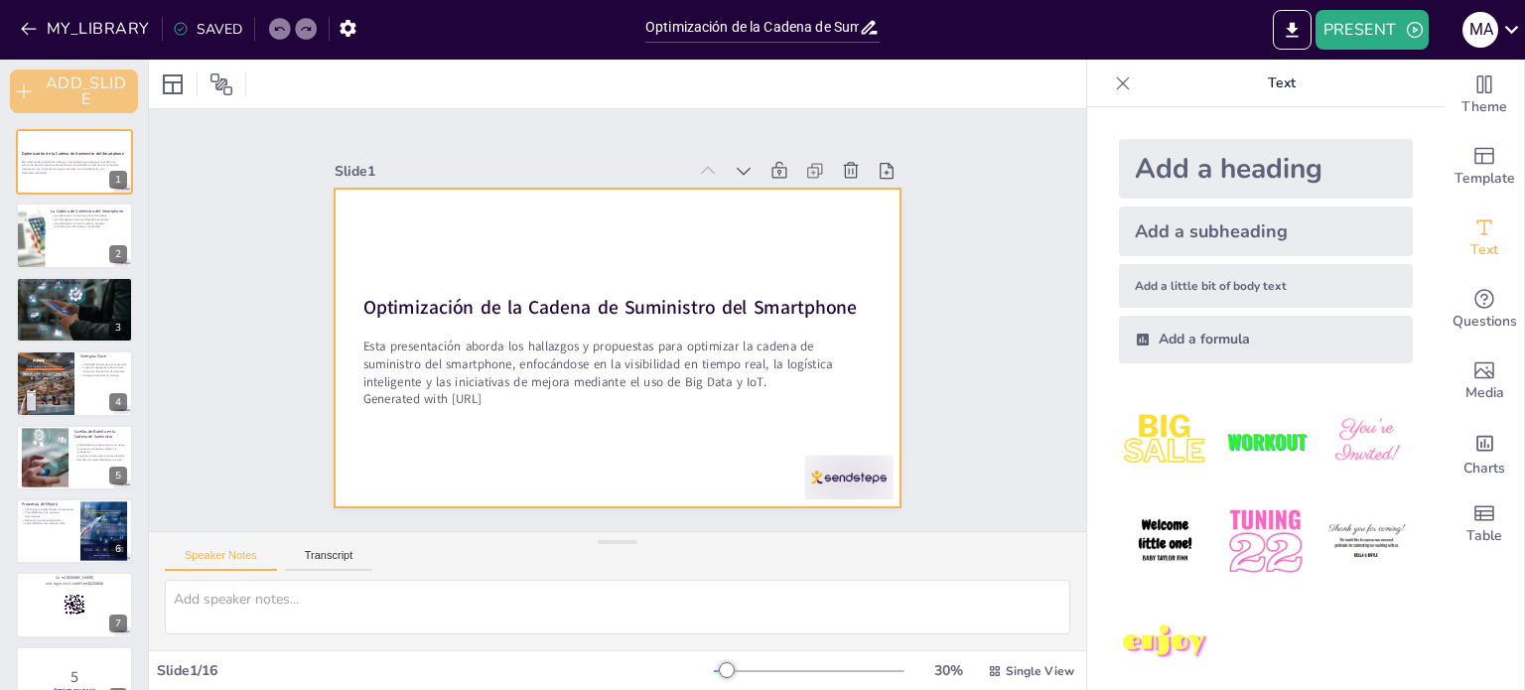
checkbox input "true"
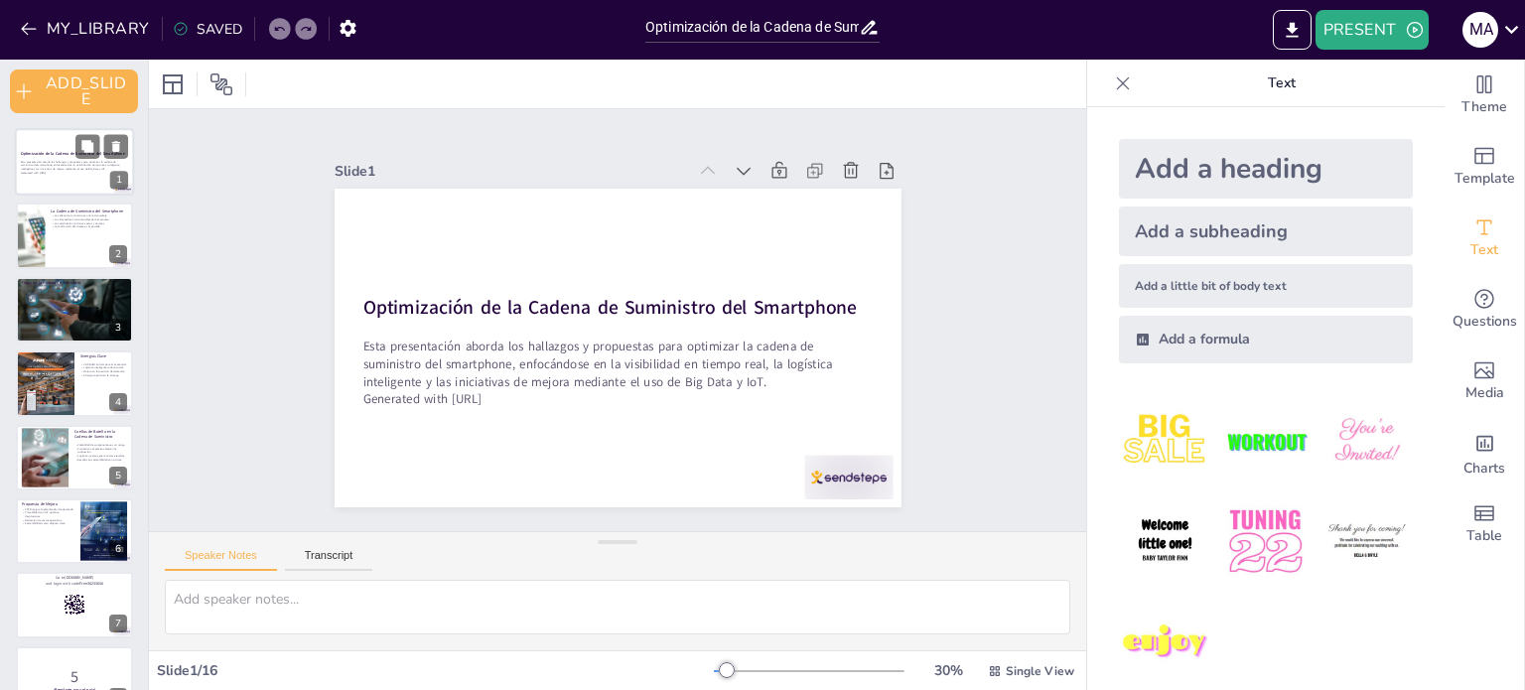
checkbox input "true"
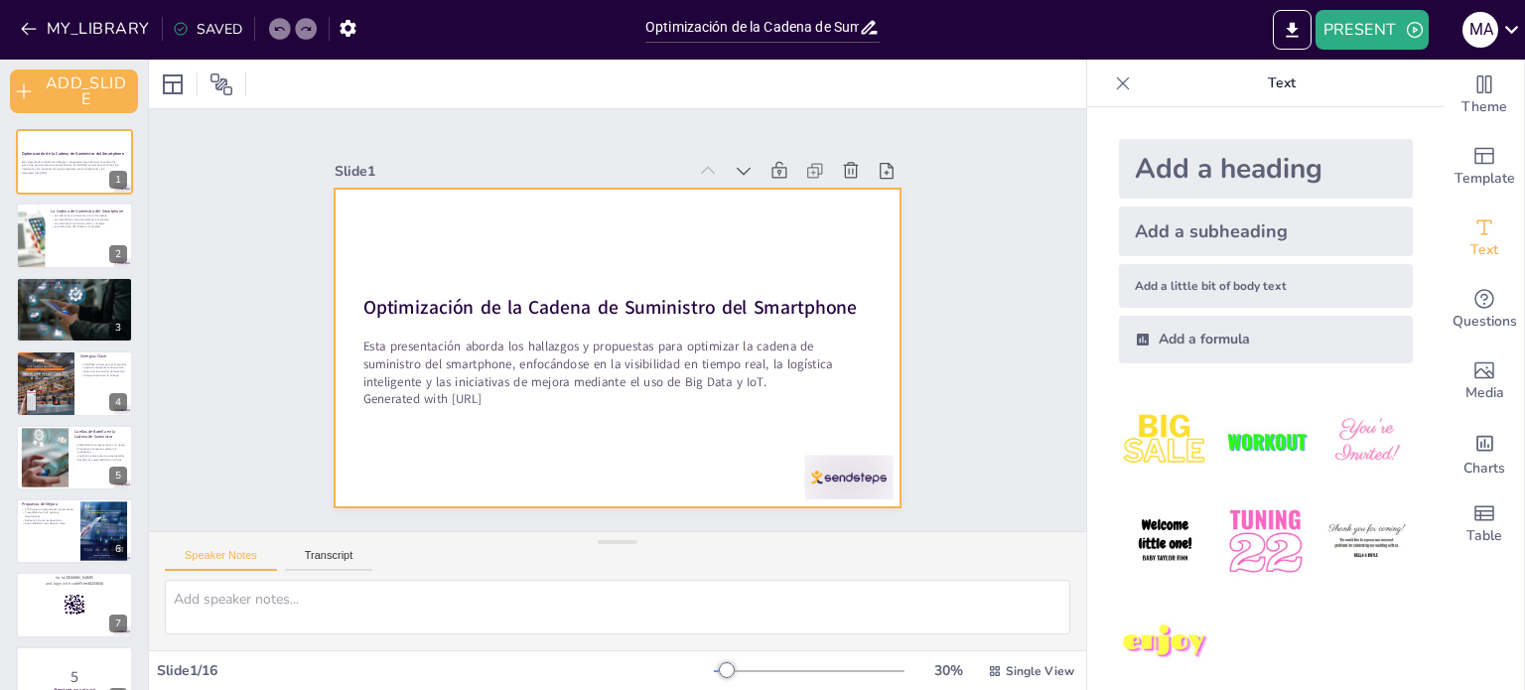
checkbox input "true"
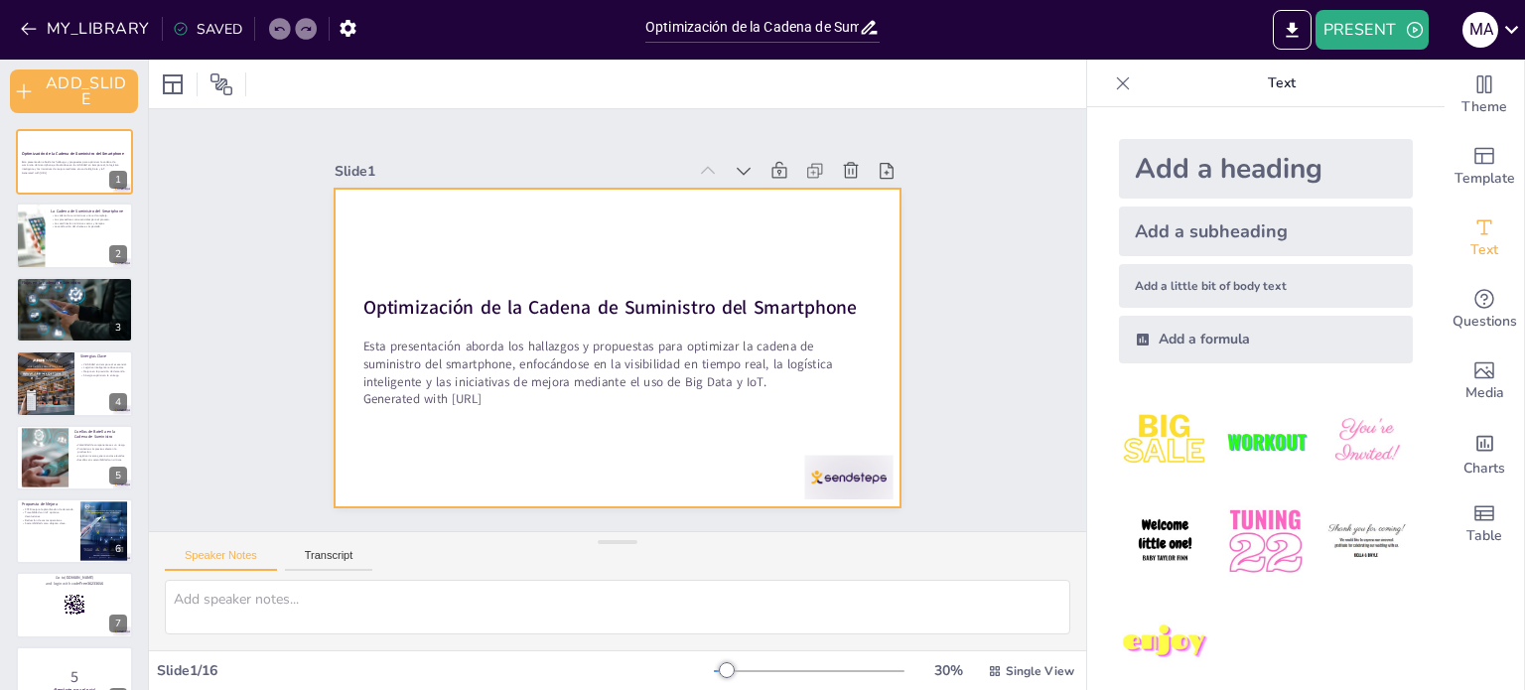
checkbox input "true"
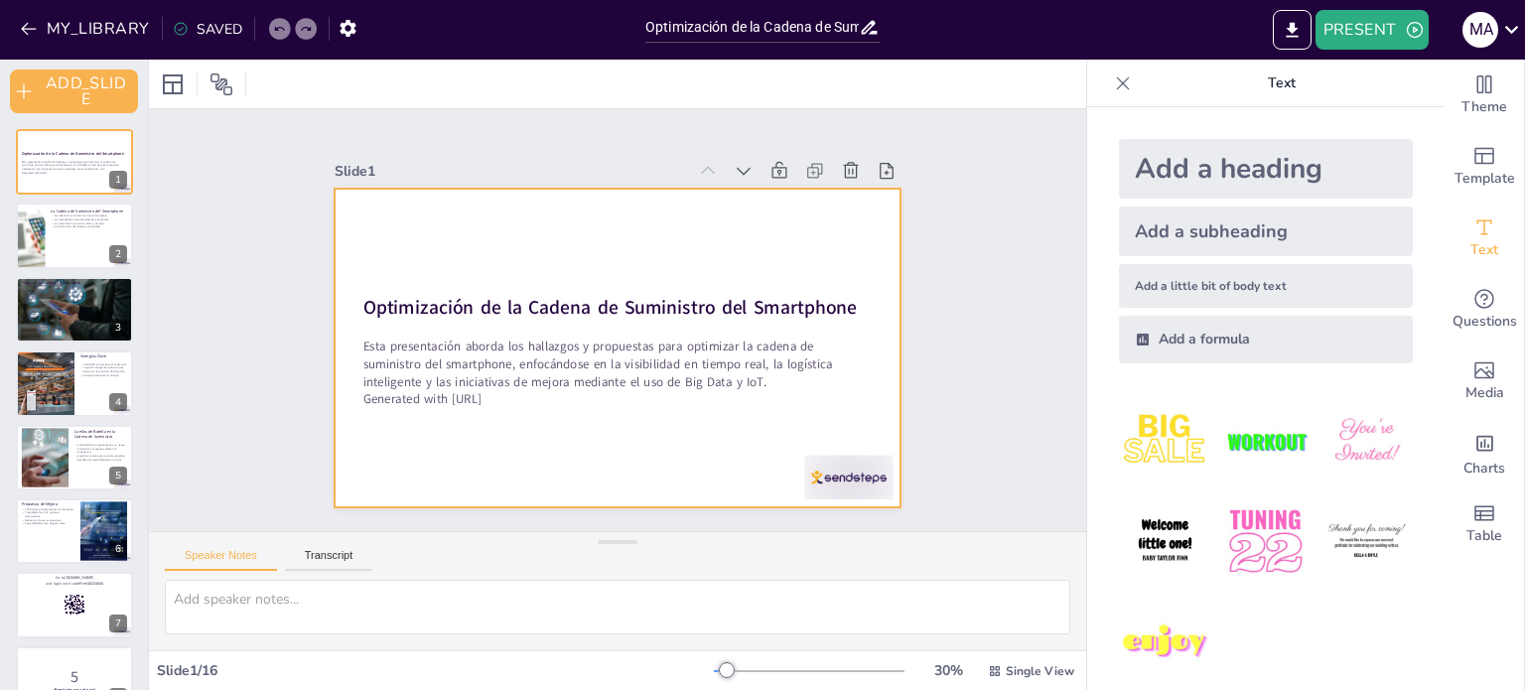
checkbox input "true"
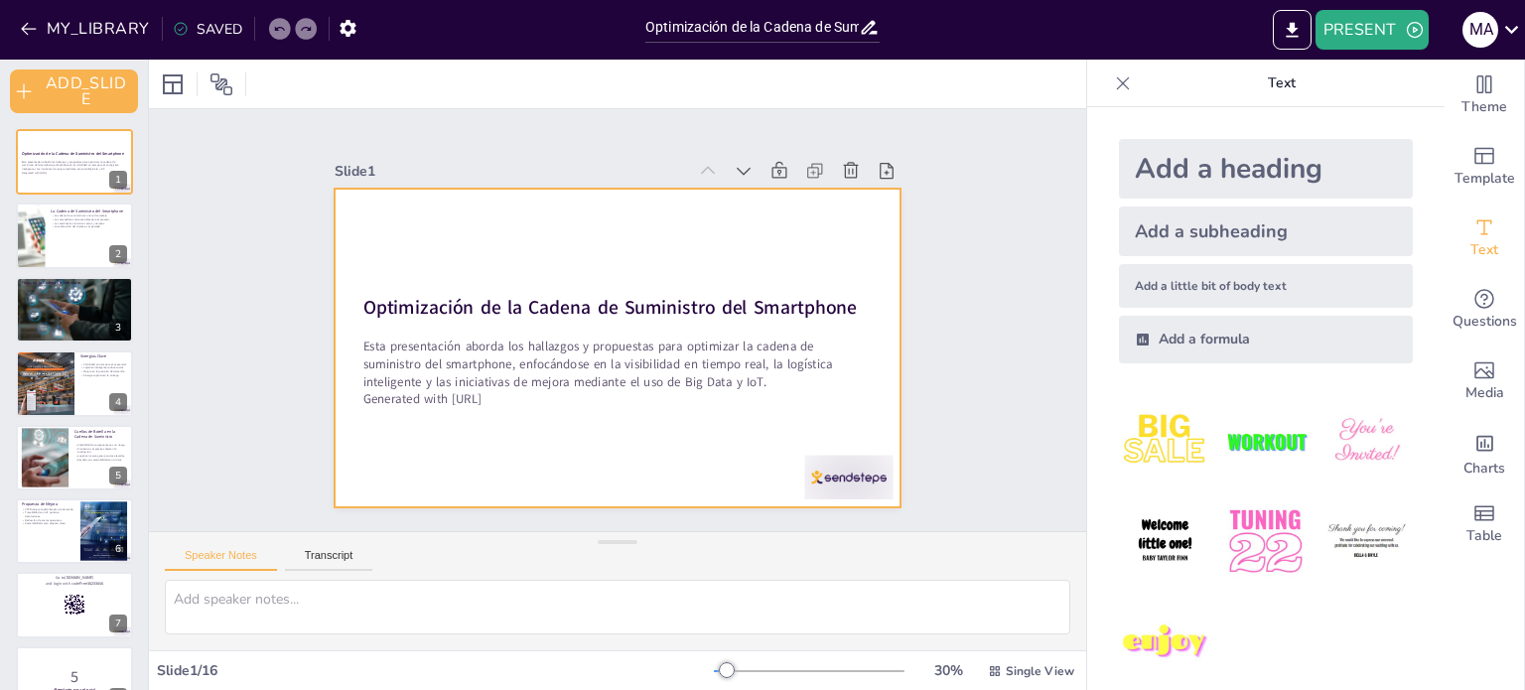
checkbox input "true"
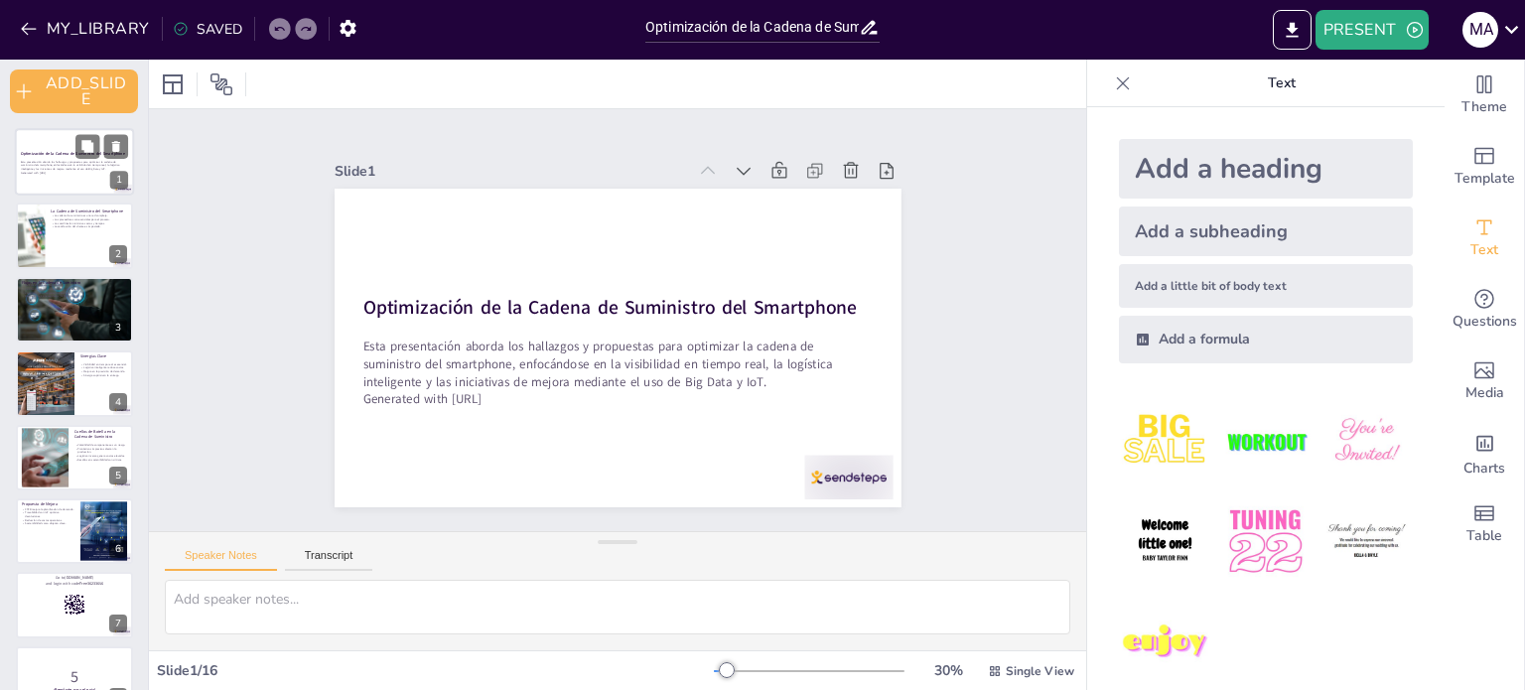
checkbox input "true"
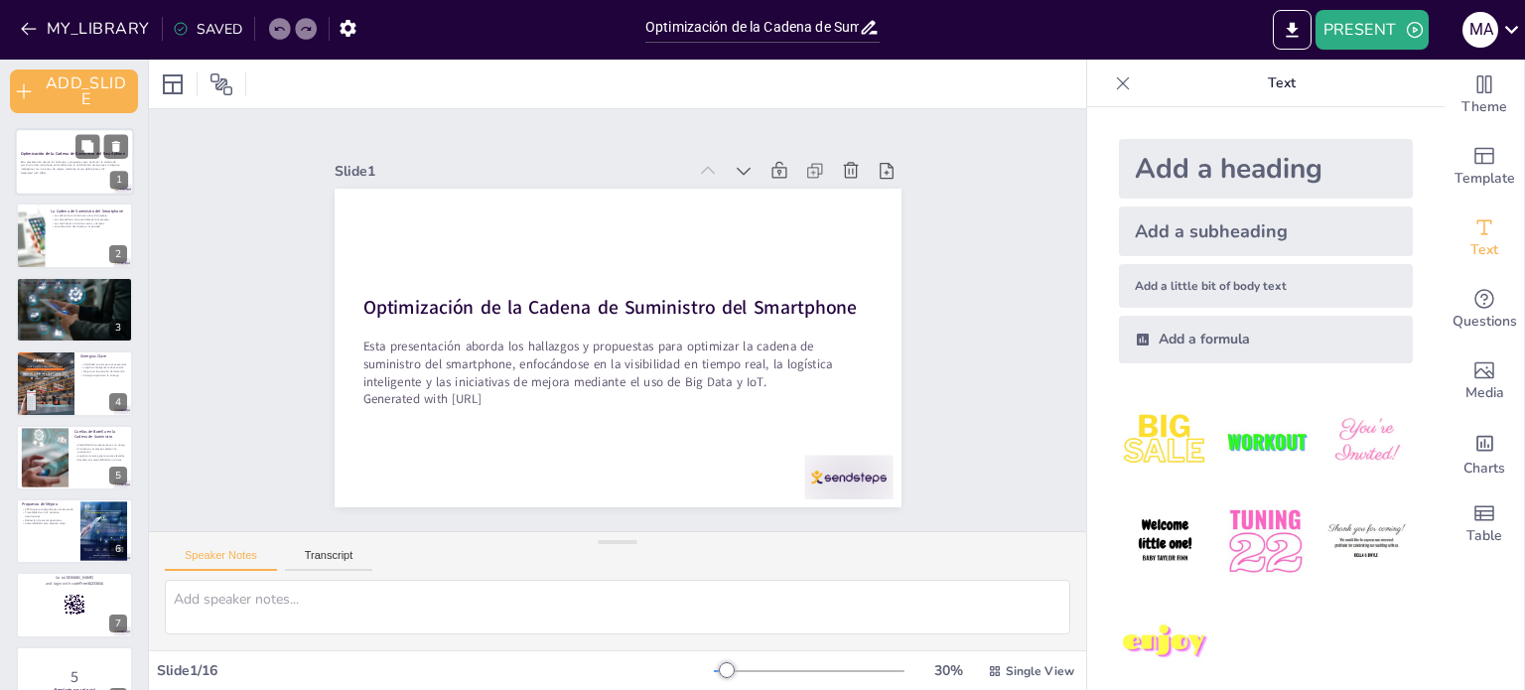
checkbox input "true"
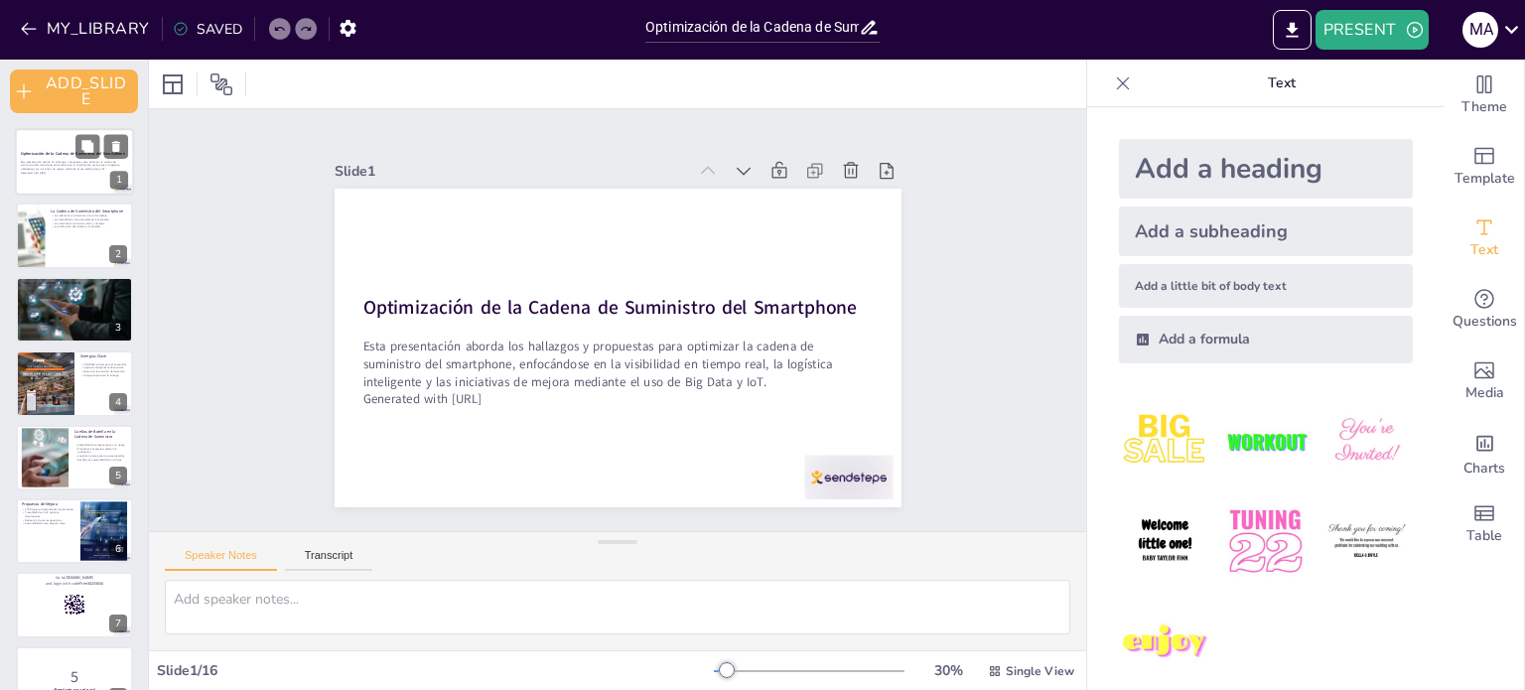
checkbox input "true"
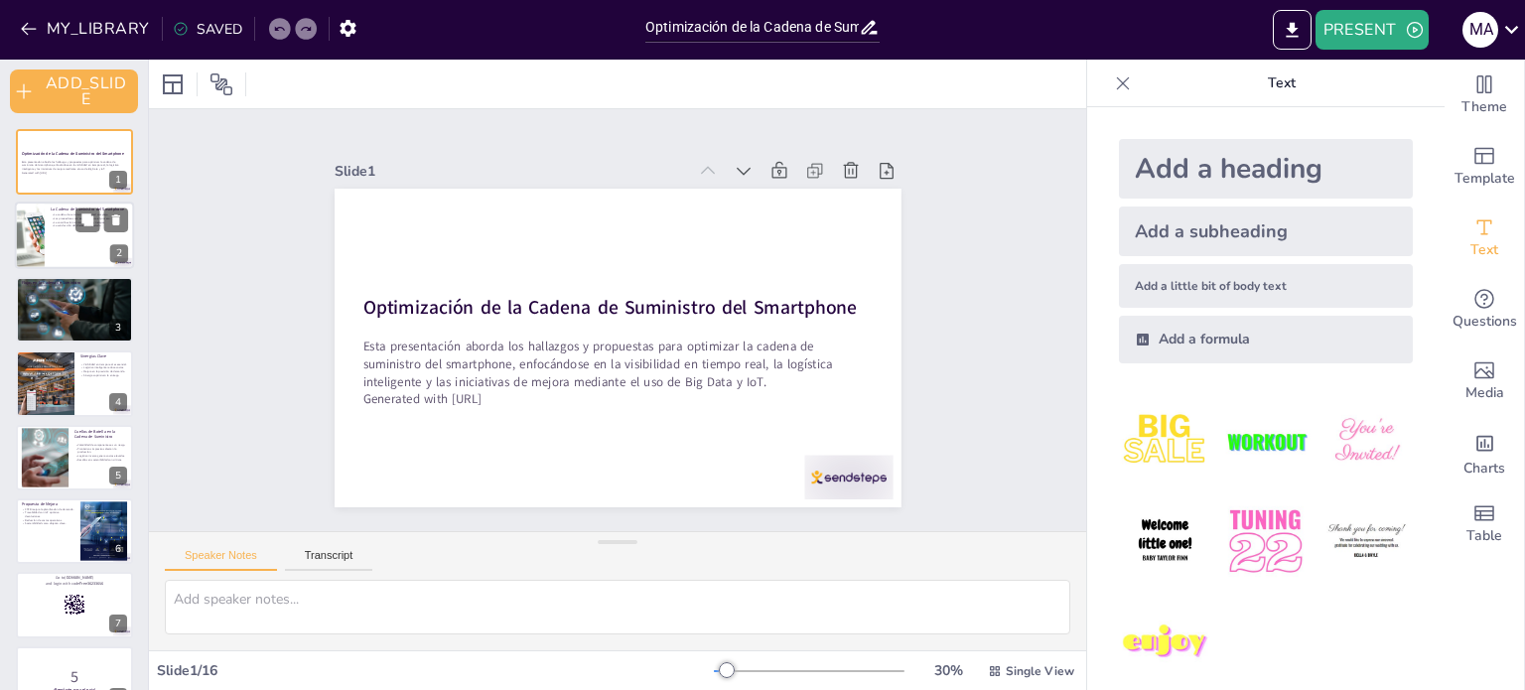
checkbox input "true"
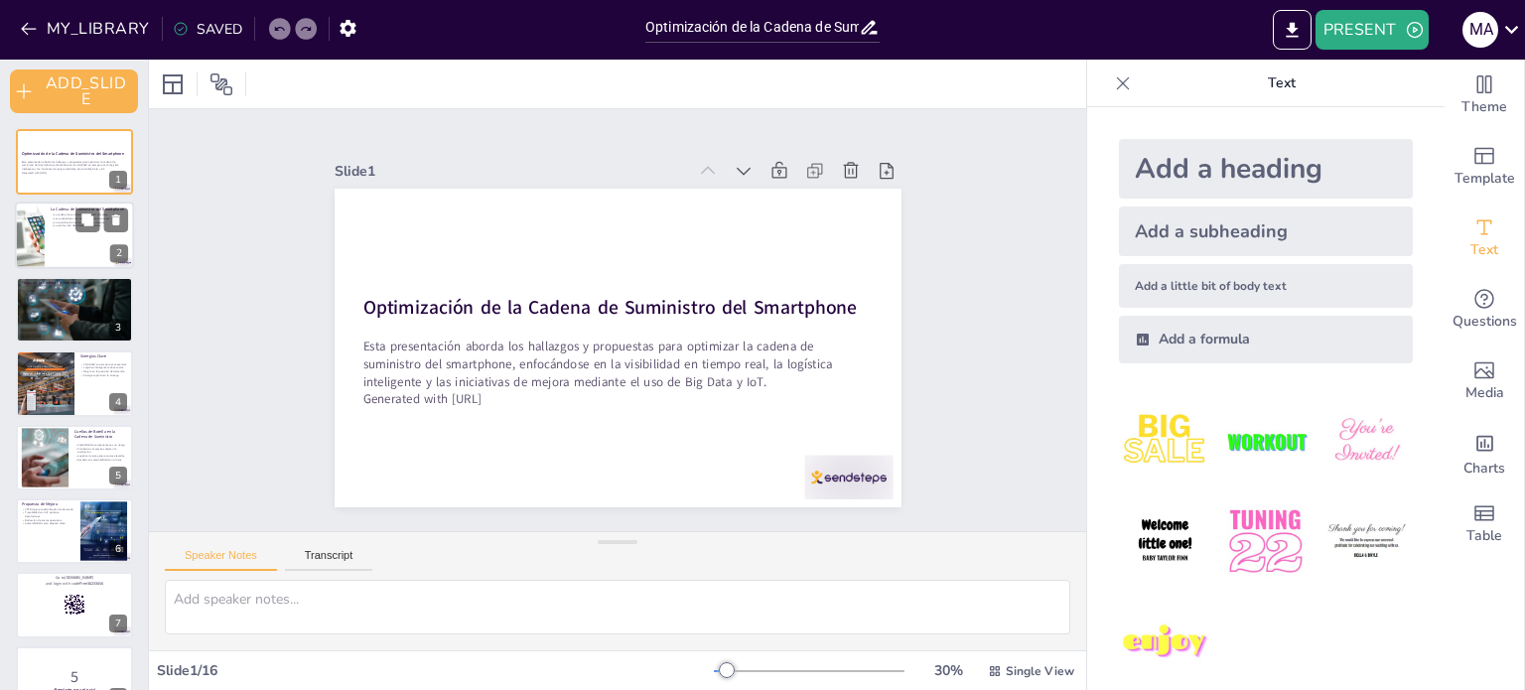
checkbox input "true"
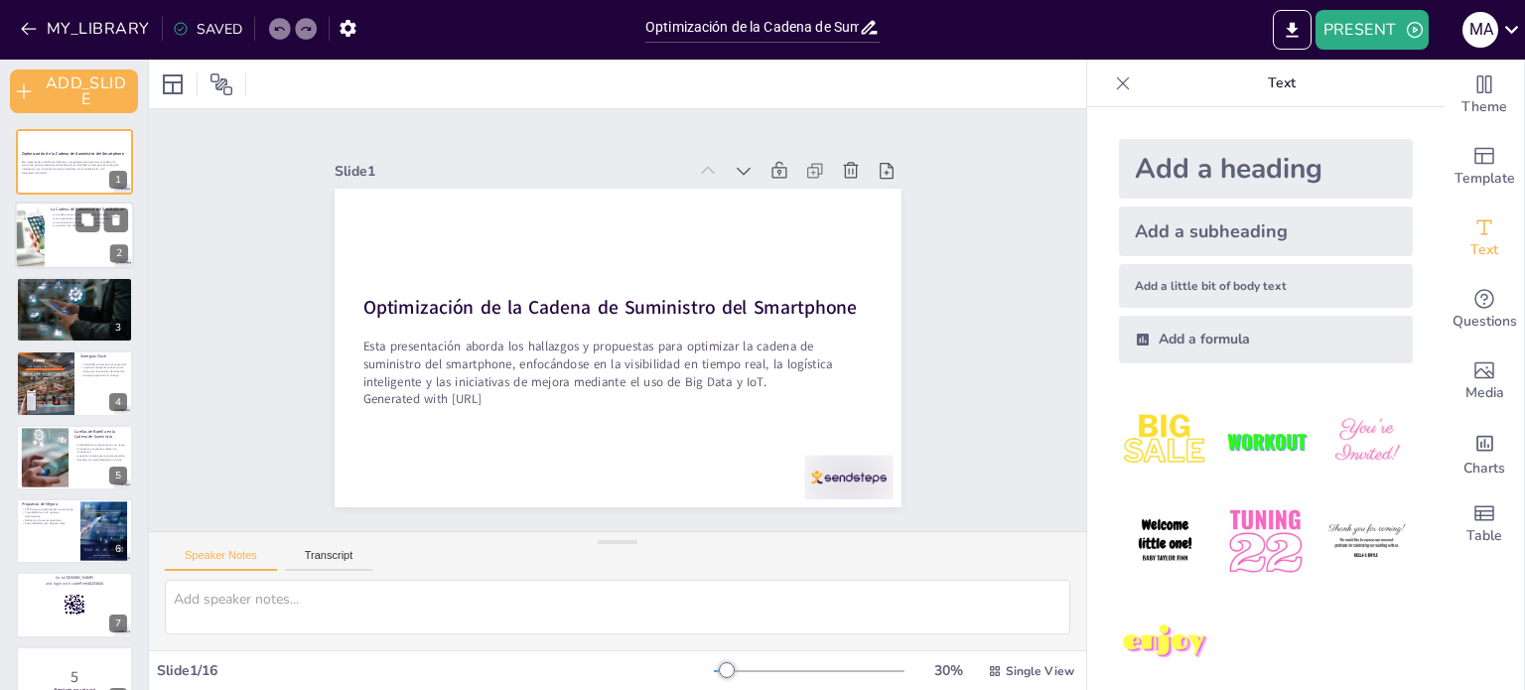
checkbox input "true"
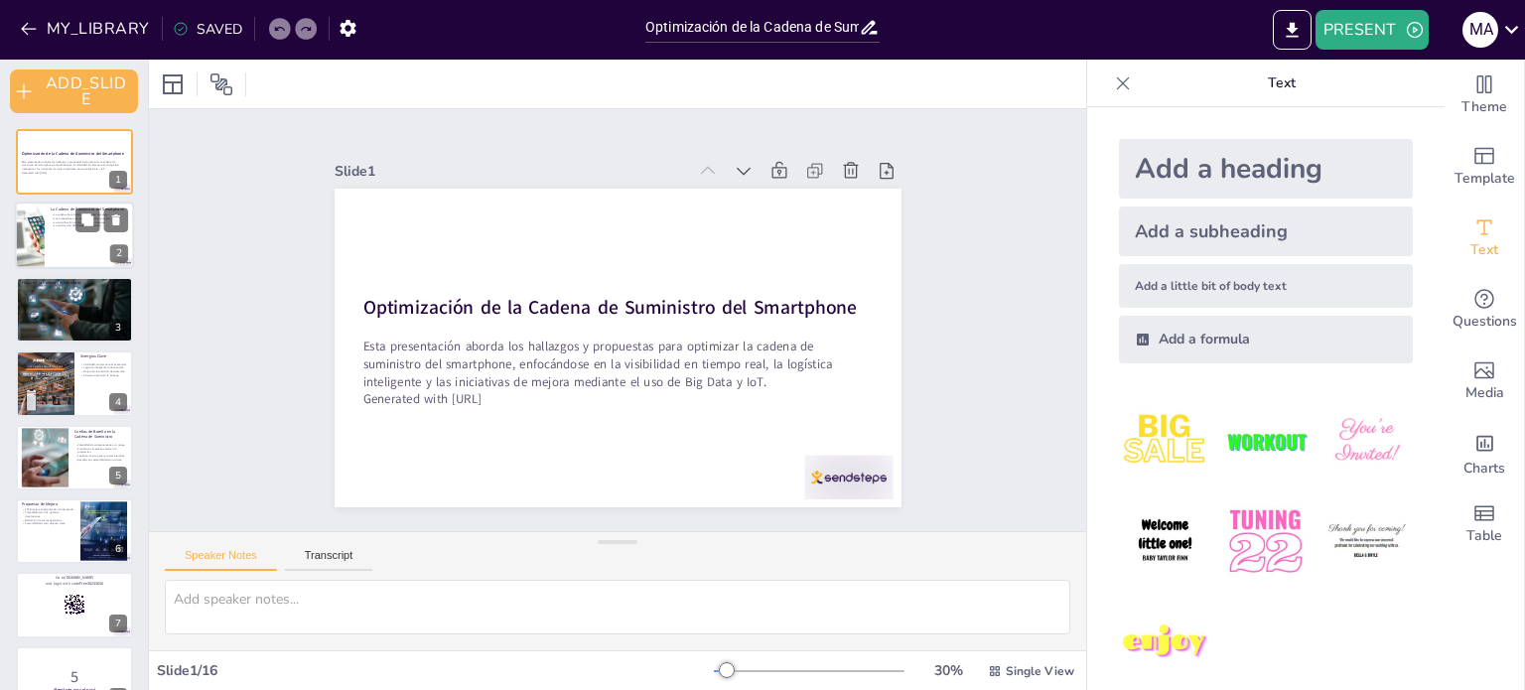
checkbox input "true"
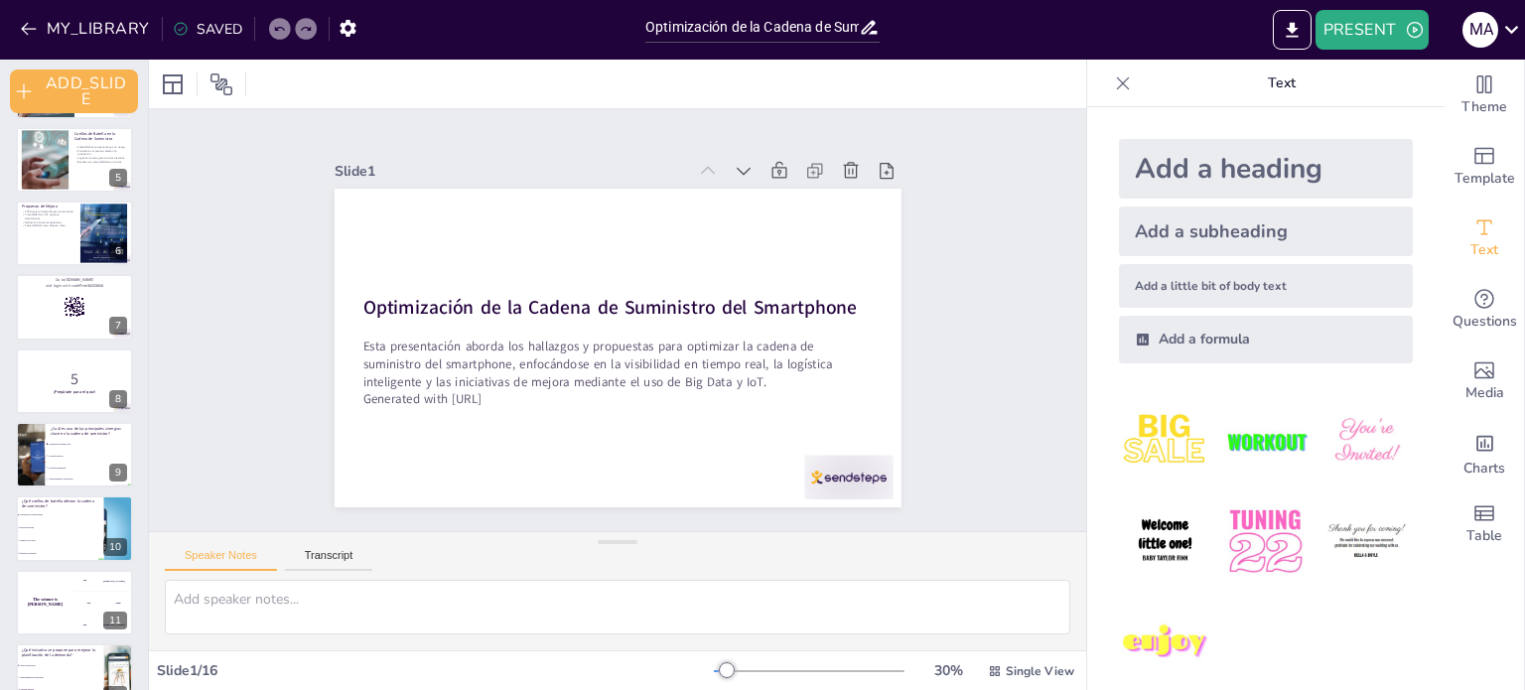
scroll to position [497, 0]
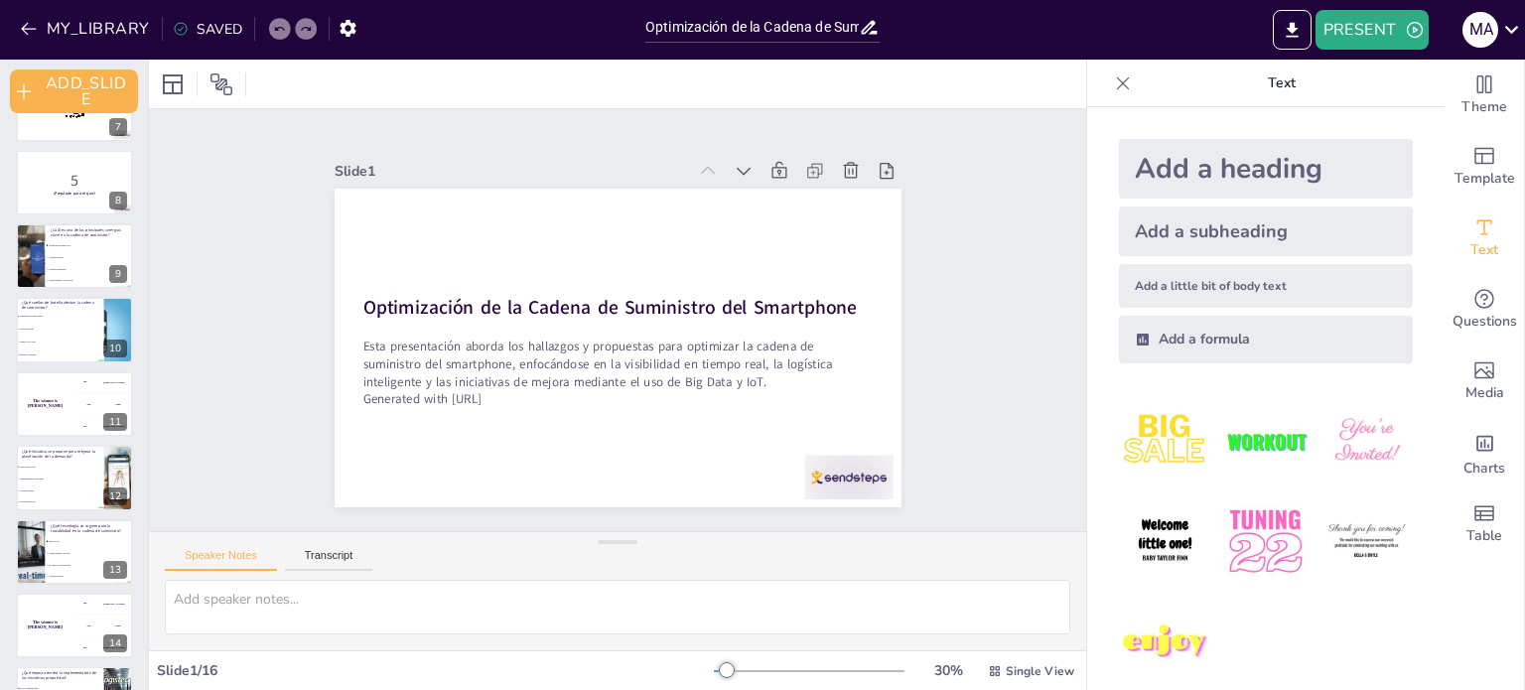
checkbox input "true"
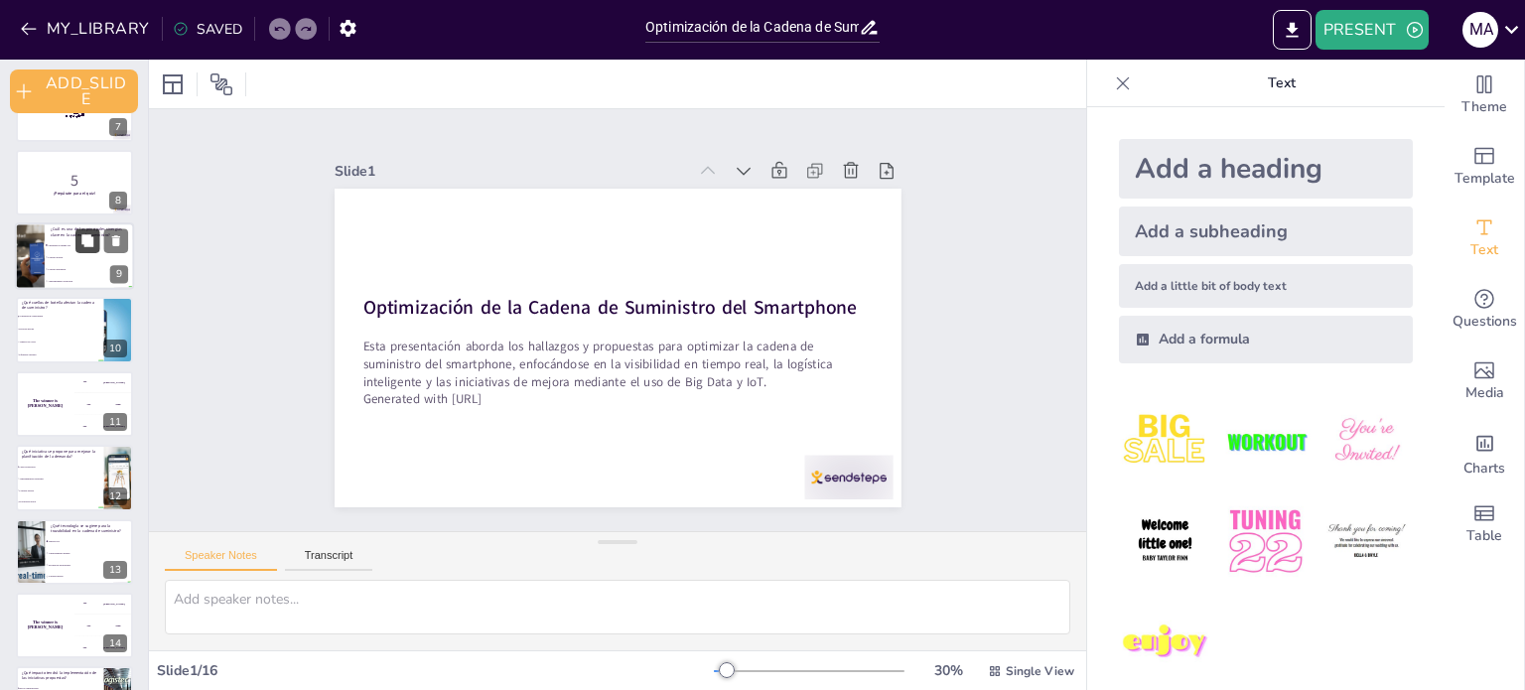
checkbox input "true"
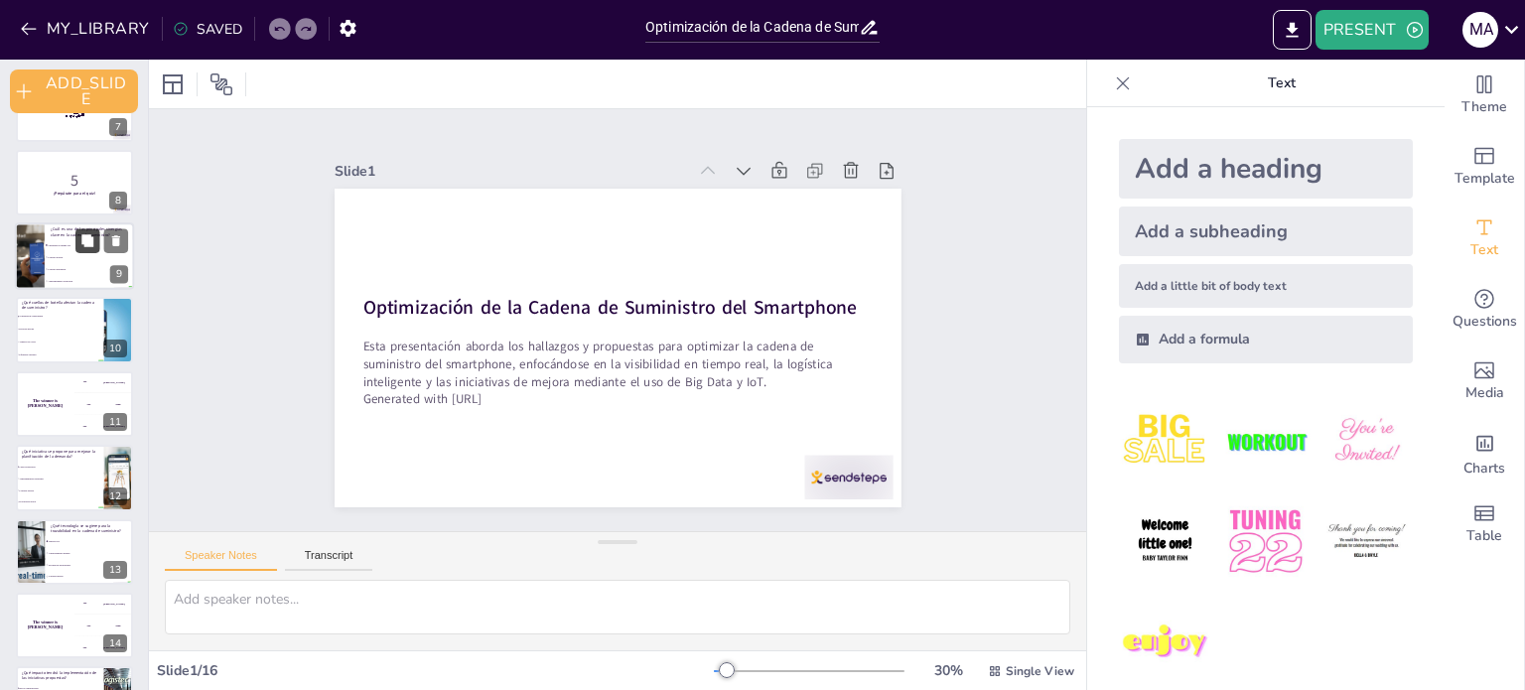
checkbox input "true"
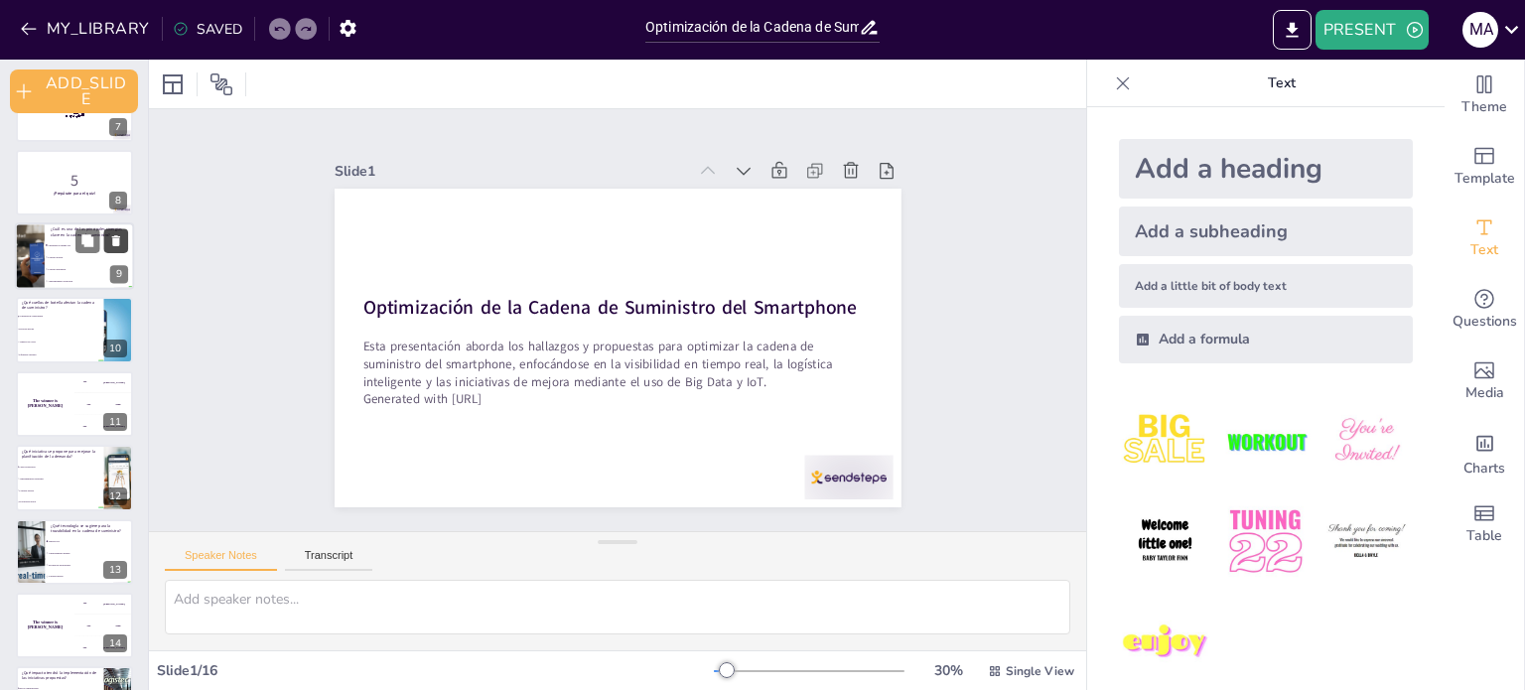
checkbox input "true"
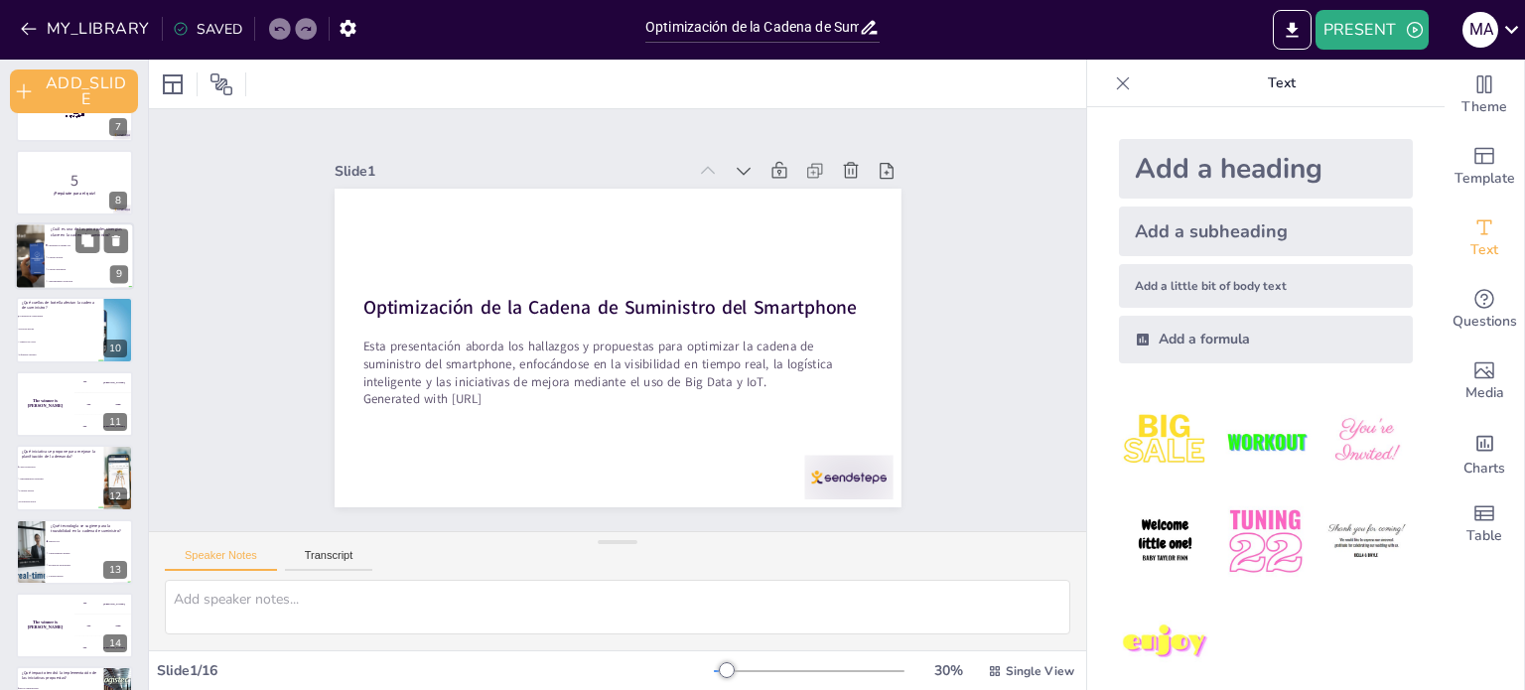
checkbox input "true"
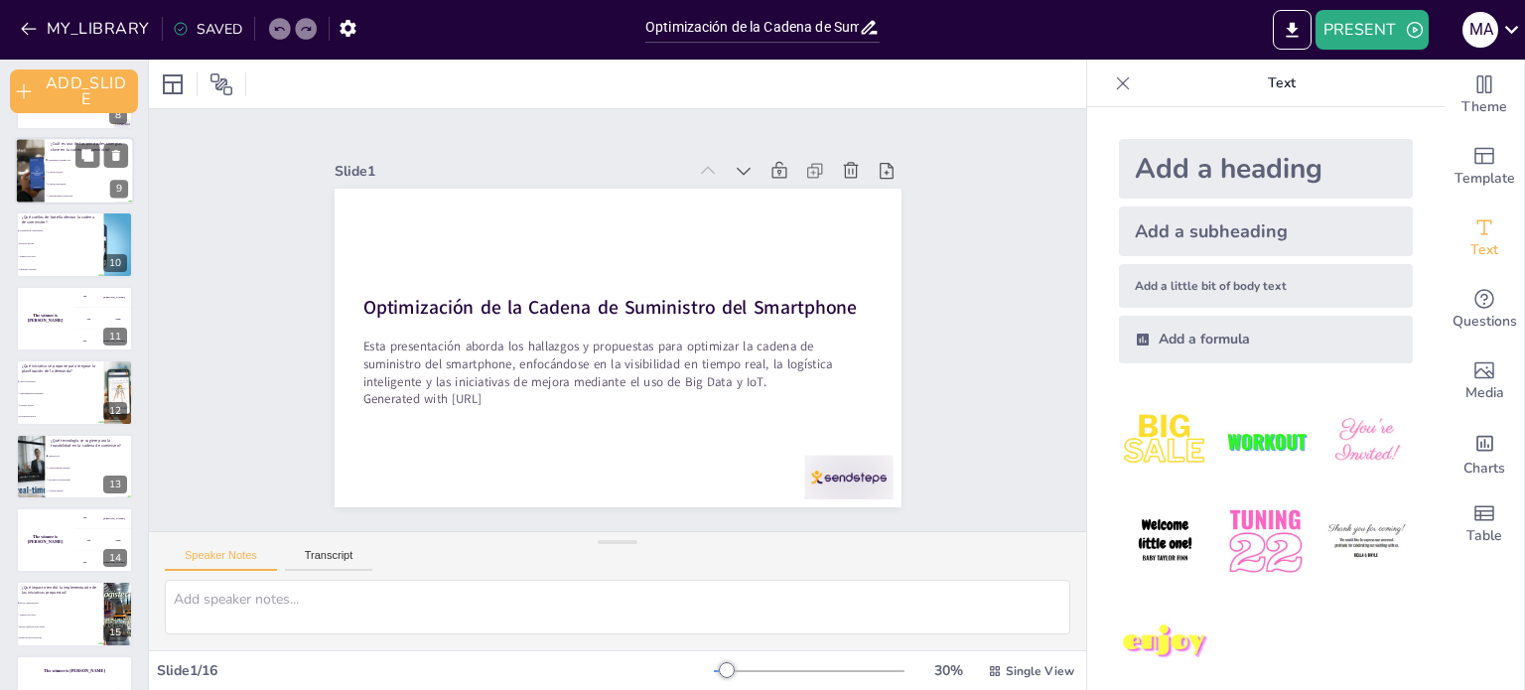
scroll to position [628, 0]
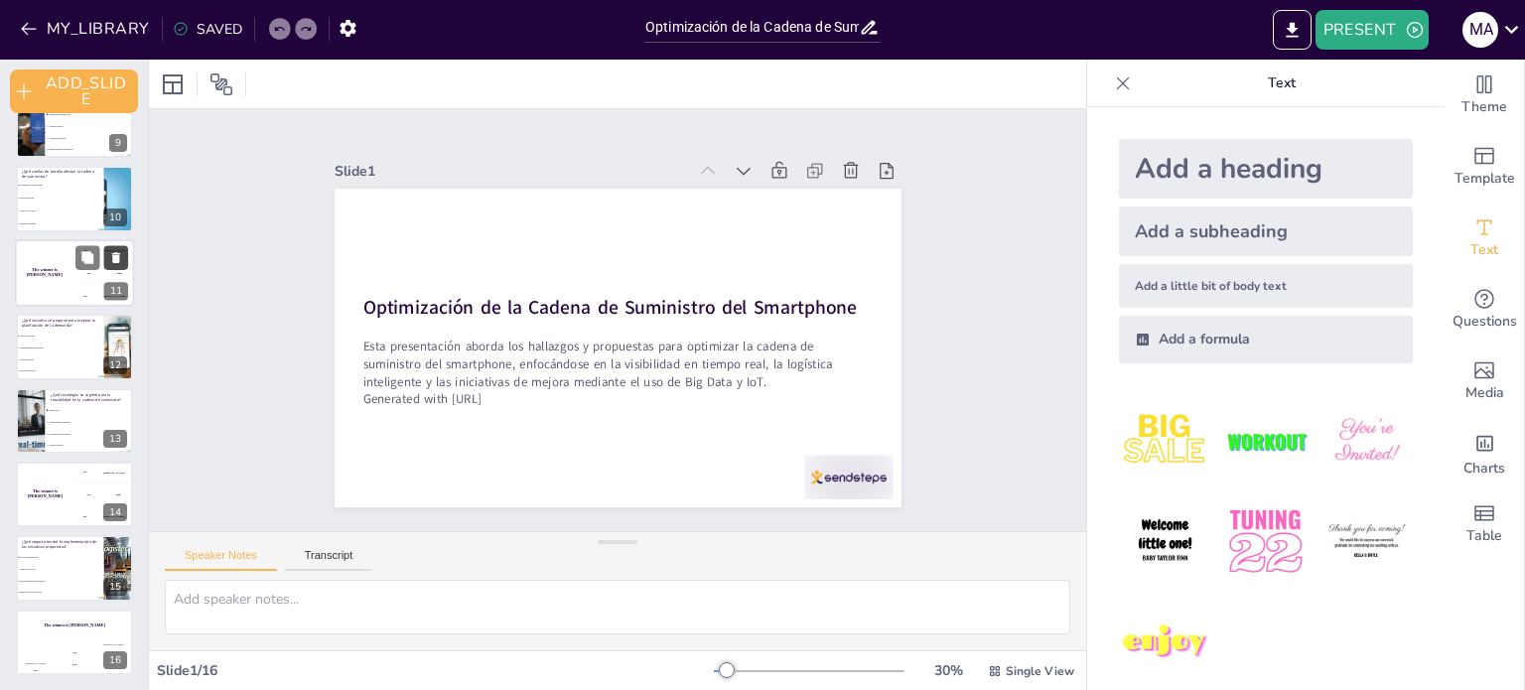
checkbox input "true"
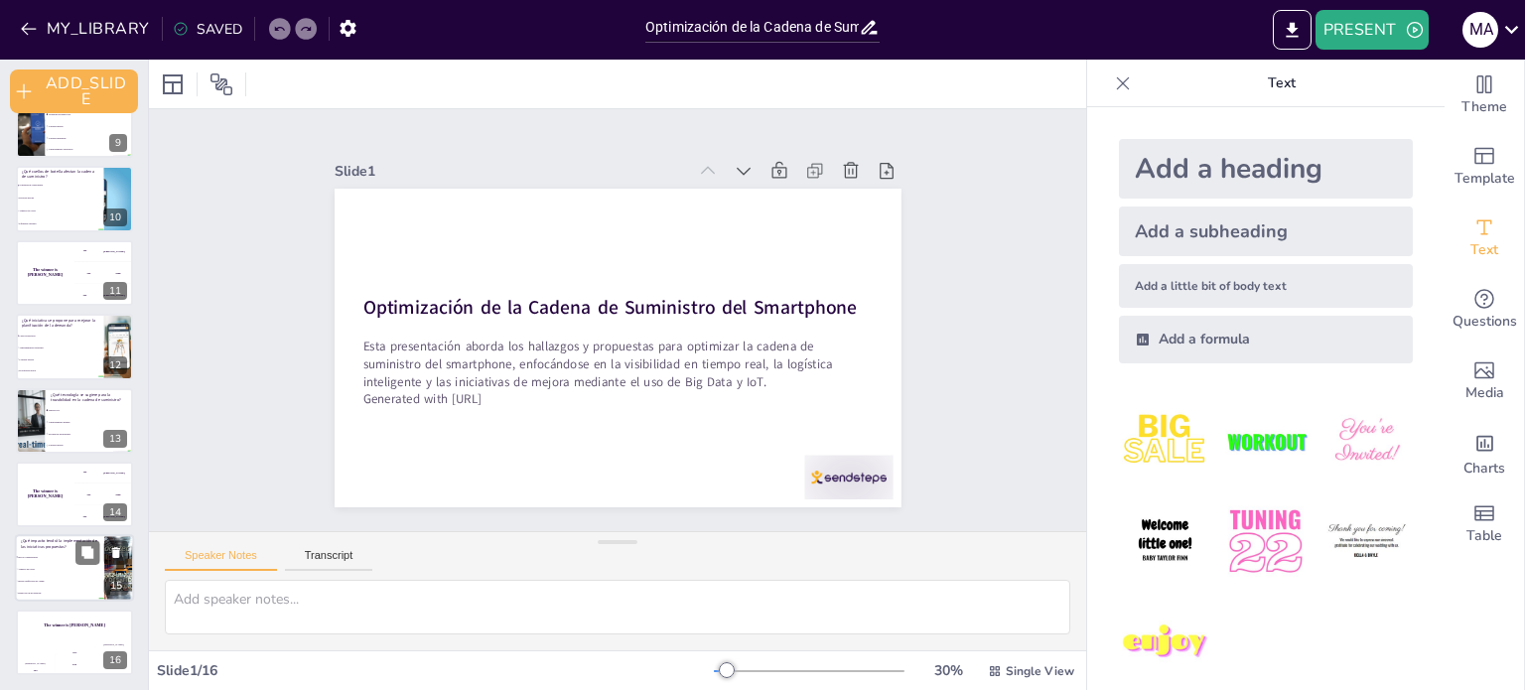
checkbox input "true"
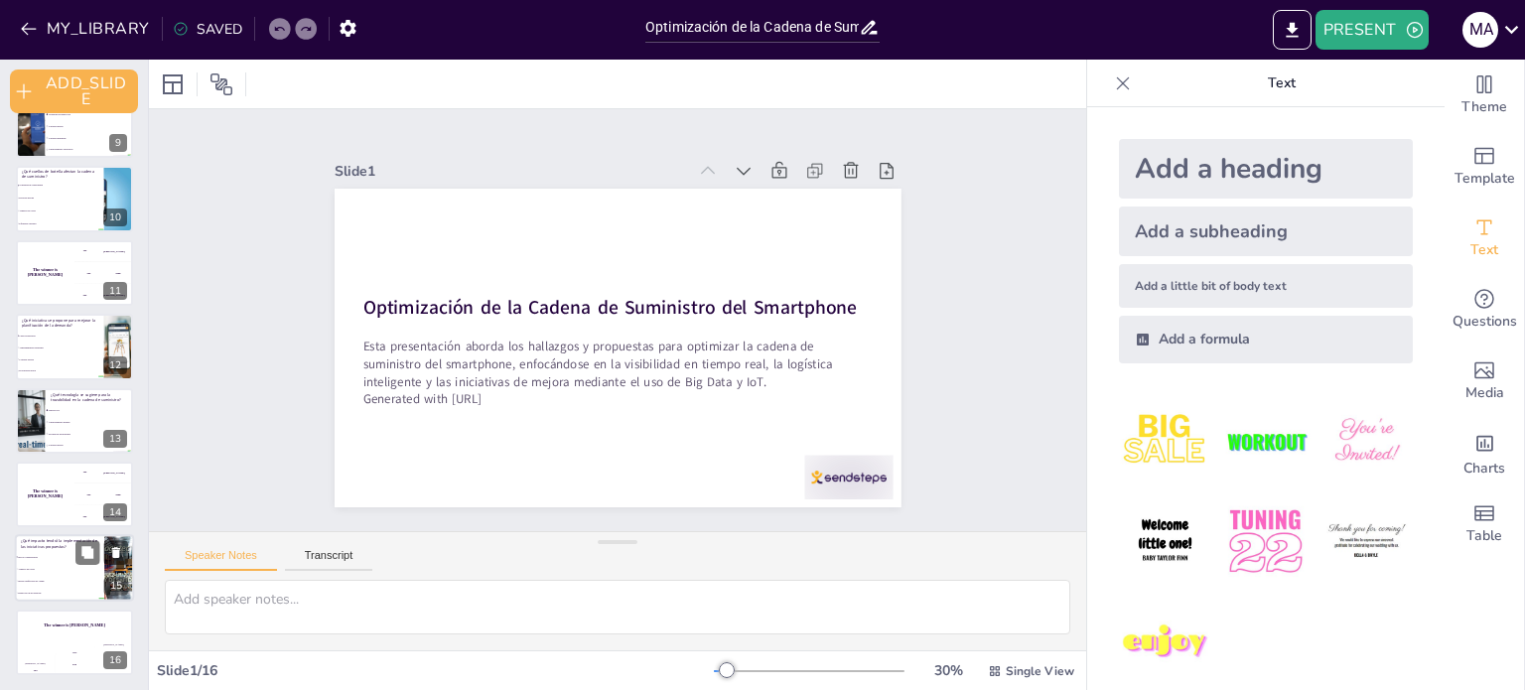
checkbox input "true"
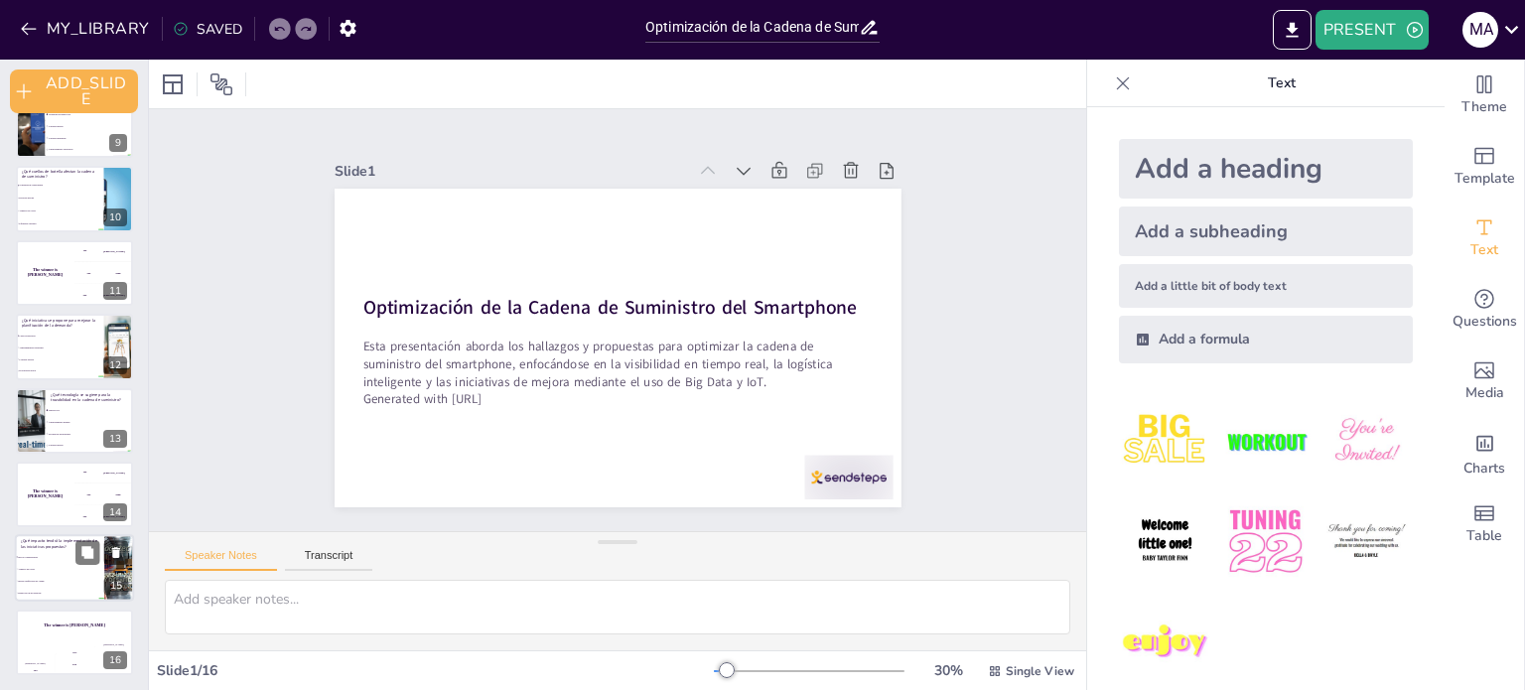
checkbox input "true"
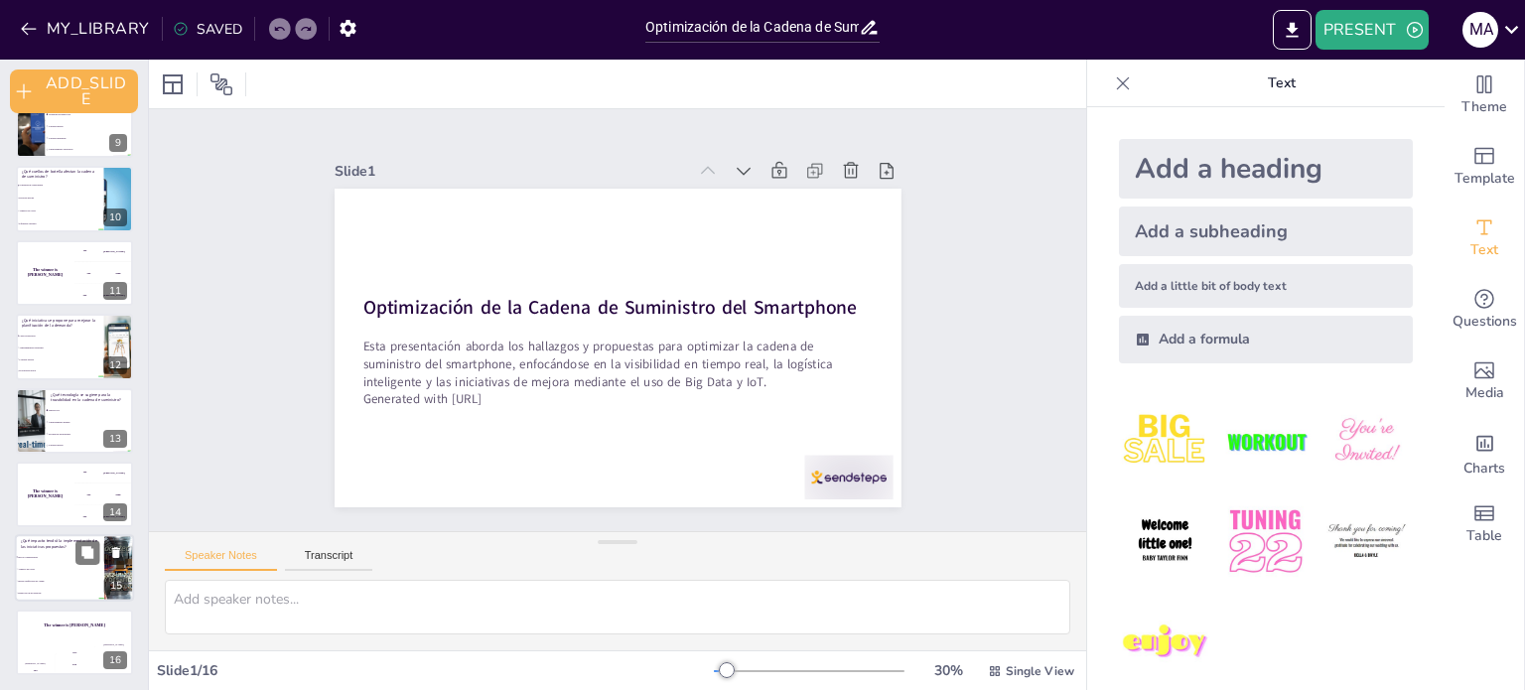
checkbox input "true"
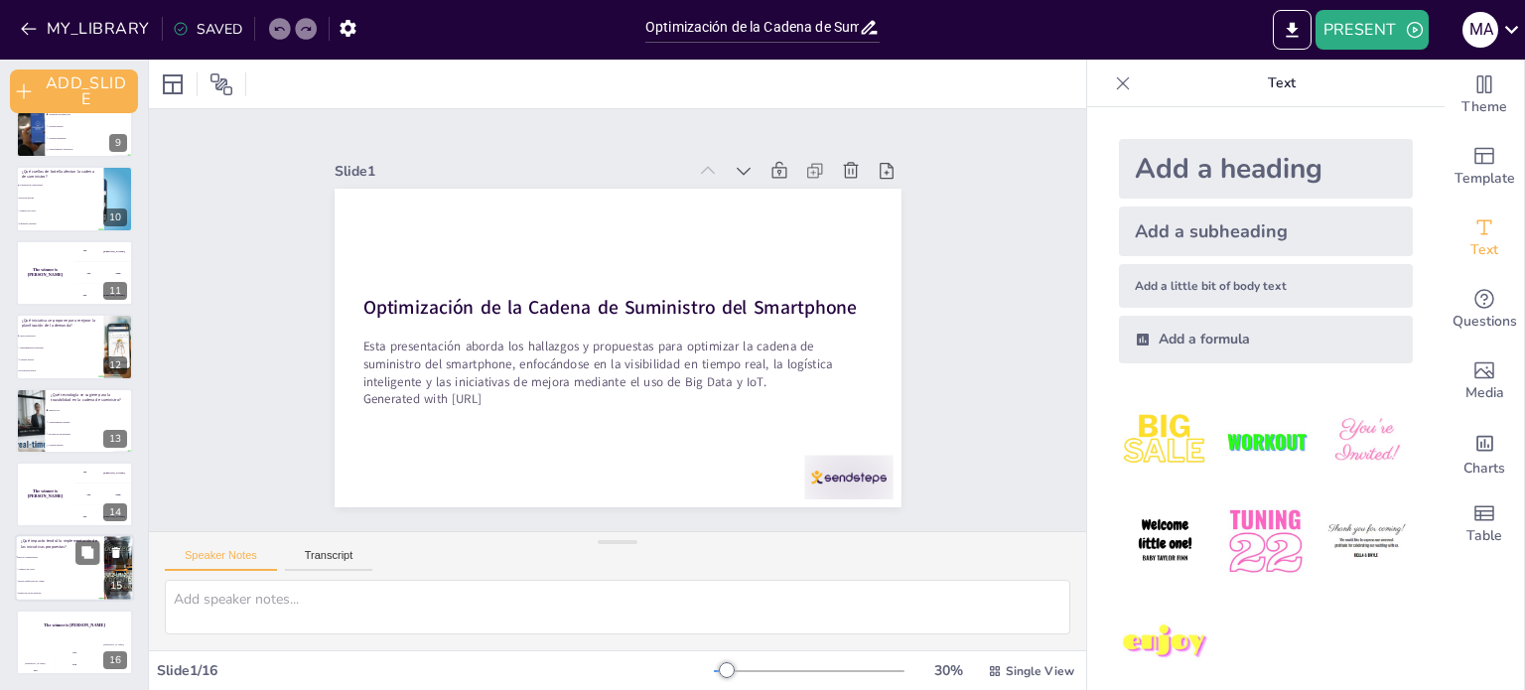
checkbox input "true"
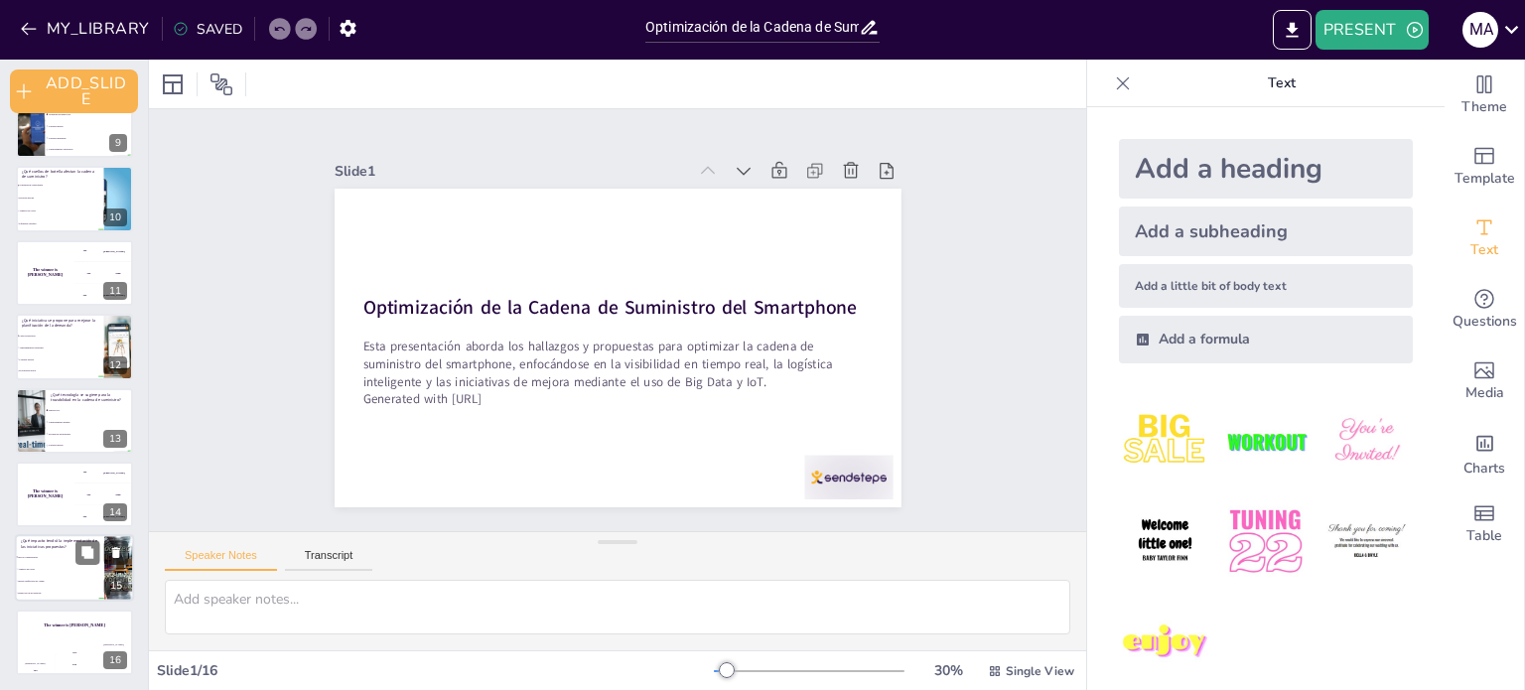
checkbox input "true"
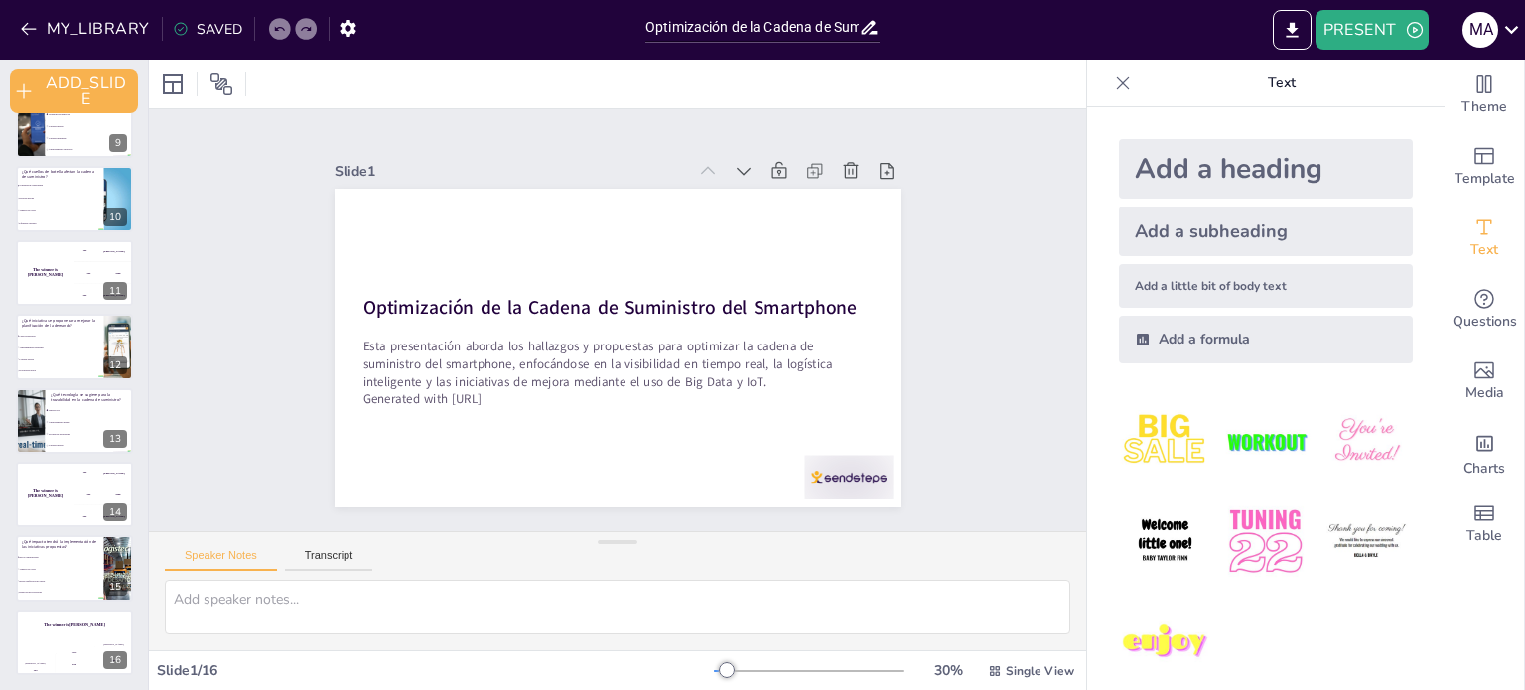
checkbox input "true"
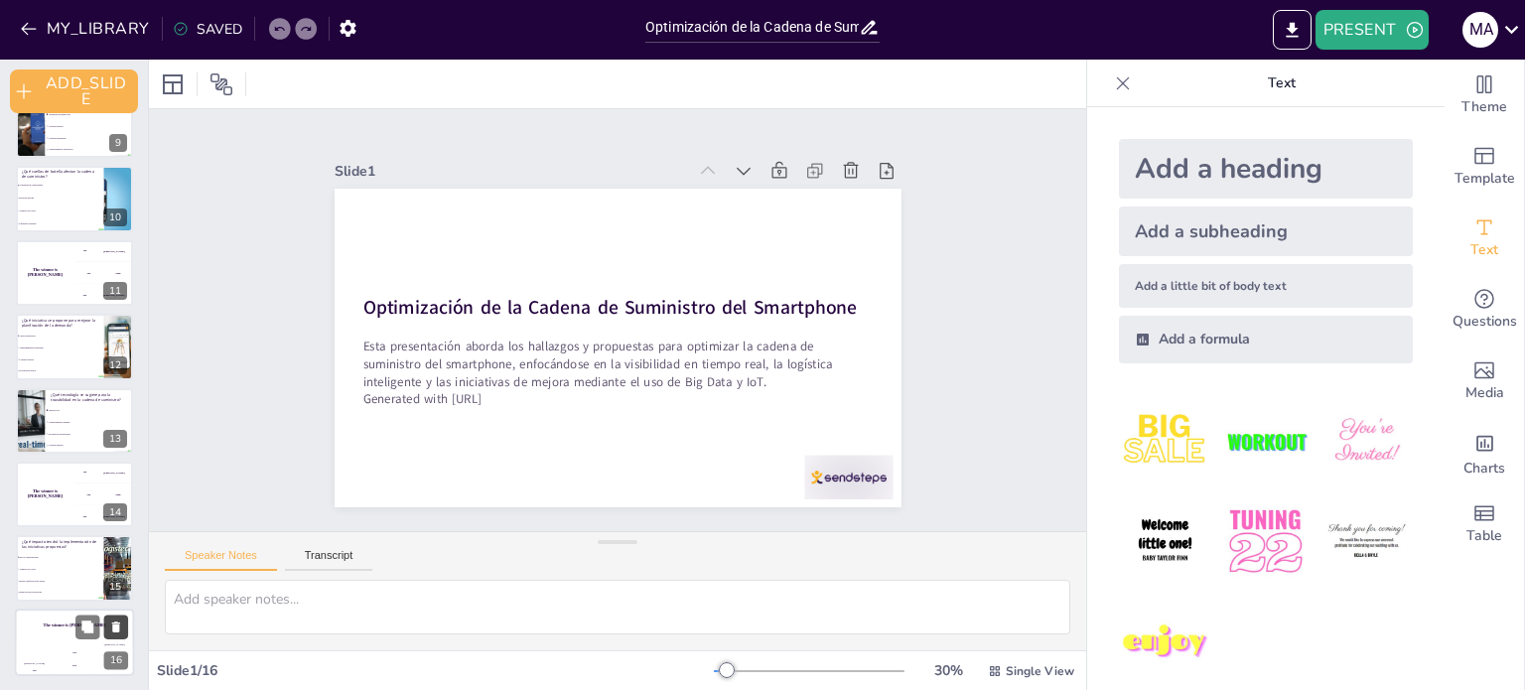
click at [115, 629] on icon at bounding box center [116, 627] width 8 height 11
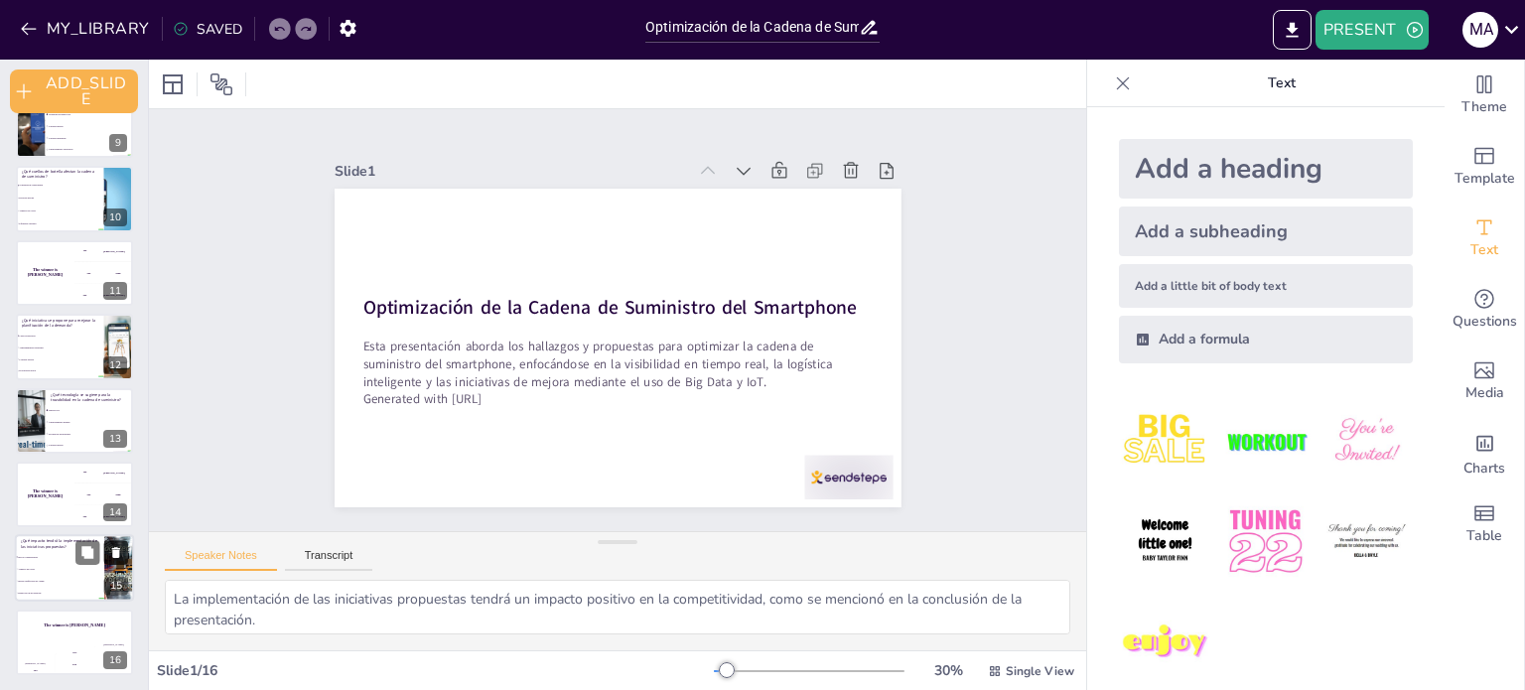
scroll to position [555, 0]
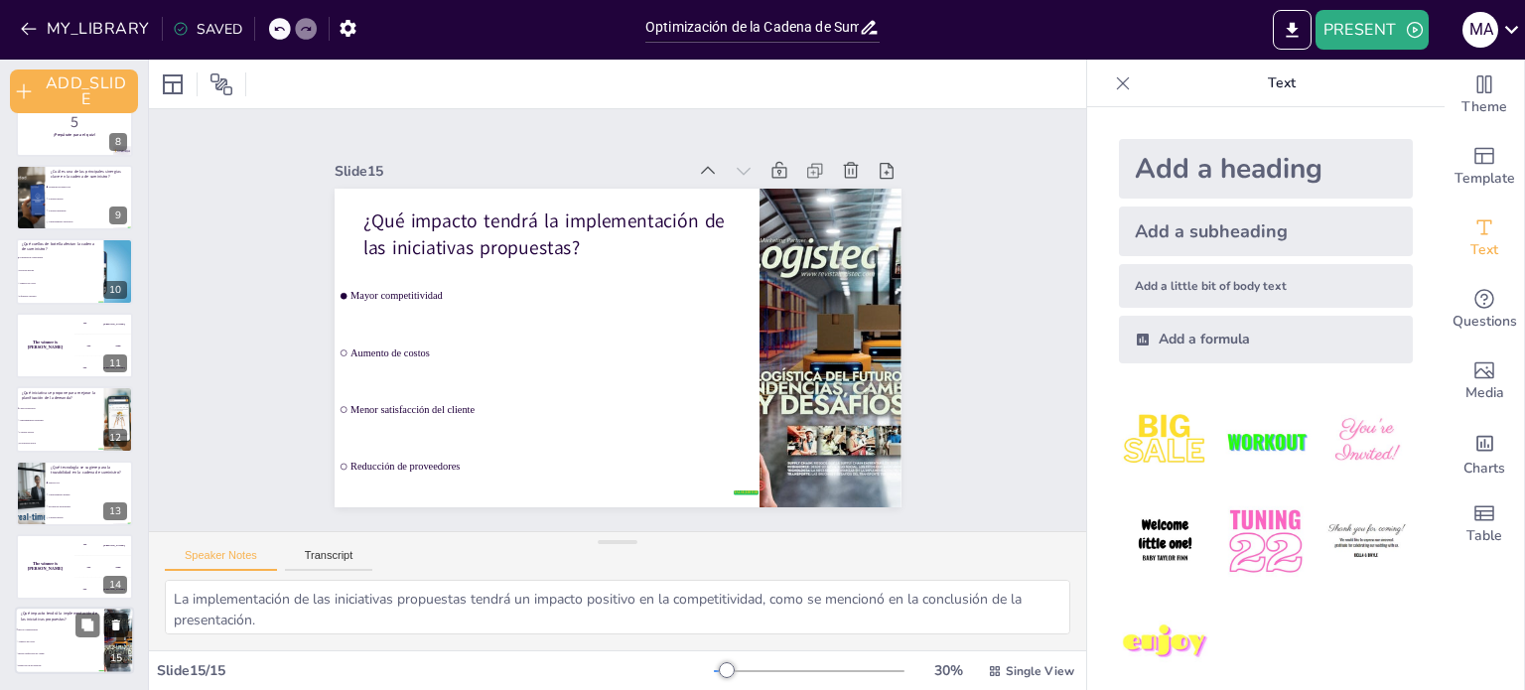
click at [121, 623] on icon at bounding box center [116, 626] width 14 height 14
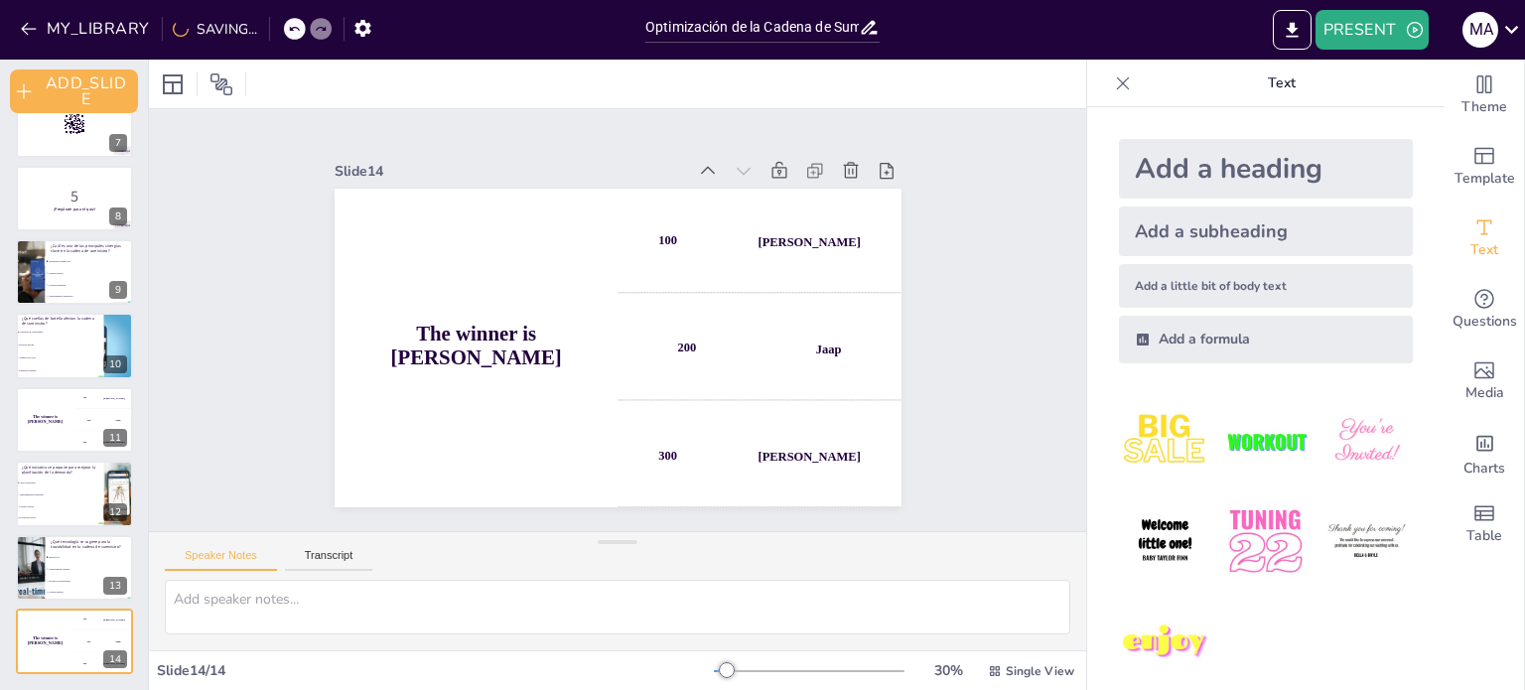
click at [121, 623] on icon at bounding box center [115, 627] width 14 height 14
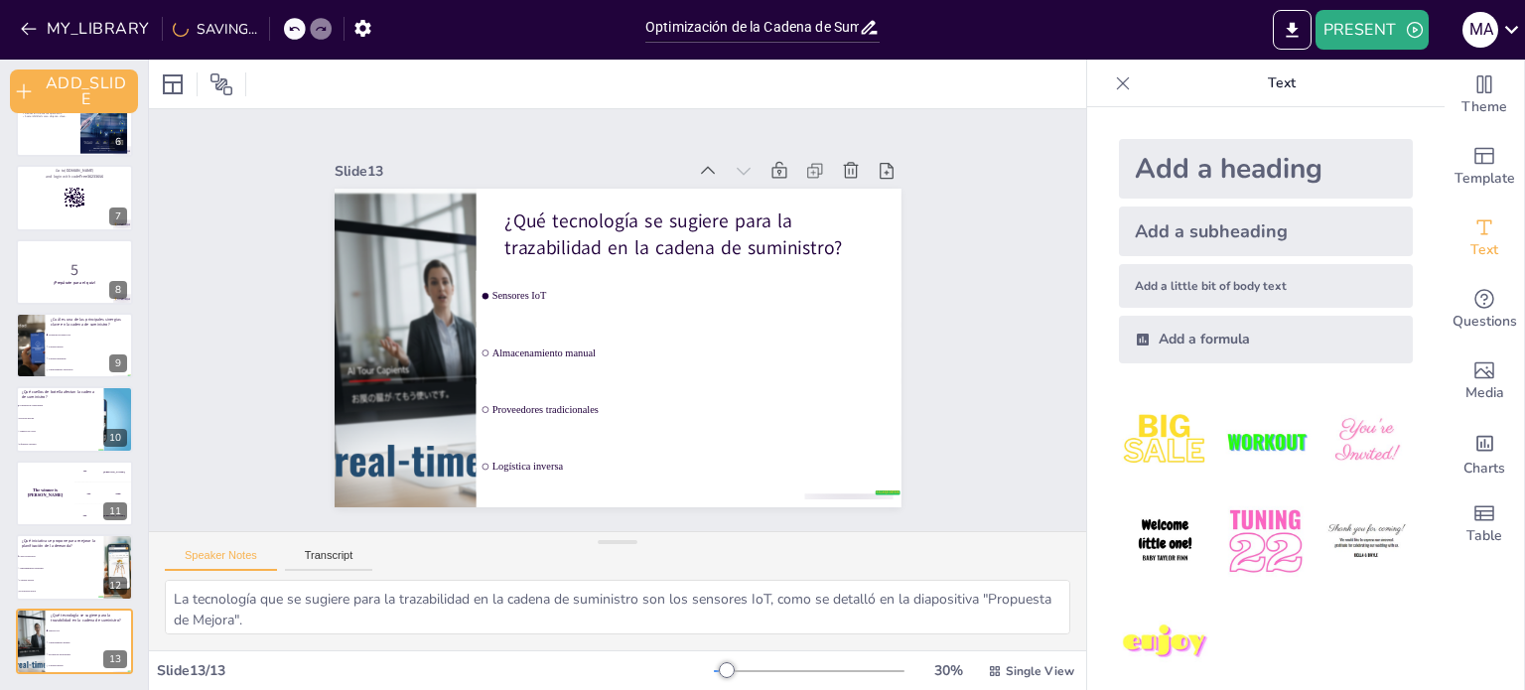
click at [121, 623] on icon at bounding box center [115, 627] width 14 height 14
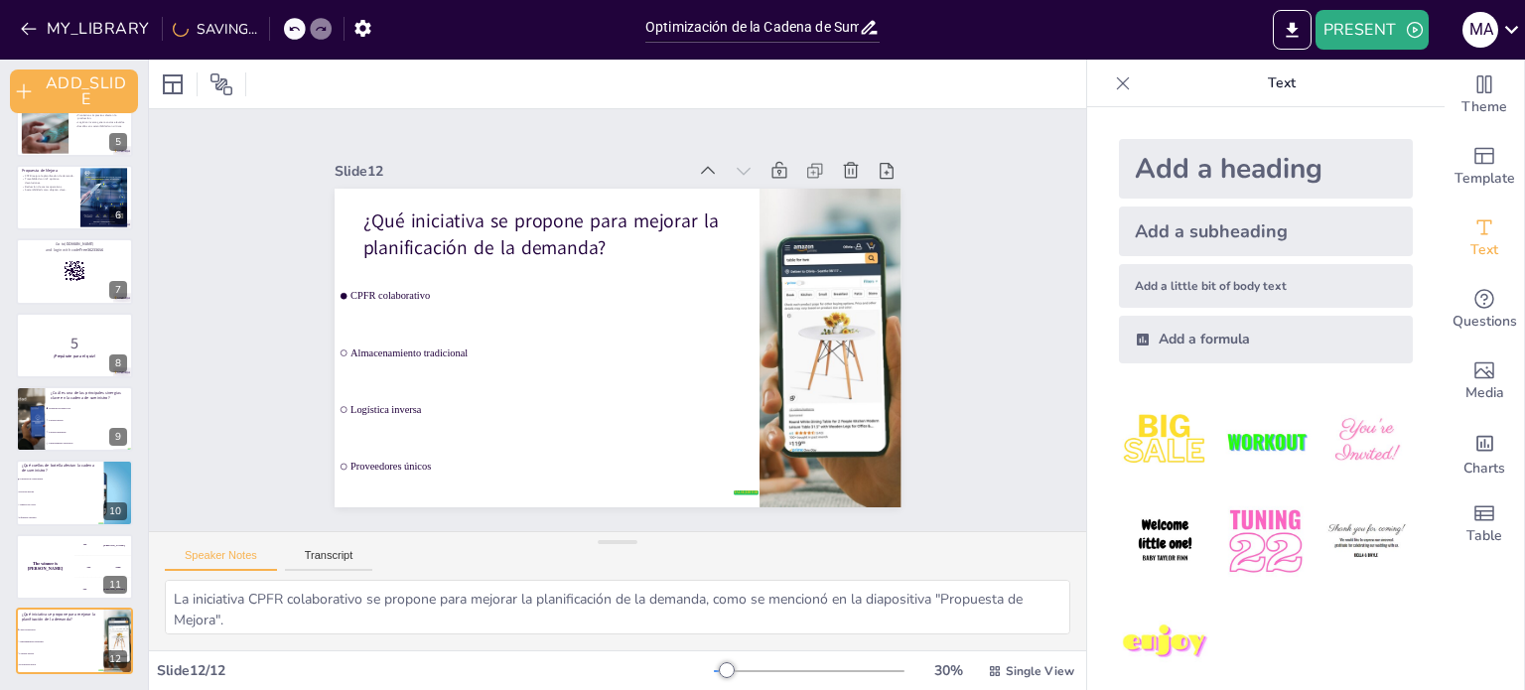
click at [121, 623] on icon at bounding box center [115, 626] width 14 height 14
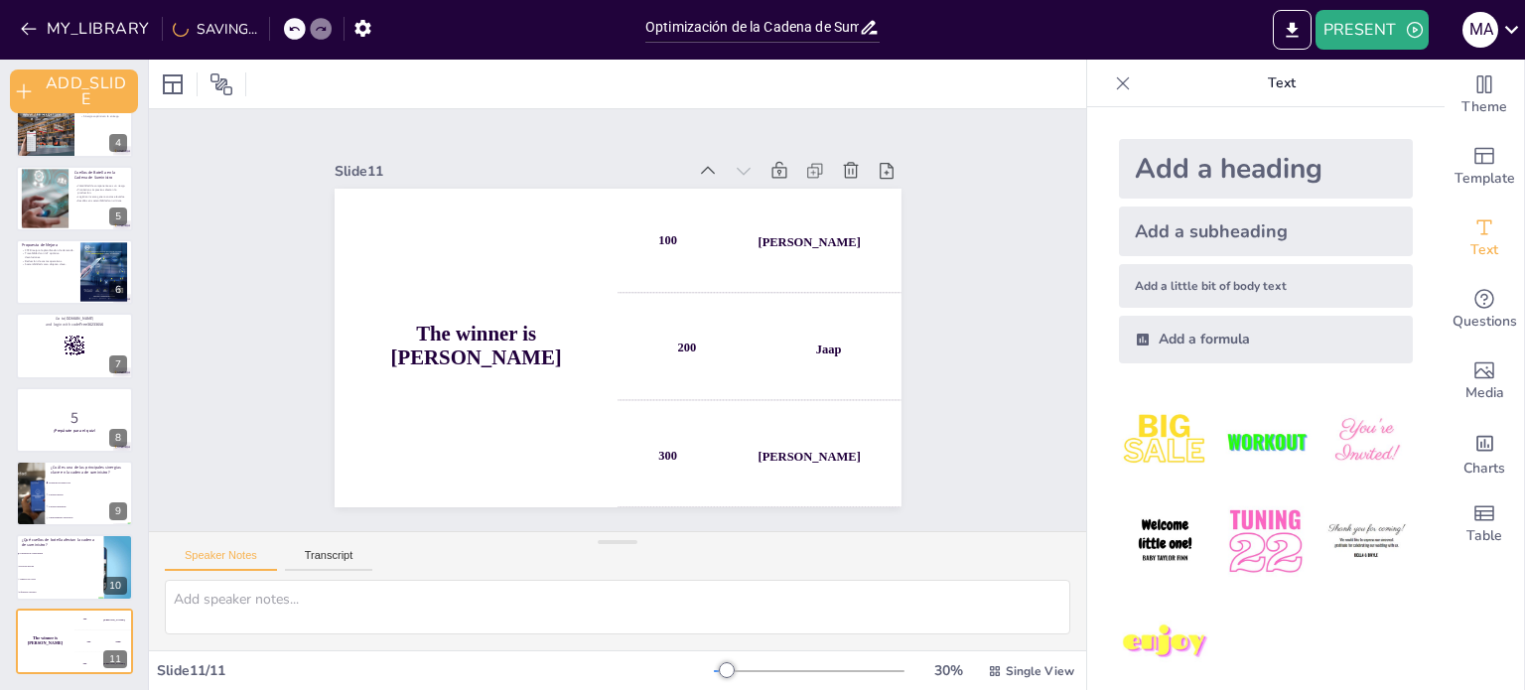
click at [121, 623] on icon at bounding box center [115, 627] width 14 height 14
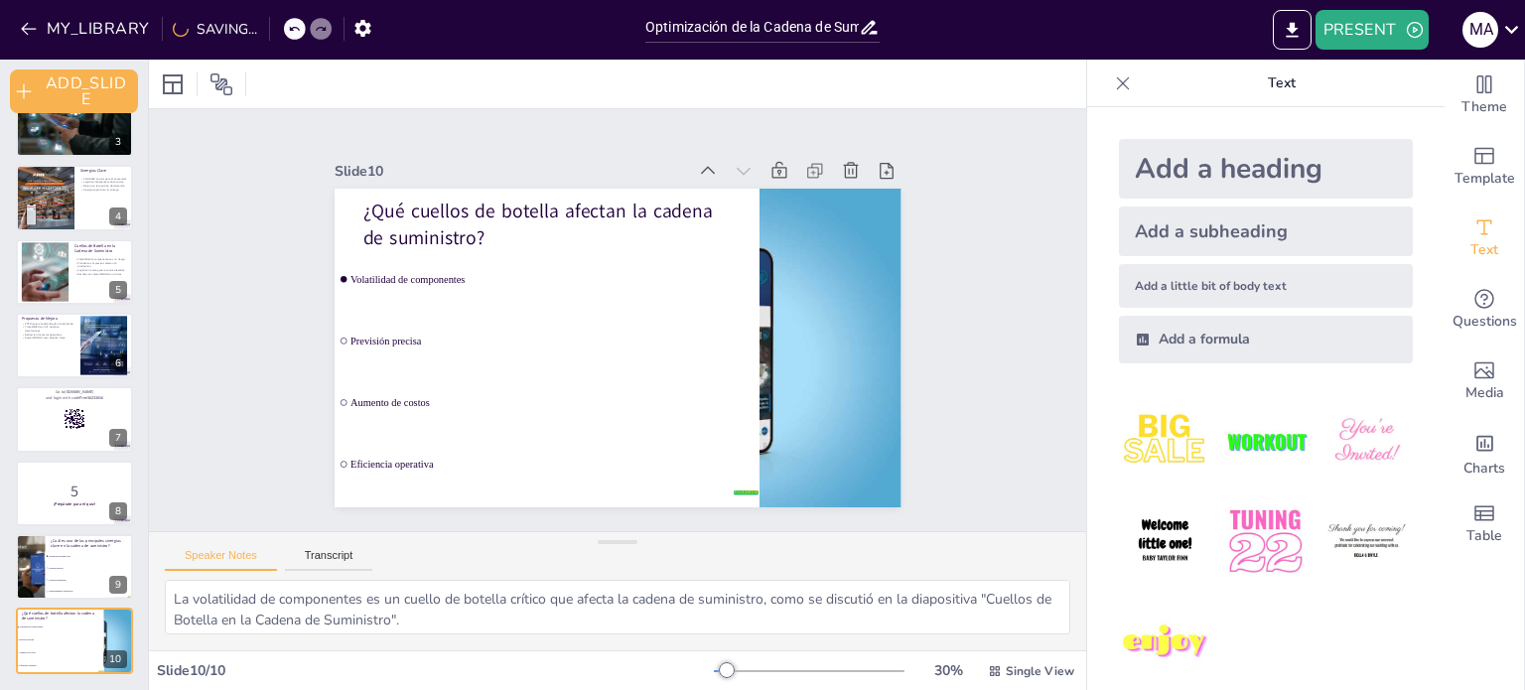
click at [121, 623] on icon at bounding box center [115, 626] width 14 height 14
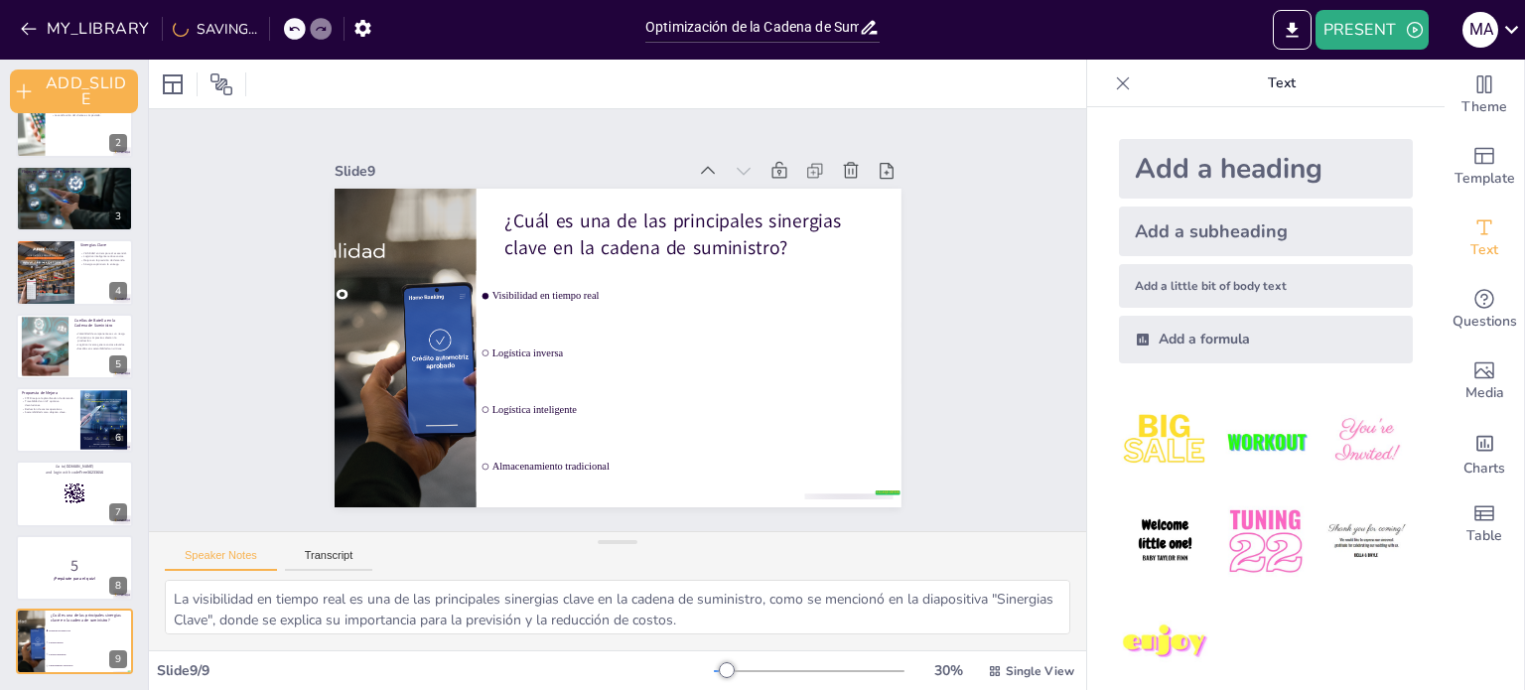
click at [121, 623] on icon at bounding box center [115, 627] width 14 height 14
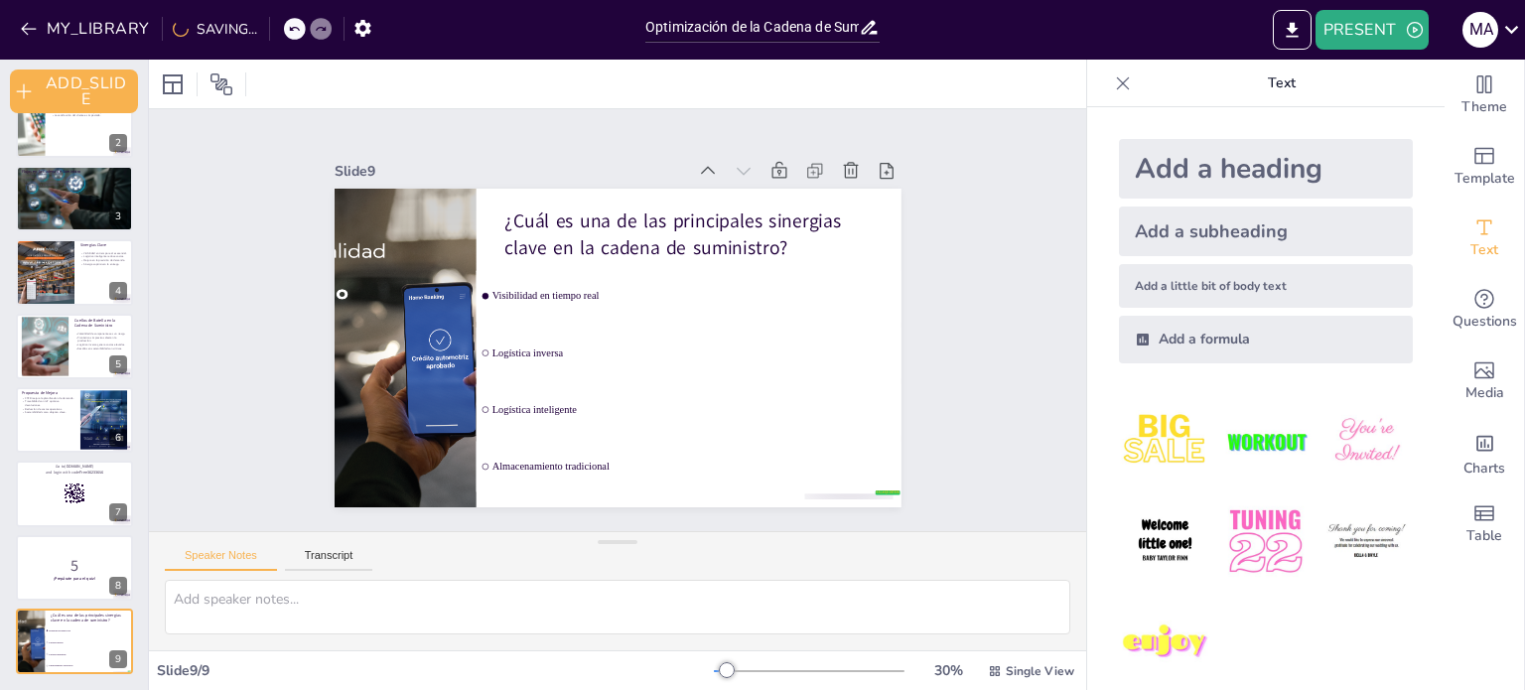
scroll to position [38, 0]
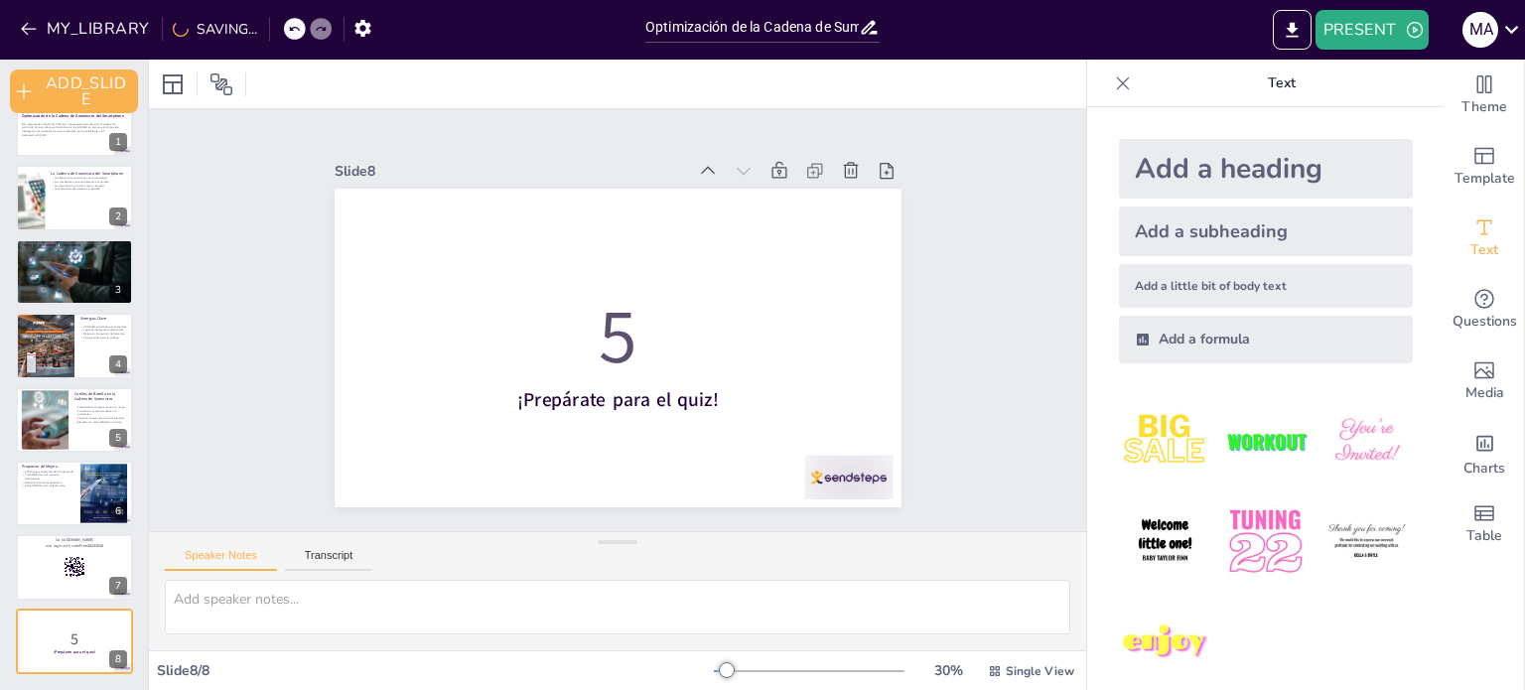
click at [121, 623] on icon at bounding box center [115, 627] width 14 height 14
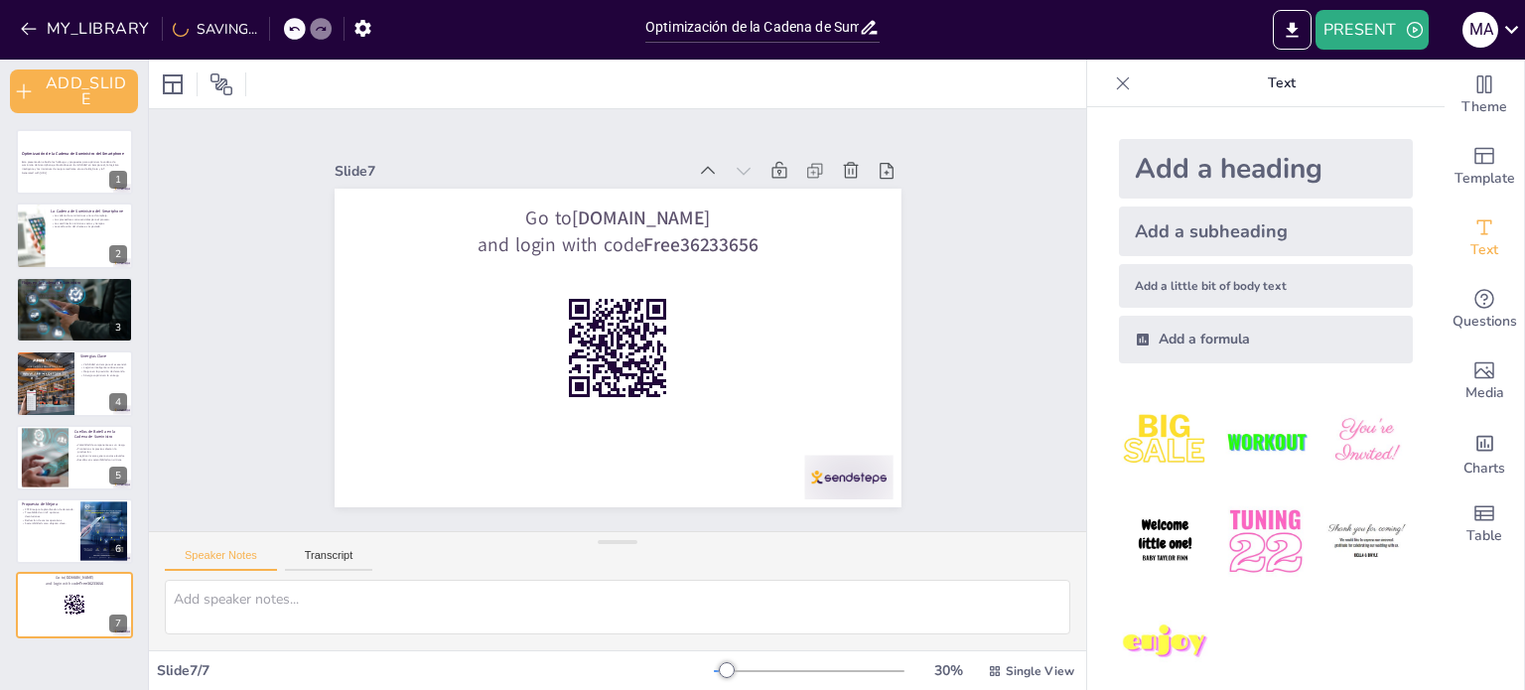
scroll to position [0, 0]
click at [121, 623] on div "7" at bounding box center [118, 624] width 18 height 18
click at [117, 587] on icon at bounding box center [116, 590] width 8 height 11
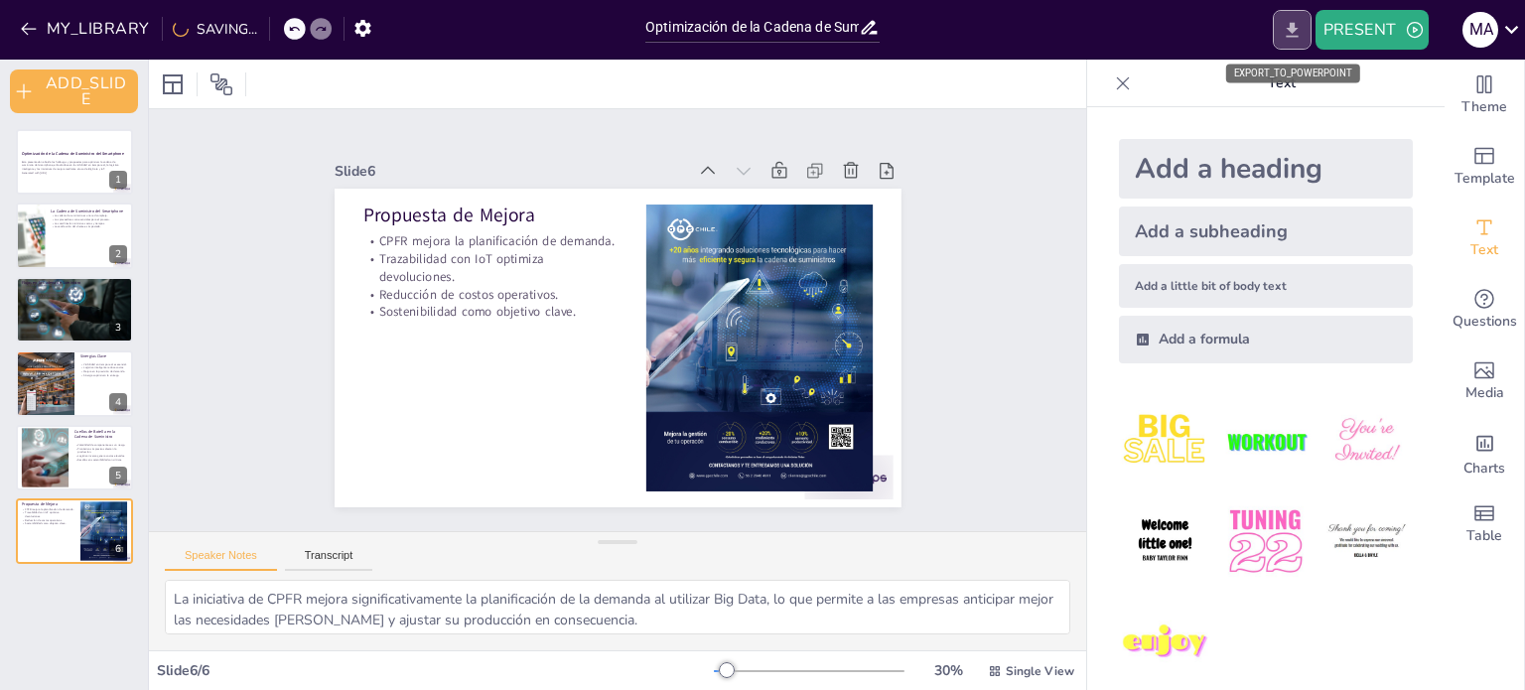
click at [1297, 26] on icon "EXPORT_TO_POWERPOINT" at bounding box center [1292, 30] width 21 height 21
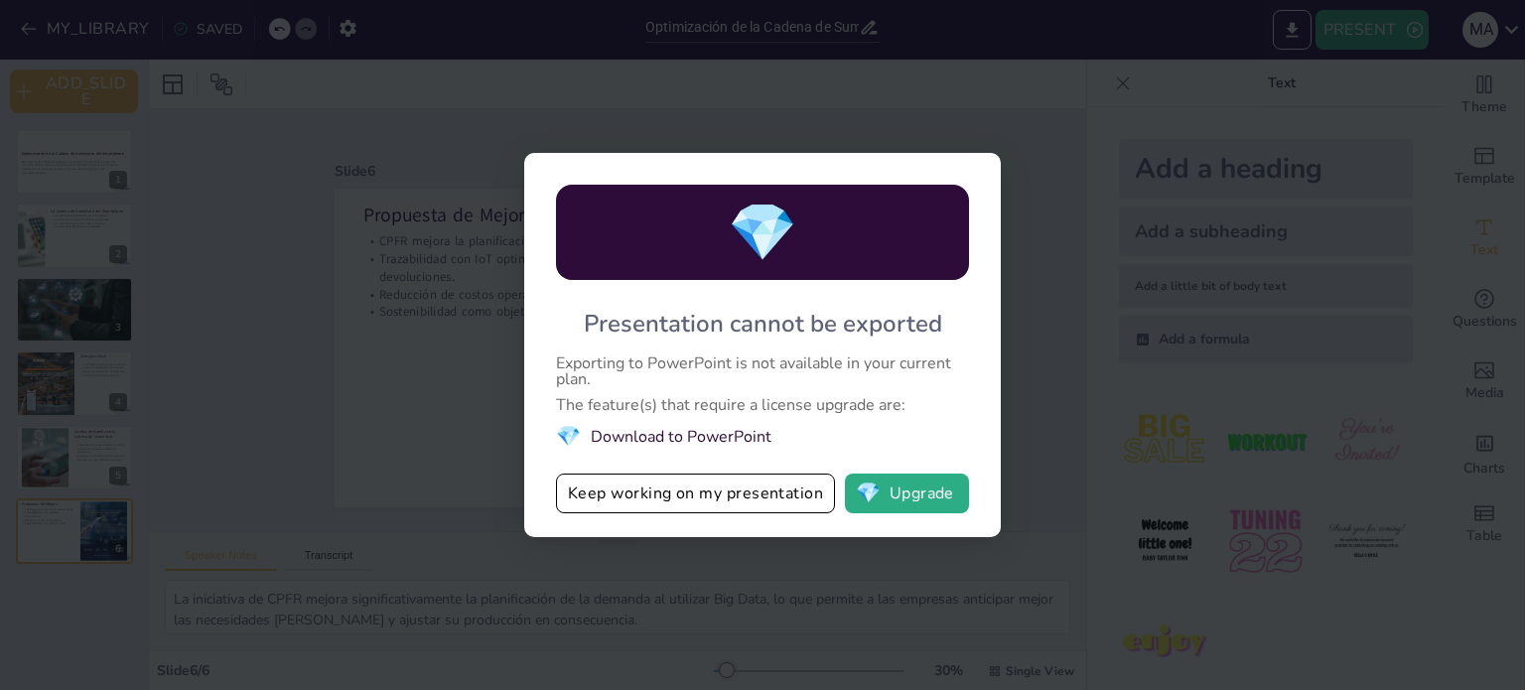
click at [989, 64] on div "💎 Presentation cannot be exported Exporting to PowerPoint is not available in y…" at bounding box center [762, 345] width 1525 height 690
click at [670, 496] on button "Keep working on my presentation" at bounding box center [695, 494] width 279 height 40
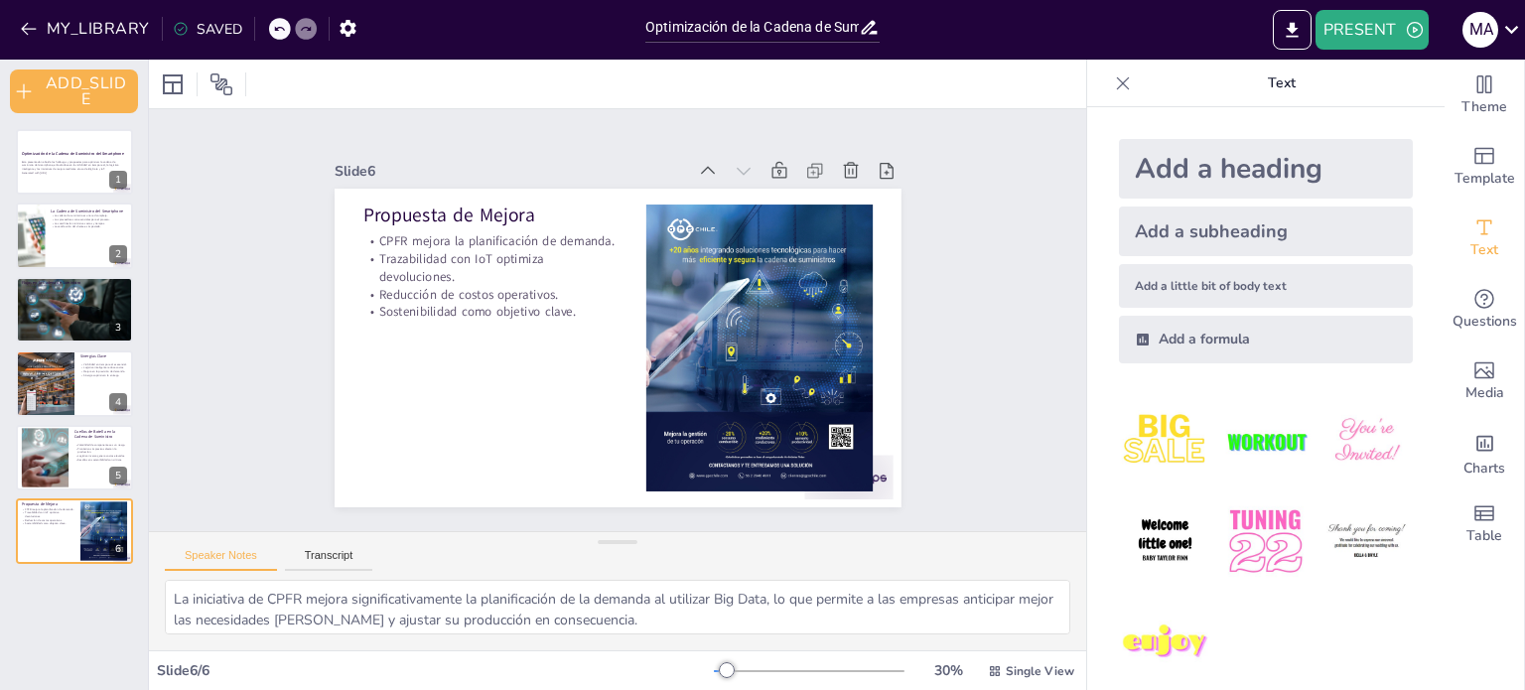
click at [1113, 85] on icon at bounding box center [1123, 83] width 20 height 20
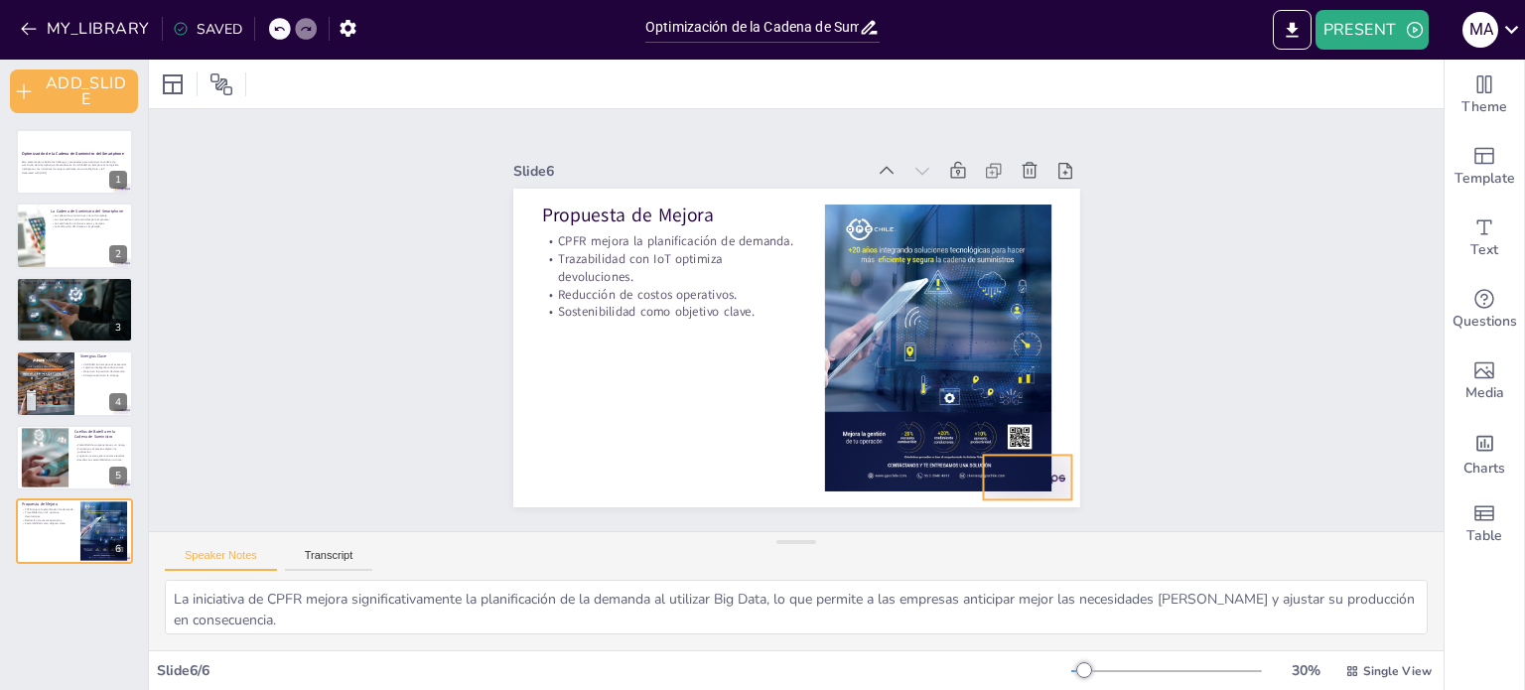
click at [911, 545] on div at bounding box center [862, 591] width 95 height 92
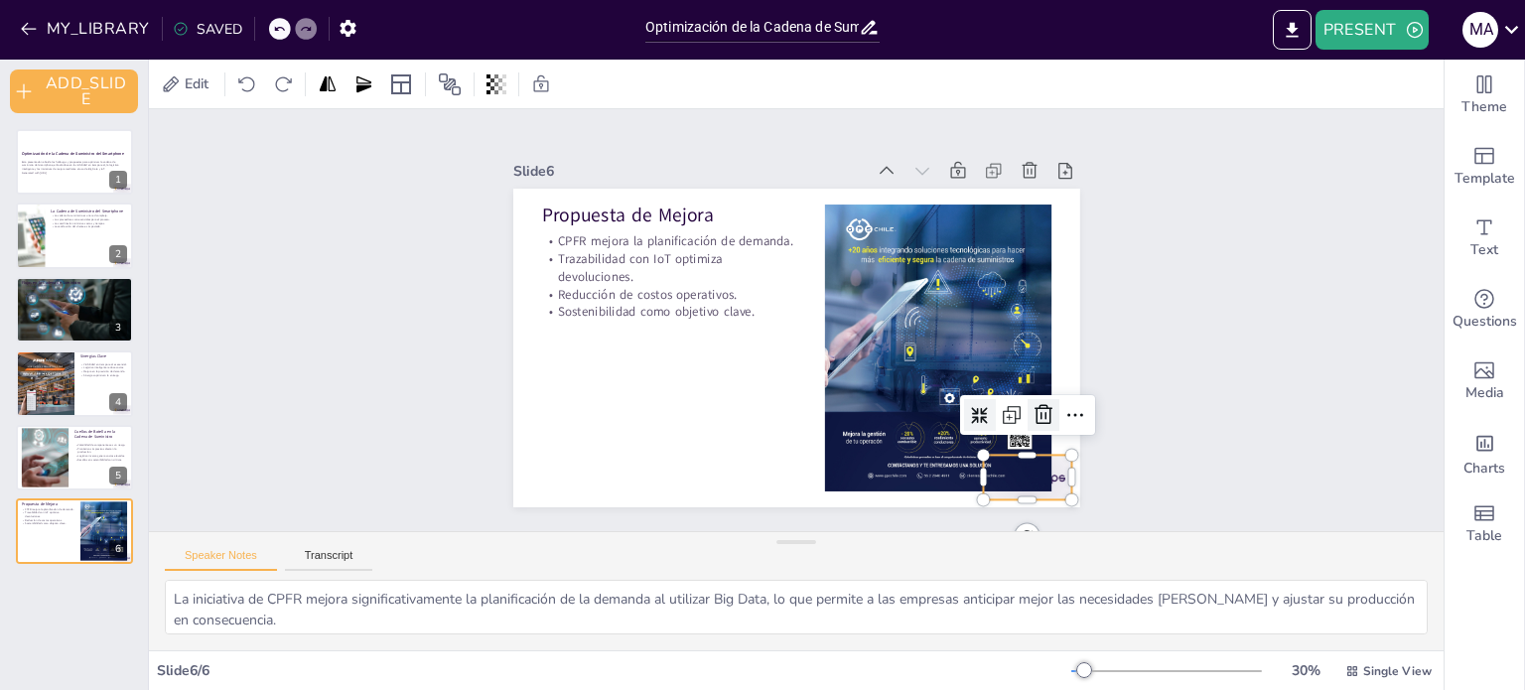
click at [882, 559] on icon at bounding box center [865, 576] width 34 height 34
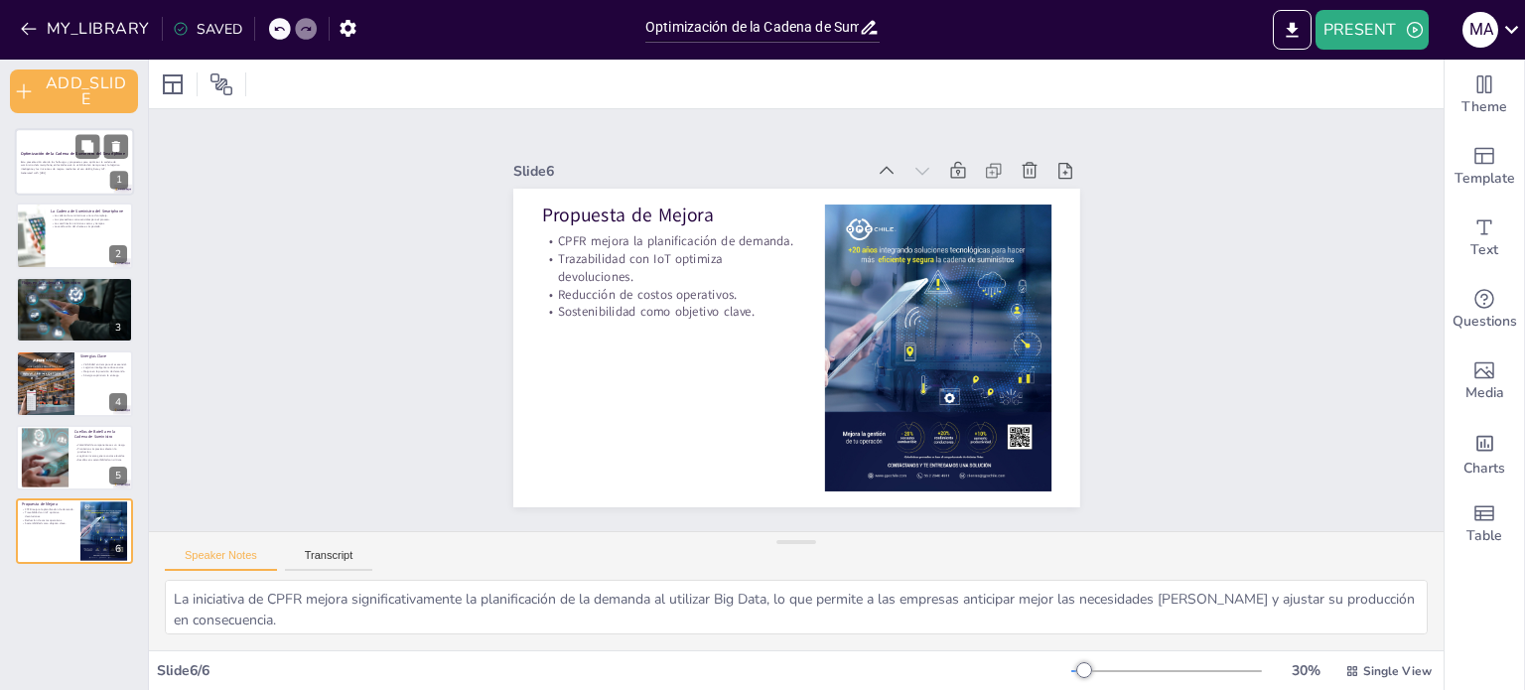
click at [88, 190] on div at bounding box center [74, 162] width 119 height 68
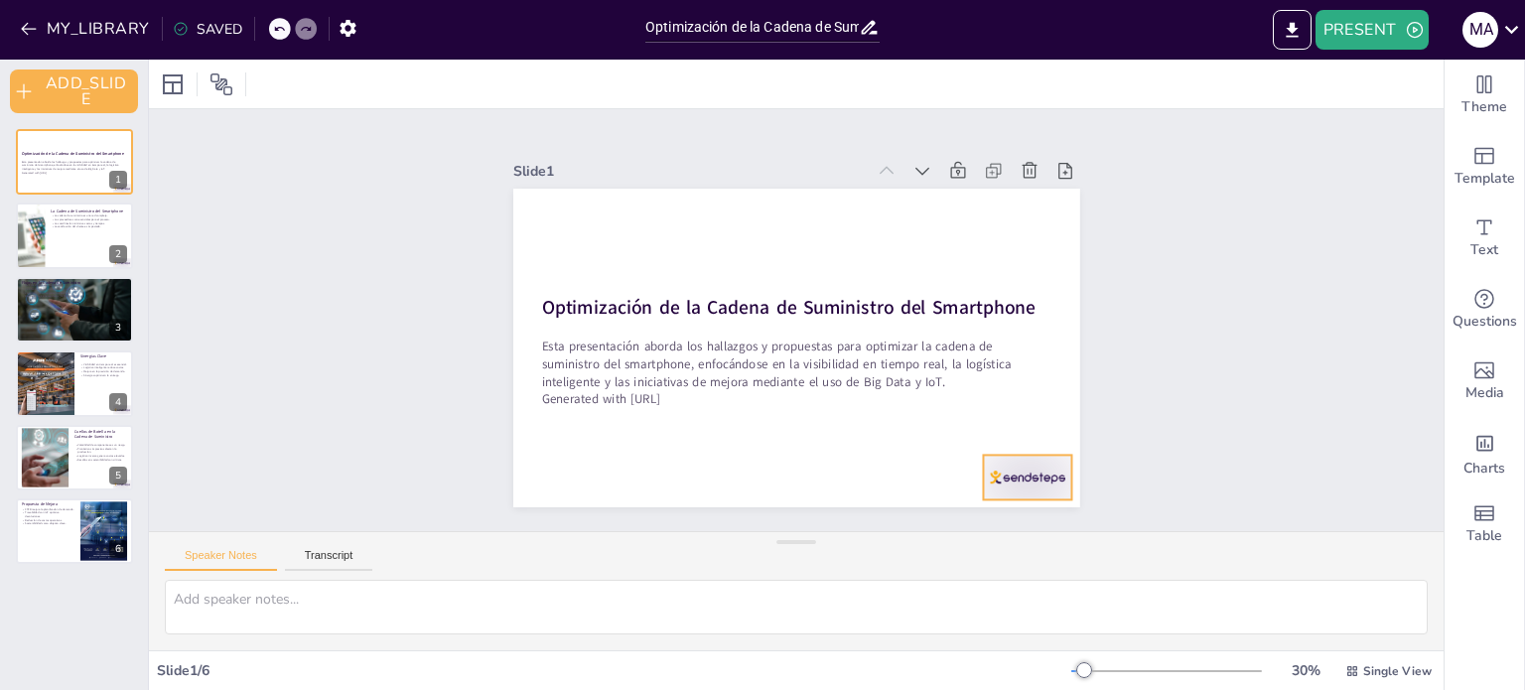
click at [1012, 466] on div at bounding box center [1027, 477] width 88 height 45
click at [979, 510] on icon at bounding box center [962, 526] width 33 height 33
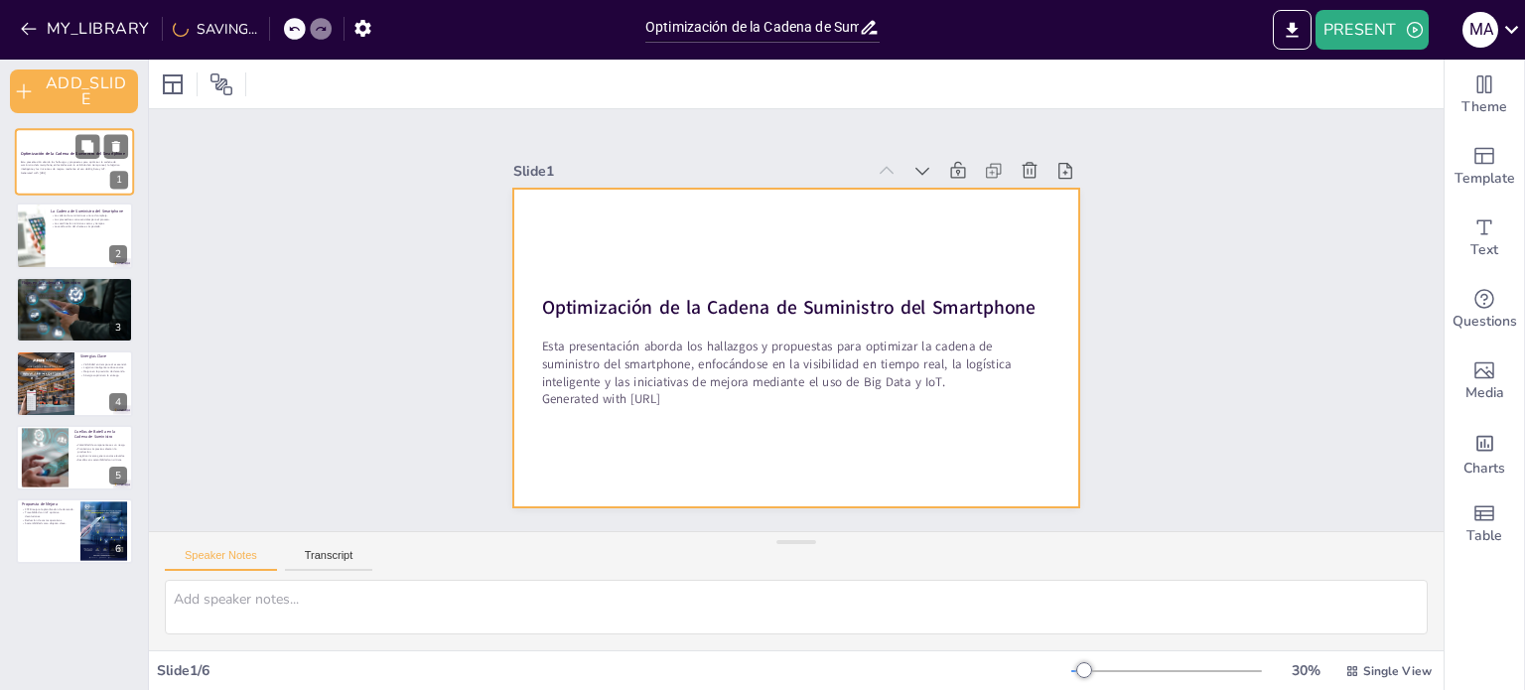
click at [50, 183] on div at bounding box center [74, 162] width 119 height 68
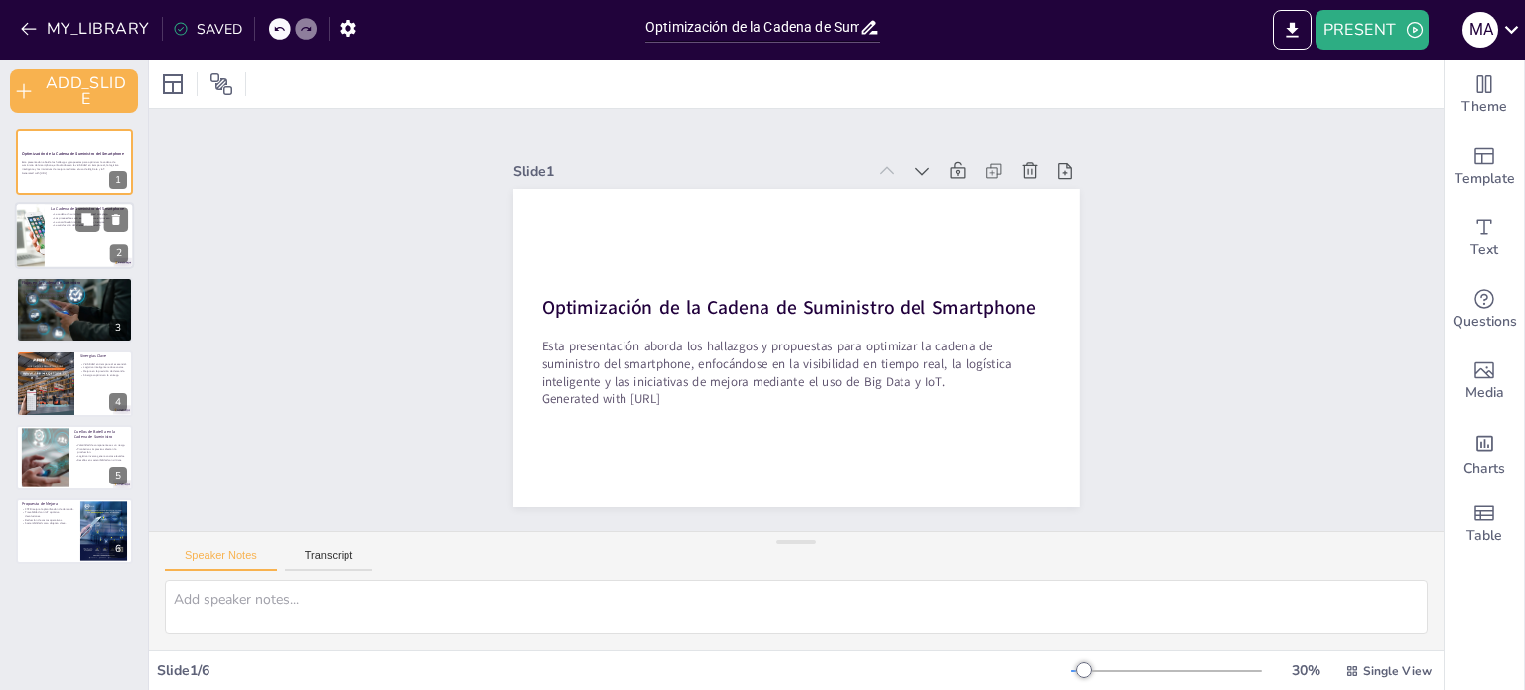
click at [47, 245] on div at bounding box center [74, 237] width 119 height 68
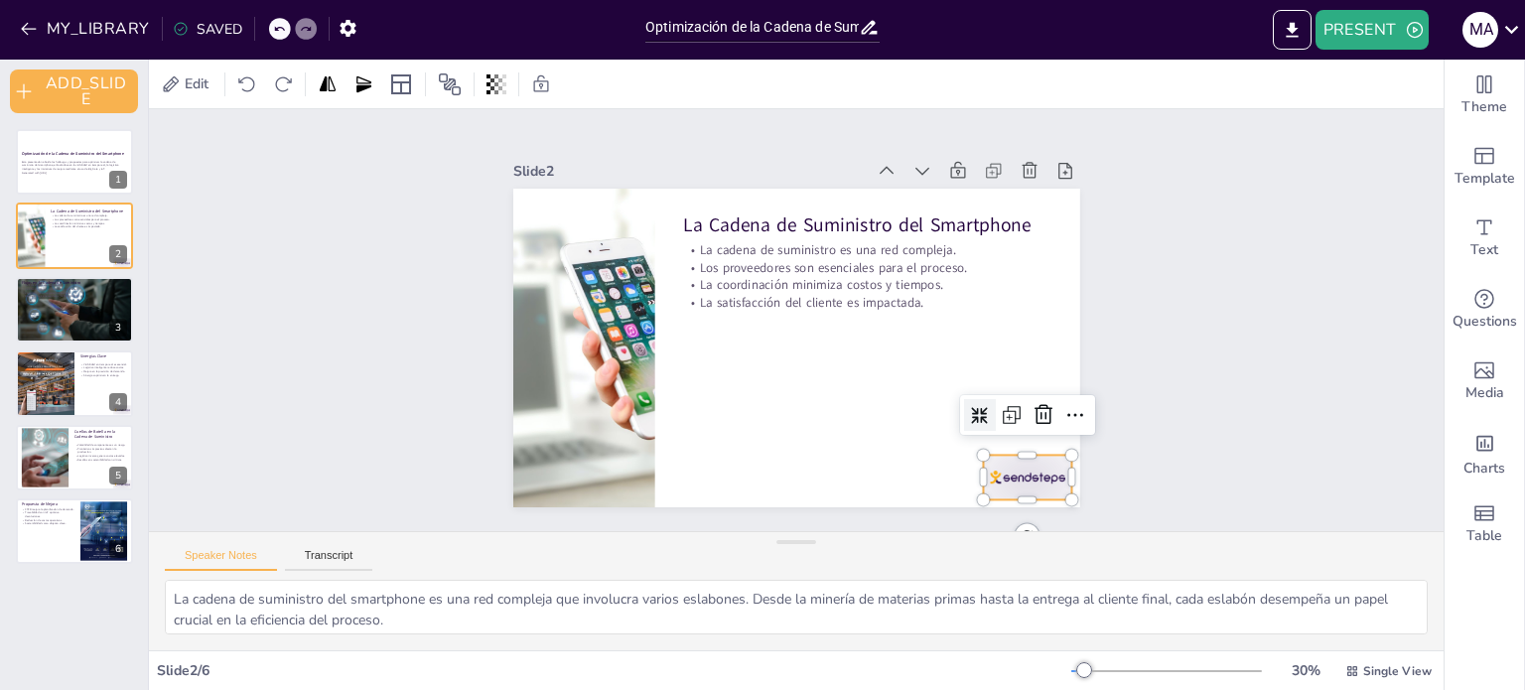
click at [1033, 474] on div at bounding box center [1009, 501] width 92 height 54
click at [1032, 404] on icon at bounding box center [1044, 415] width 24 height 24
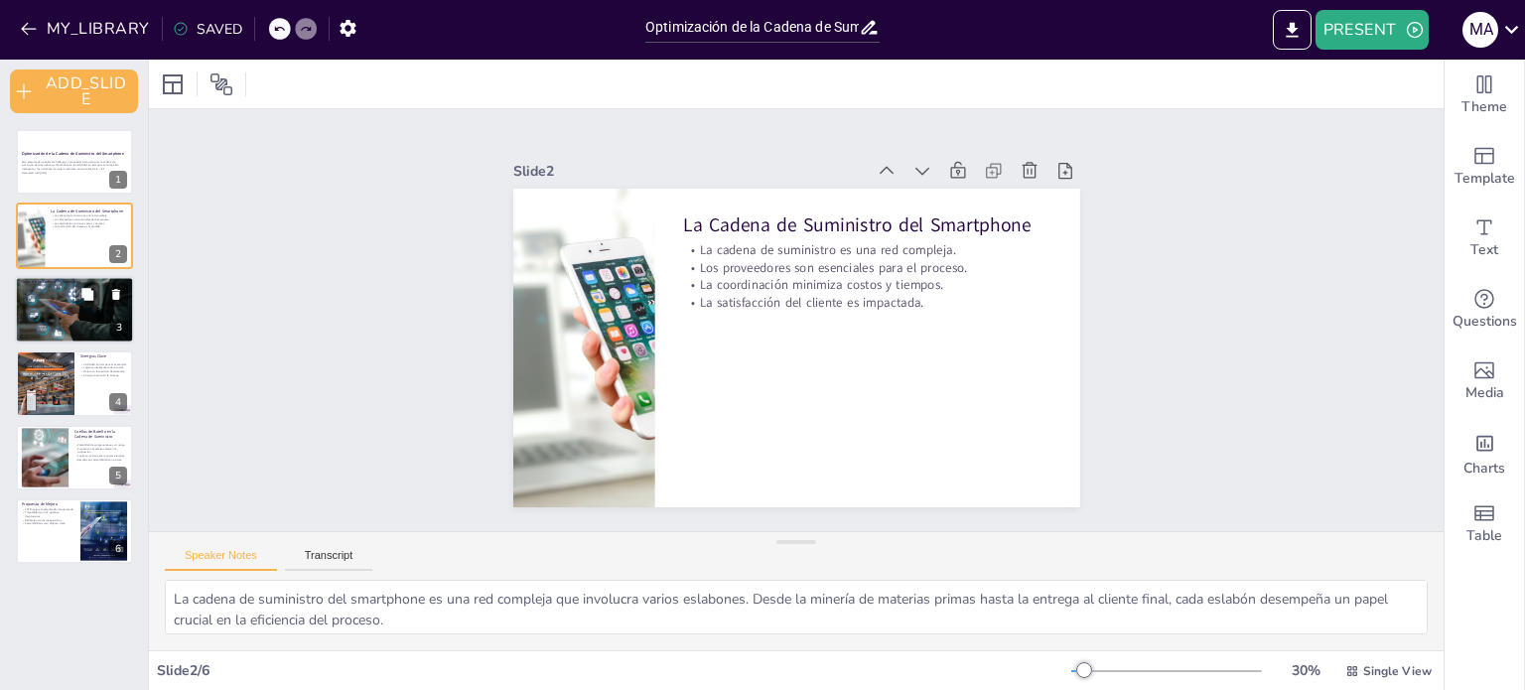
click at [90, 325] on div at bounding box center [74, 310] width 119 height 68
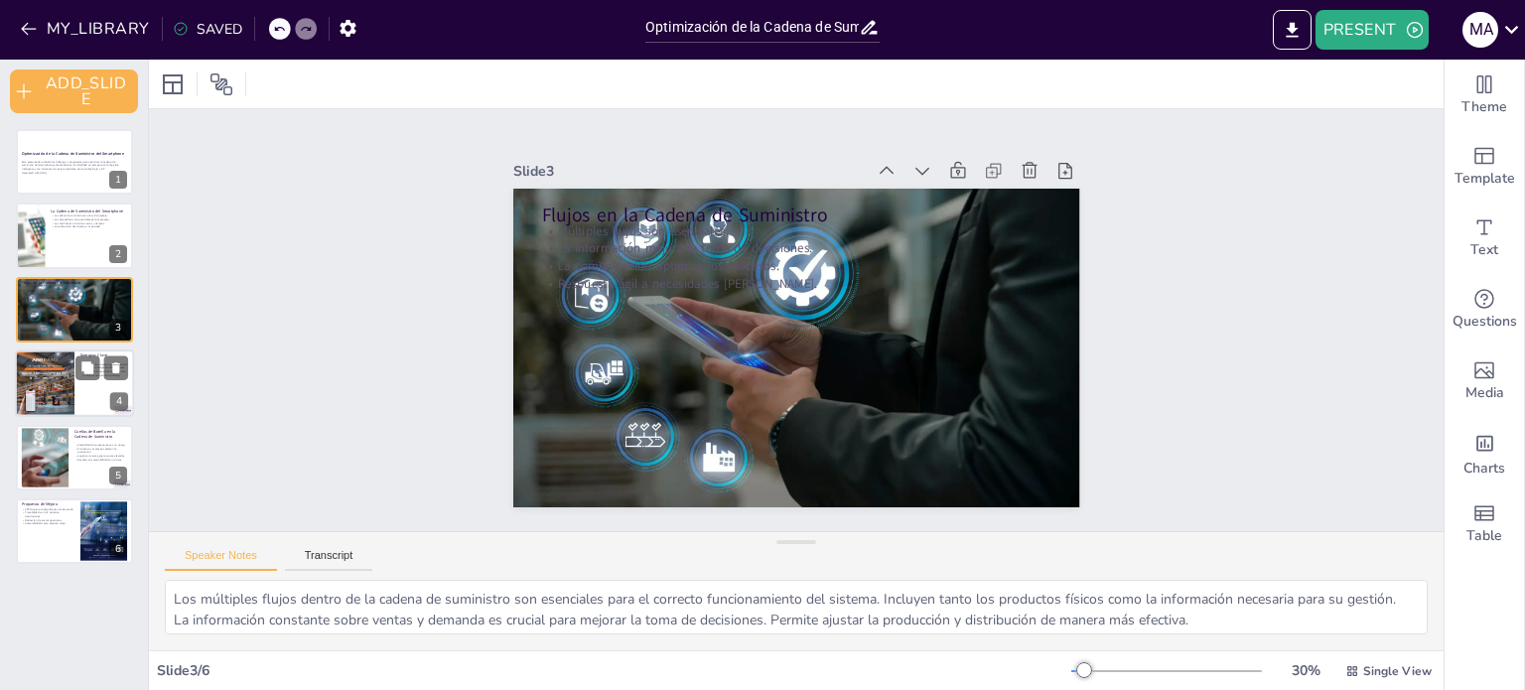
click at [52, 388] on div at bounding box center [45, 384] width 60 height 75
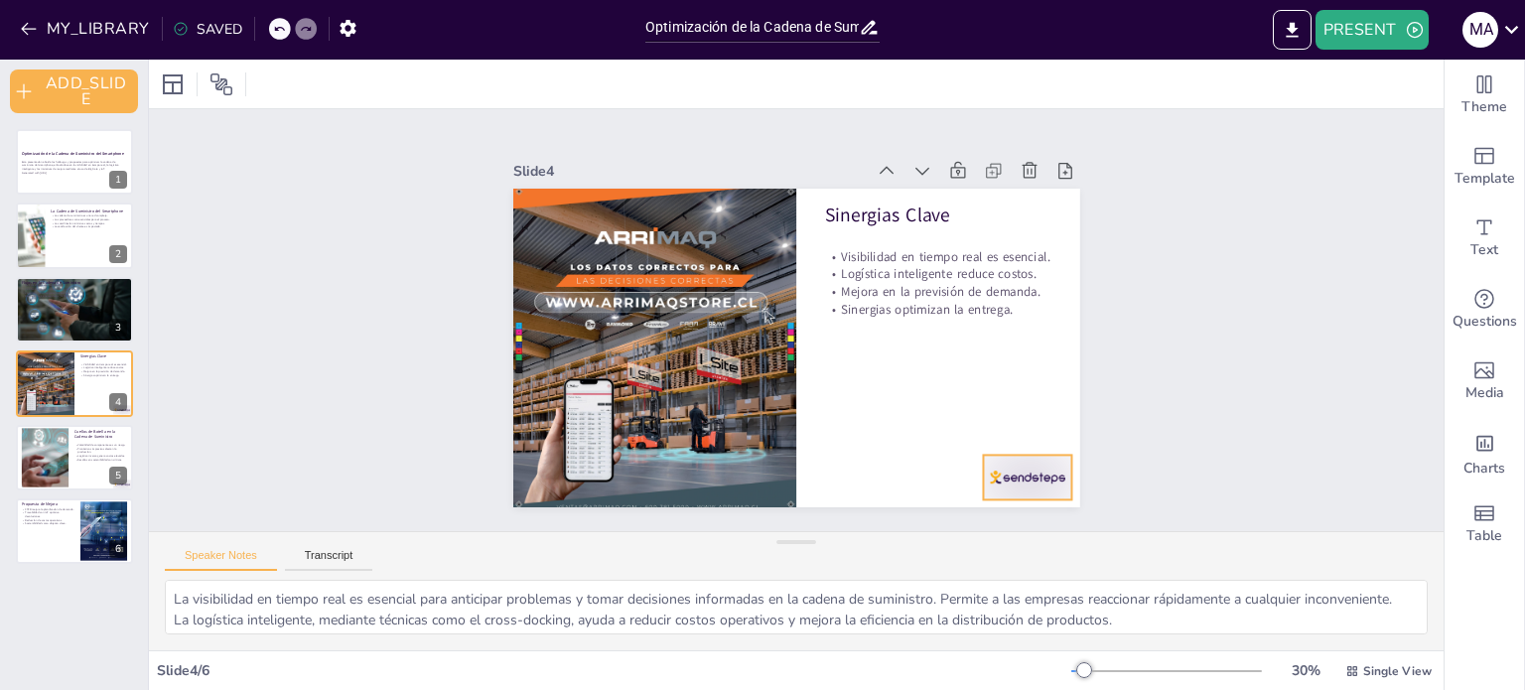
click at [1014, 474] on div at bounding box center [1009, 501] width 92 height 54
click at [1032, 413] on icon at bounding box center [1044, 415] width 24 height 24
click at [43, 462] on div at bounding box center [44, 457] width 121 height 61
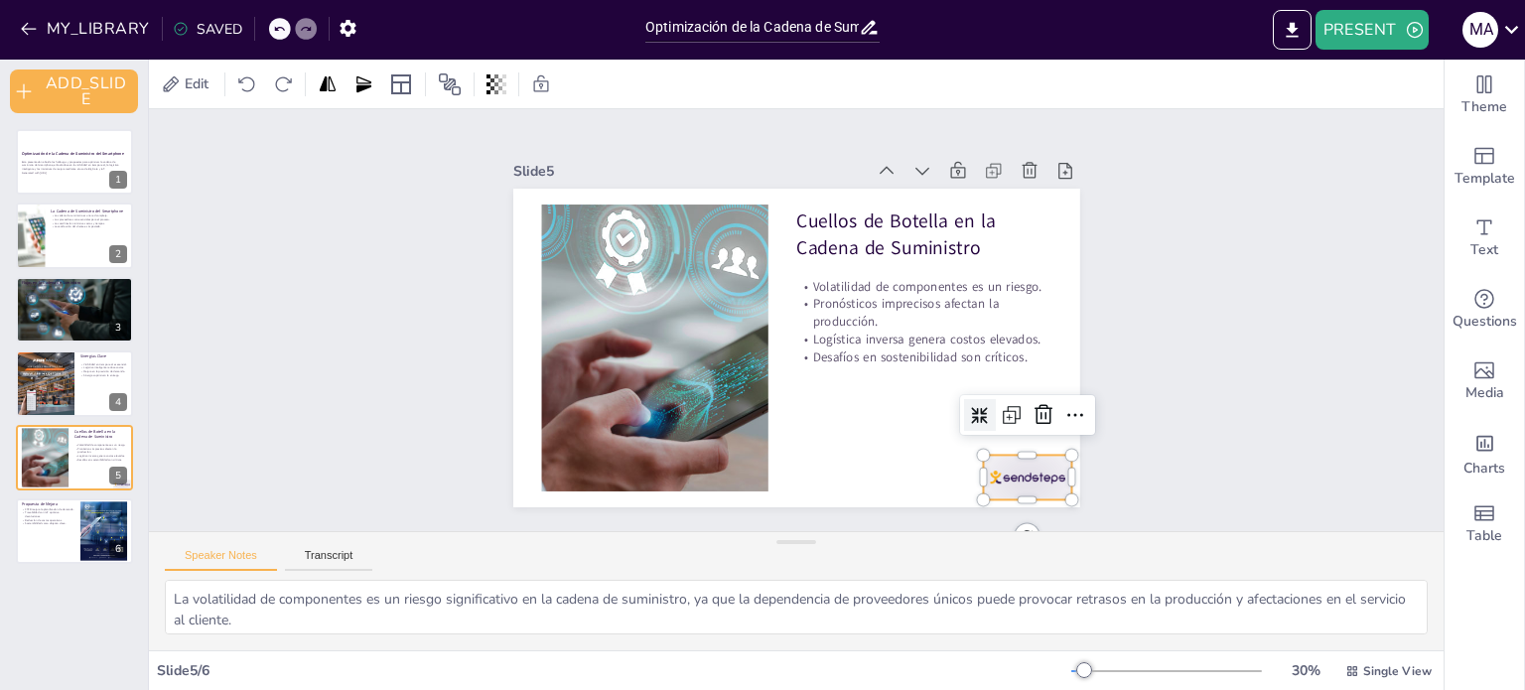
click at [940, 539] on div at bounding box center [890, 582] width 97 height 87
click at [1026, 428] on icon at bounding box center [1032, 441] width 26 height 26
